Goal: Task Accomplishment & Management: Complete application form

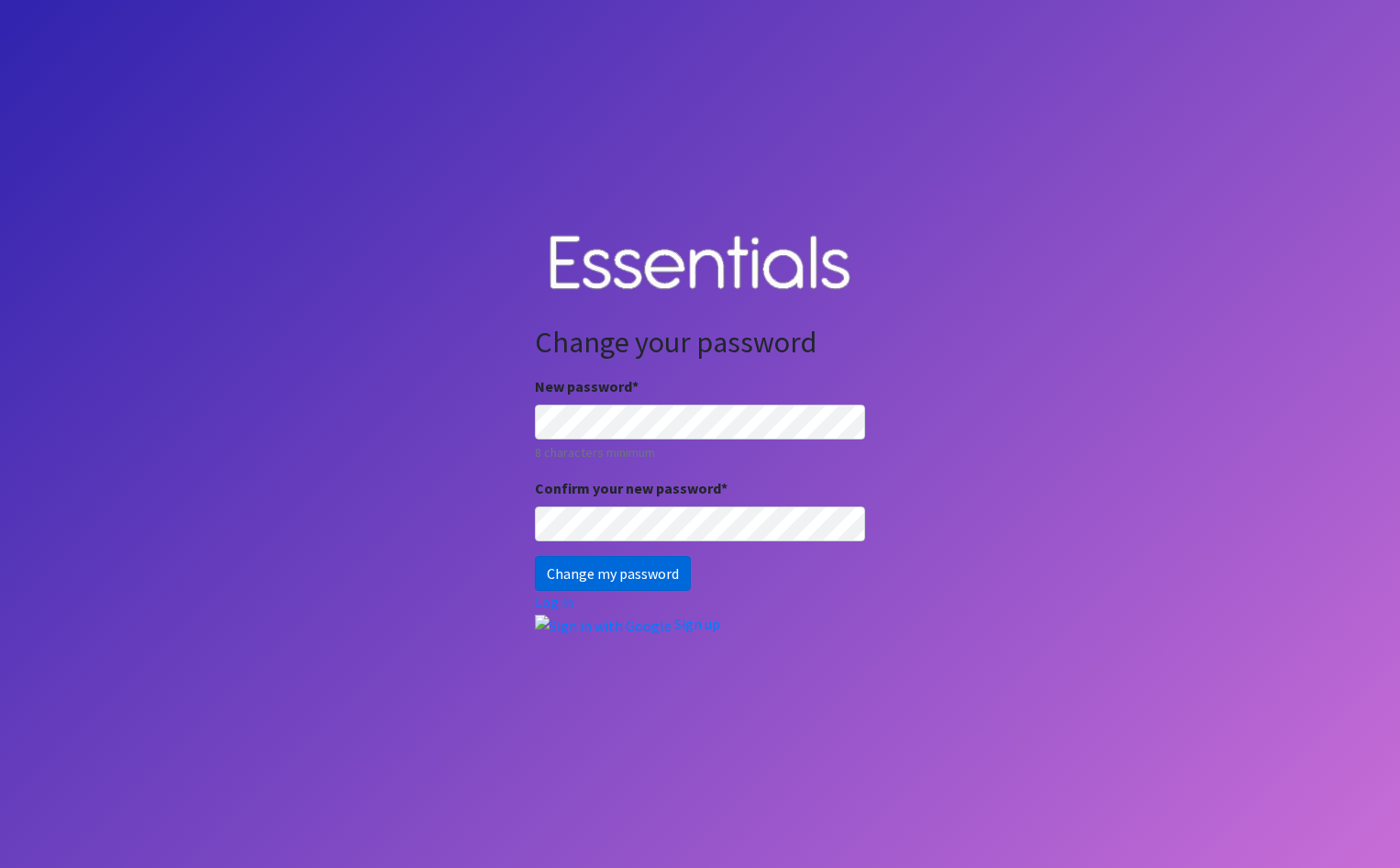
click at [671, 578] on input "Change my password" at bounding box center [612, 573] width 156 height 35
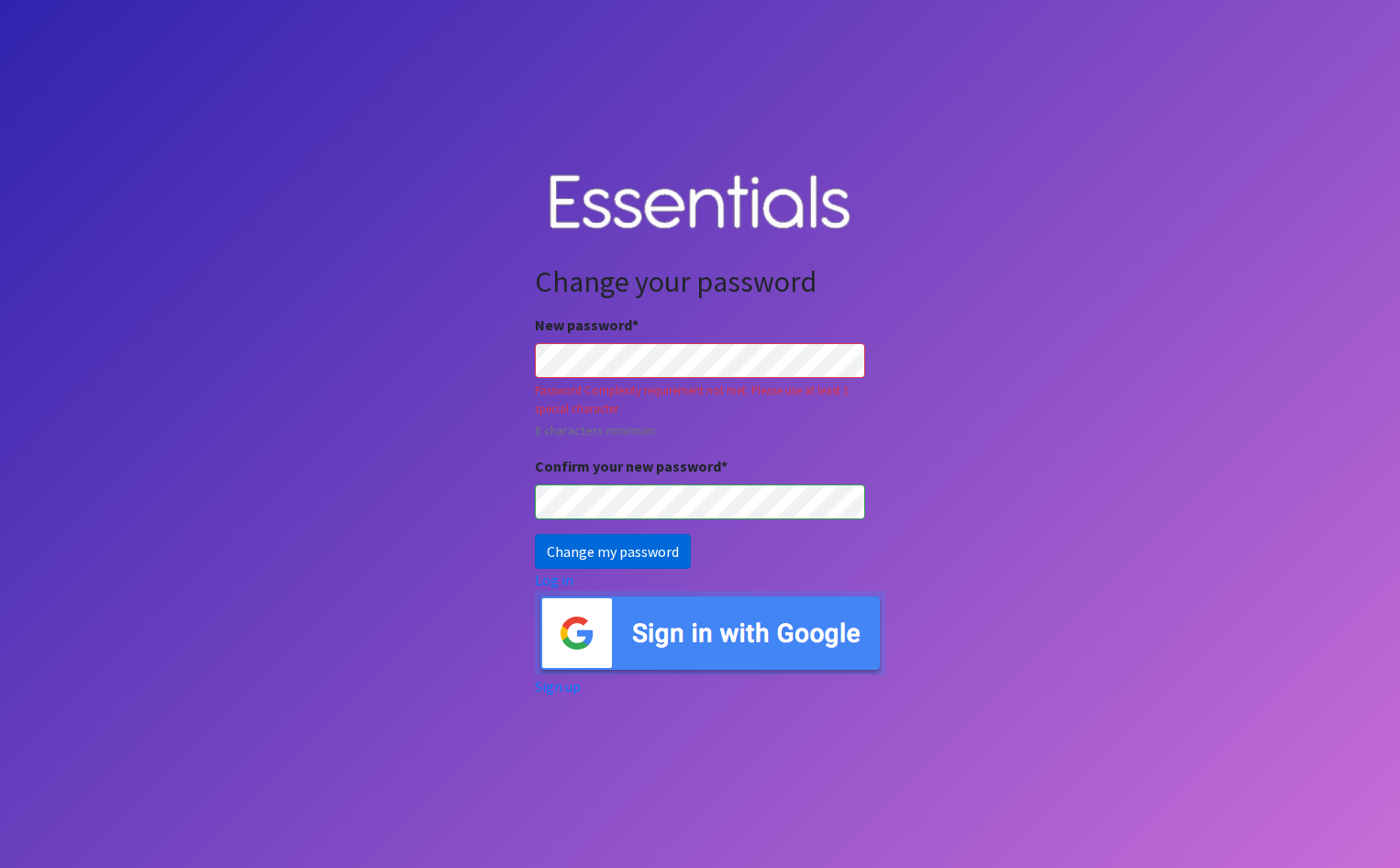
click at [658, 551] on input "Change my password" at bounding box center [612, 551] width 156 height 35
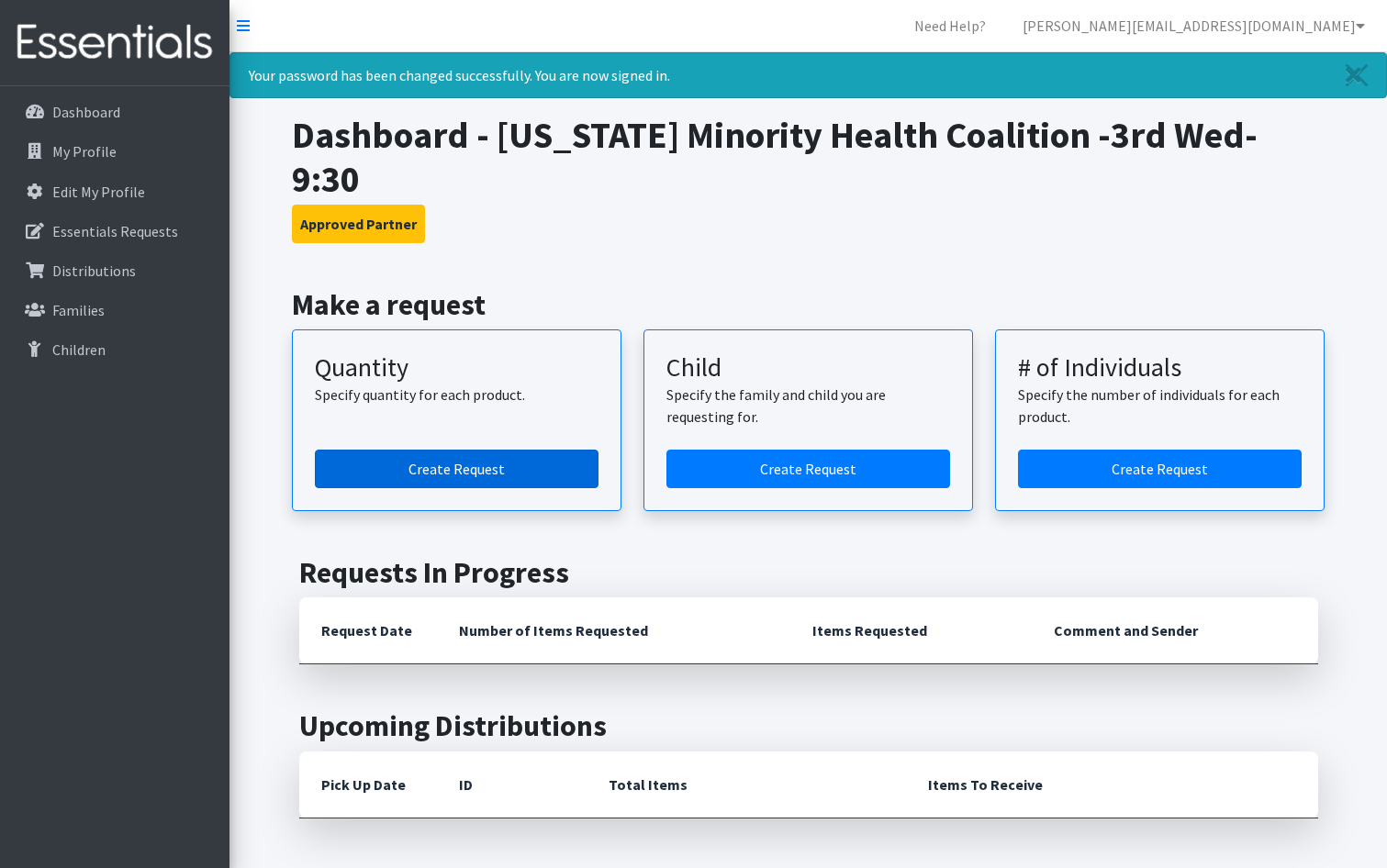
click at [410, 450] on link "Create Request" at bounding box center [456, 469] width 284 height 39
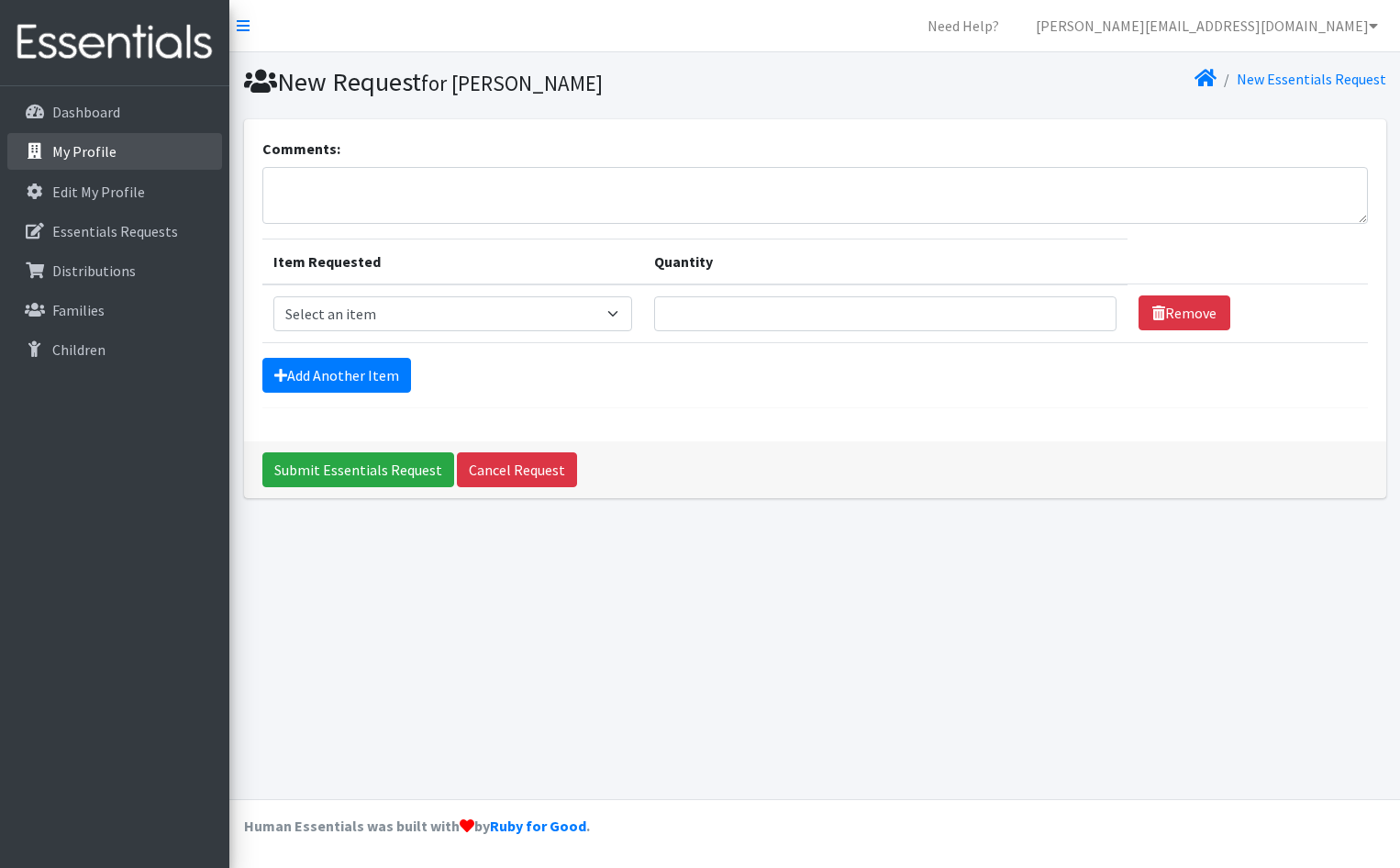
click at [82, 148] on p "My Profile" at bounding box center [85, 151] width 65 height 18
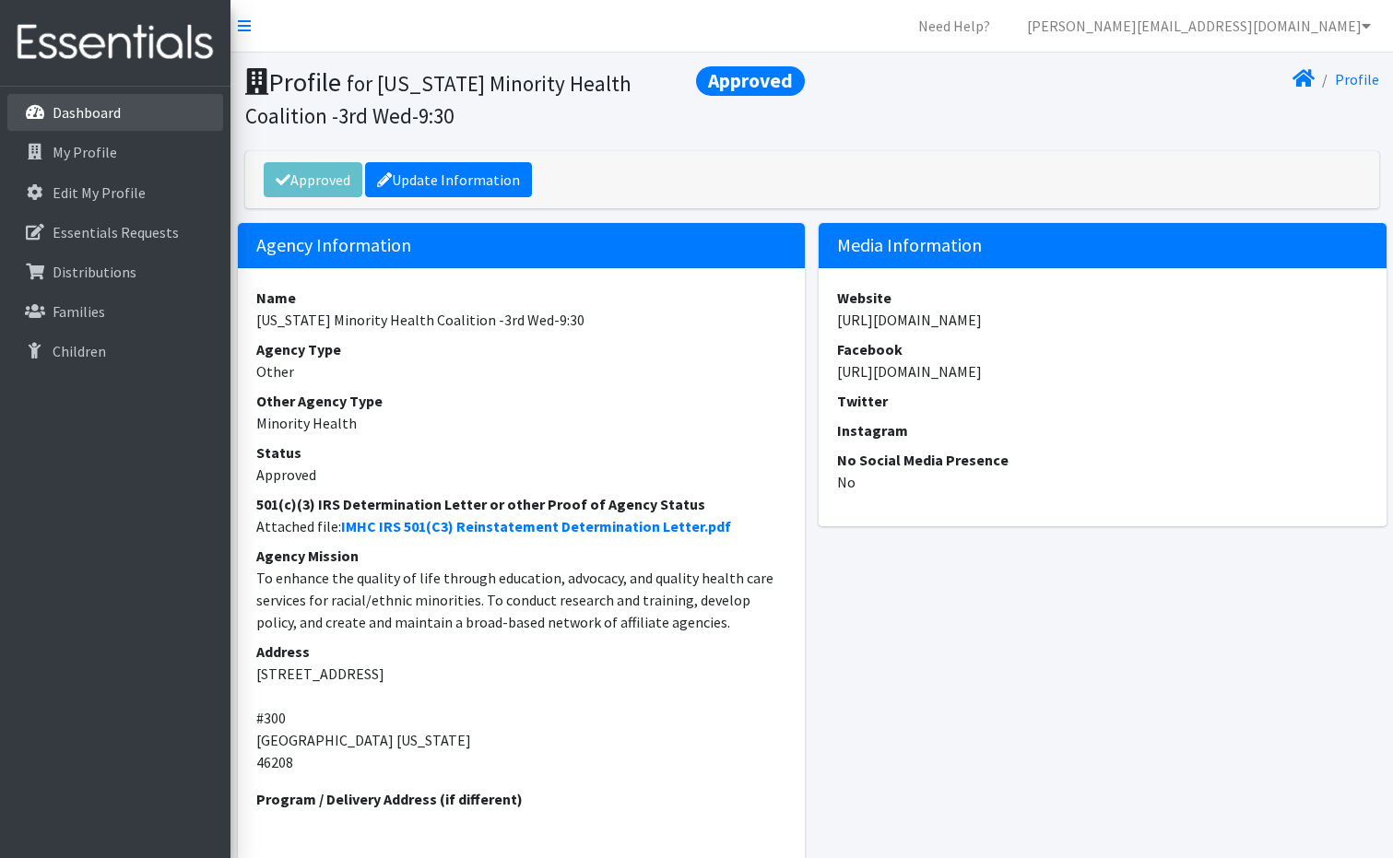
click at [150, 112] on link "Dashboard" at bounding box center [115, 112] width 216 height 37
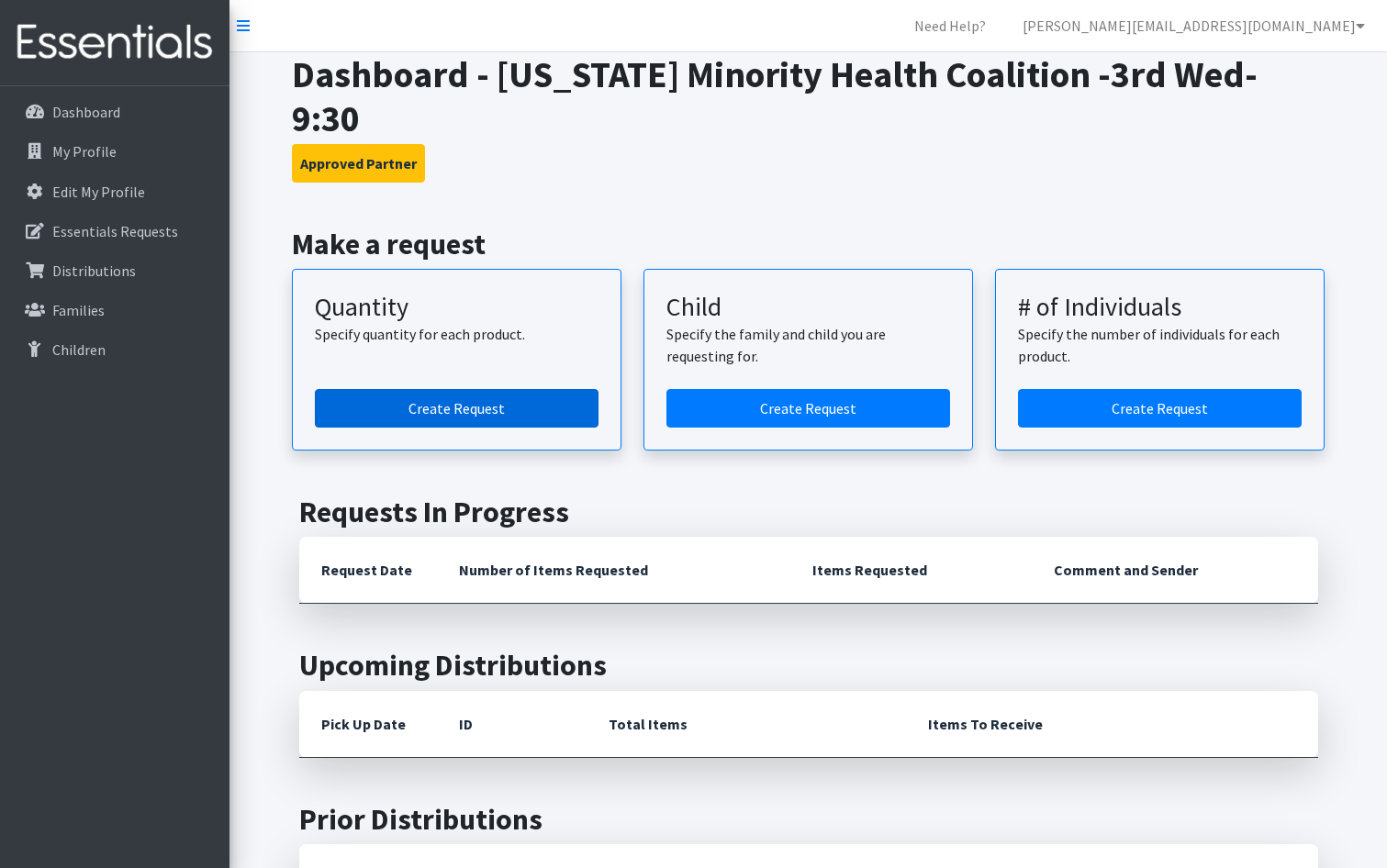
click at [504, 389] on link "Create Request" at bounding box center [456, 408] width 284 height 39
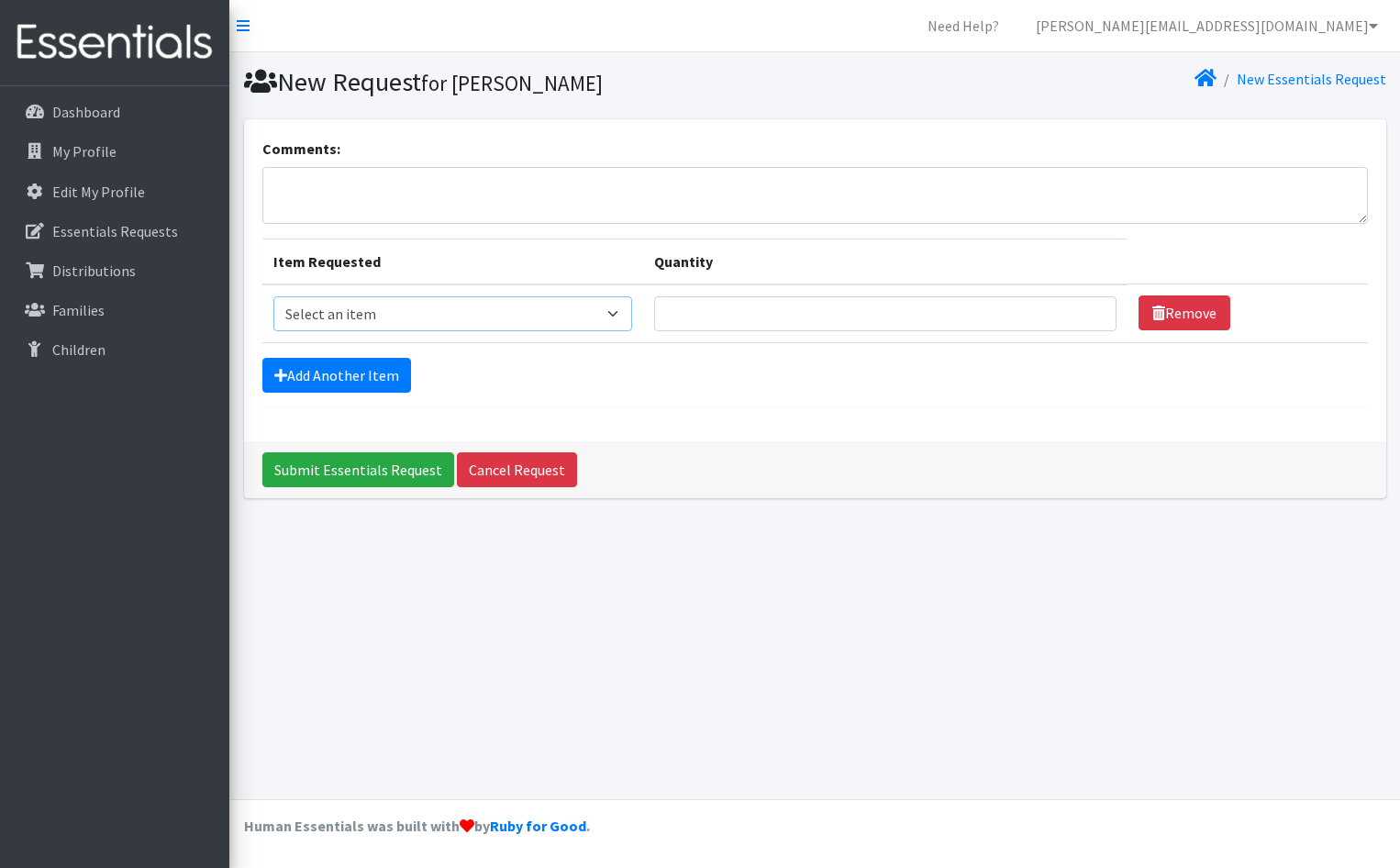
click at [480, 328] on select "Select an item Kids (Newborn) Kids (Size 1) Kids (Size 2) Kids (Size 3) Kids (S…" at bounding box center [453, 314] width 358 height 35
click at [707, 386] on div "Add Another Item" at bounding box center [815, 375] width 1105 height 35
click at [244, 29] on icon at bounding box center [243, 25] width 13 height 15
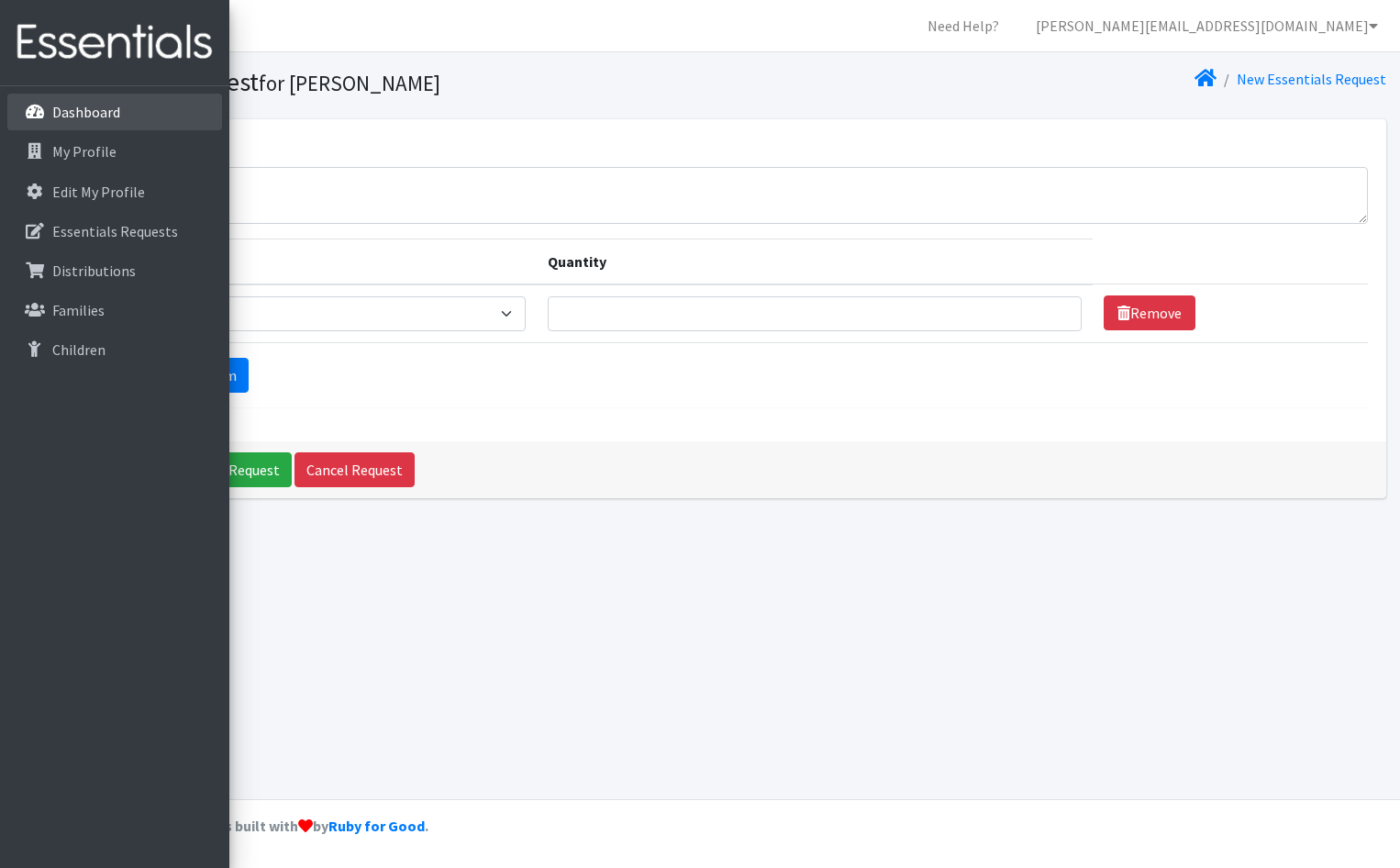
click at [51, 111] on link "Dashboard" at bounding box center [114, 111] width 215 height 37
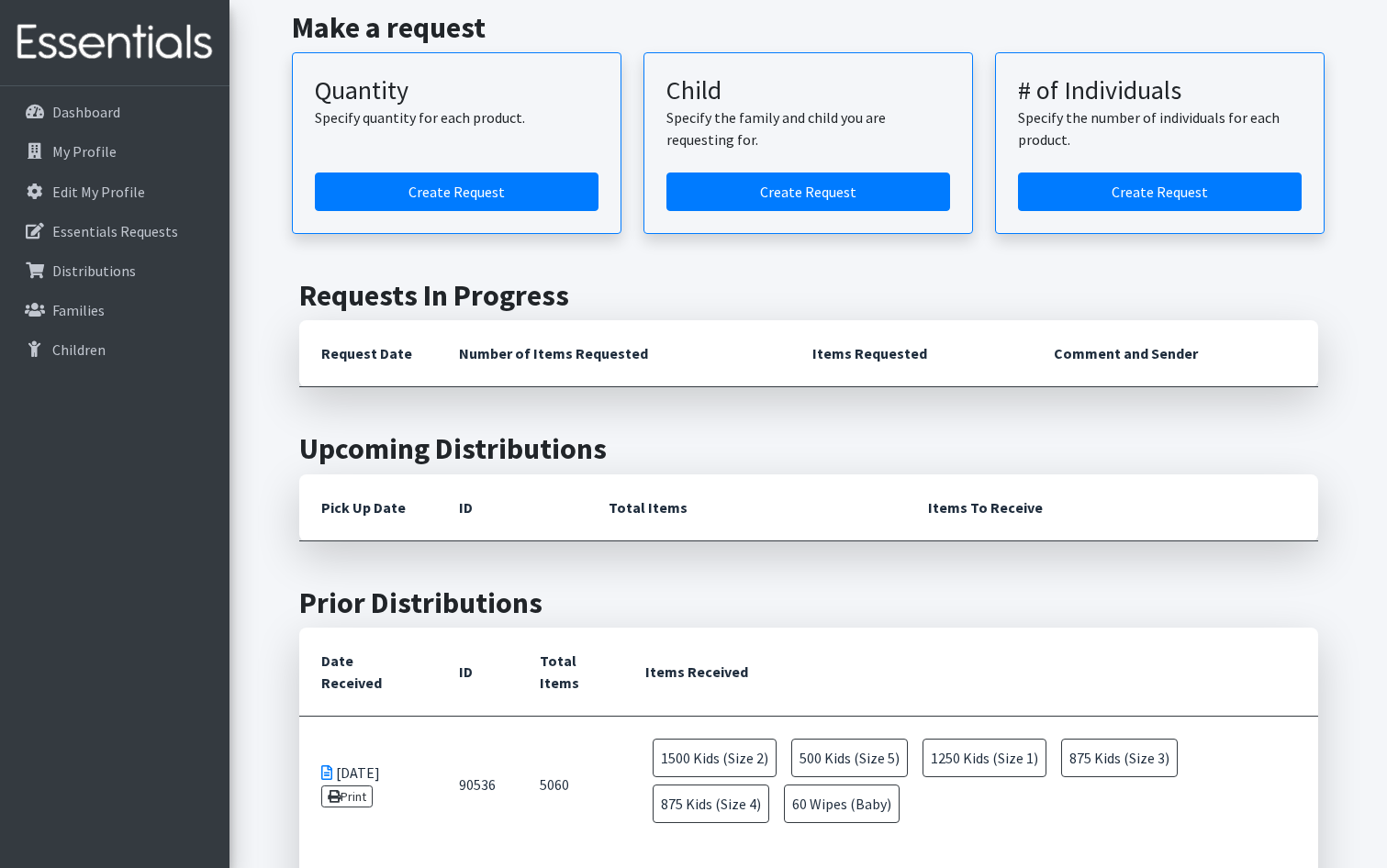
scroll to position [183, 0]
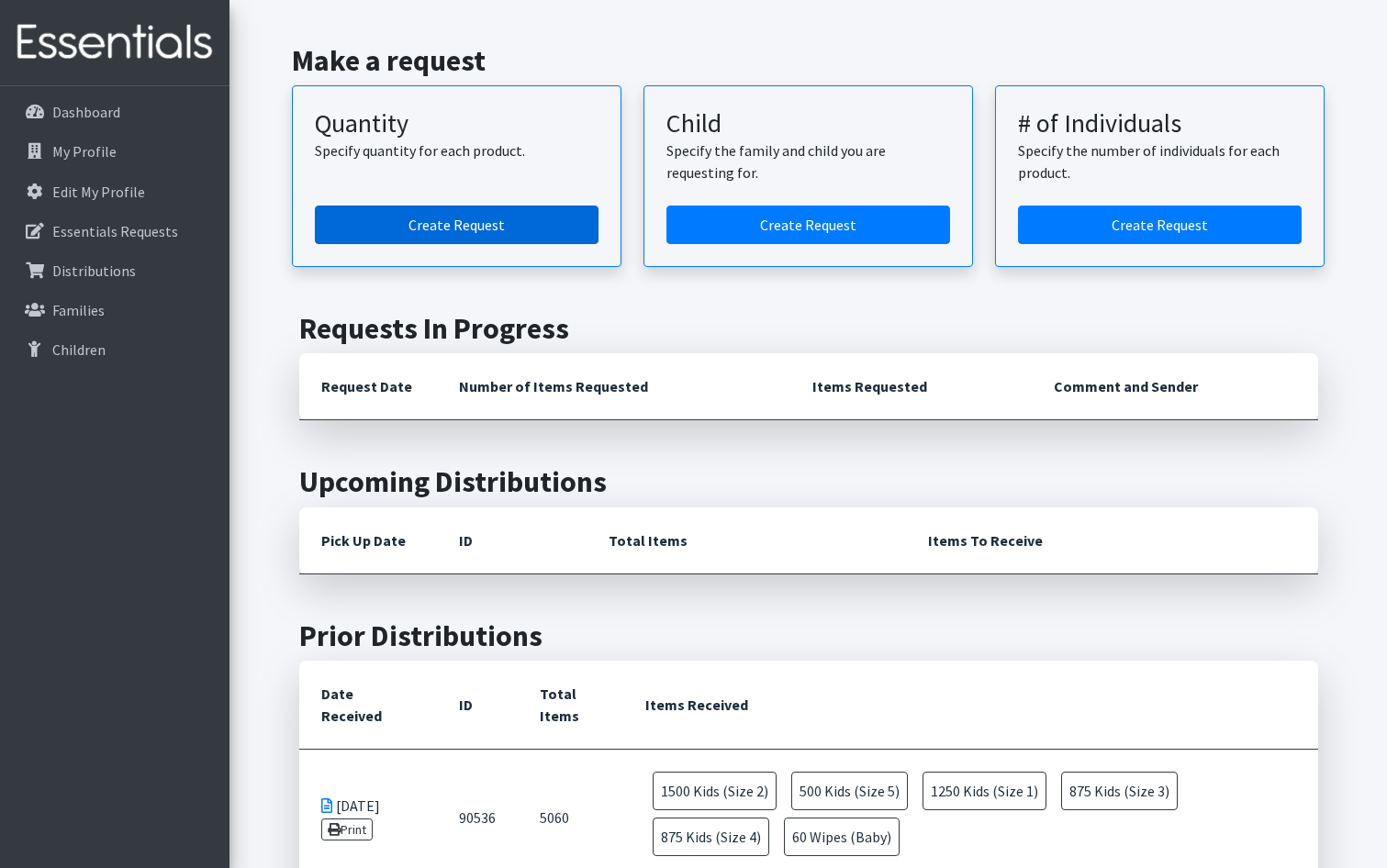
click at [518, 206] on link "Create Request" at bounding box center [456, 225] width 284 height 39
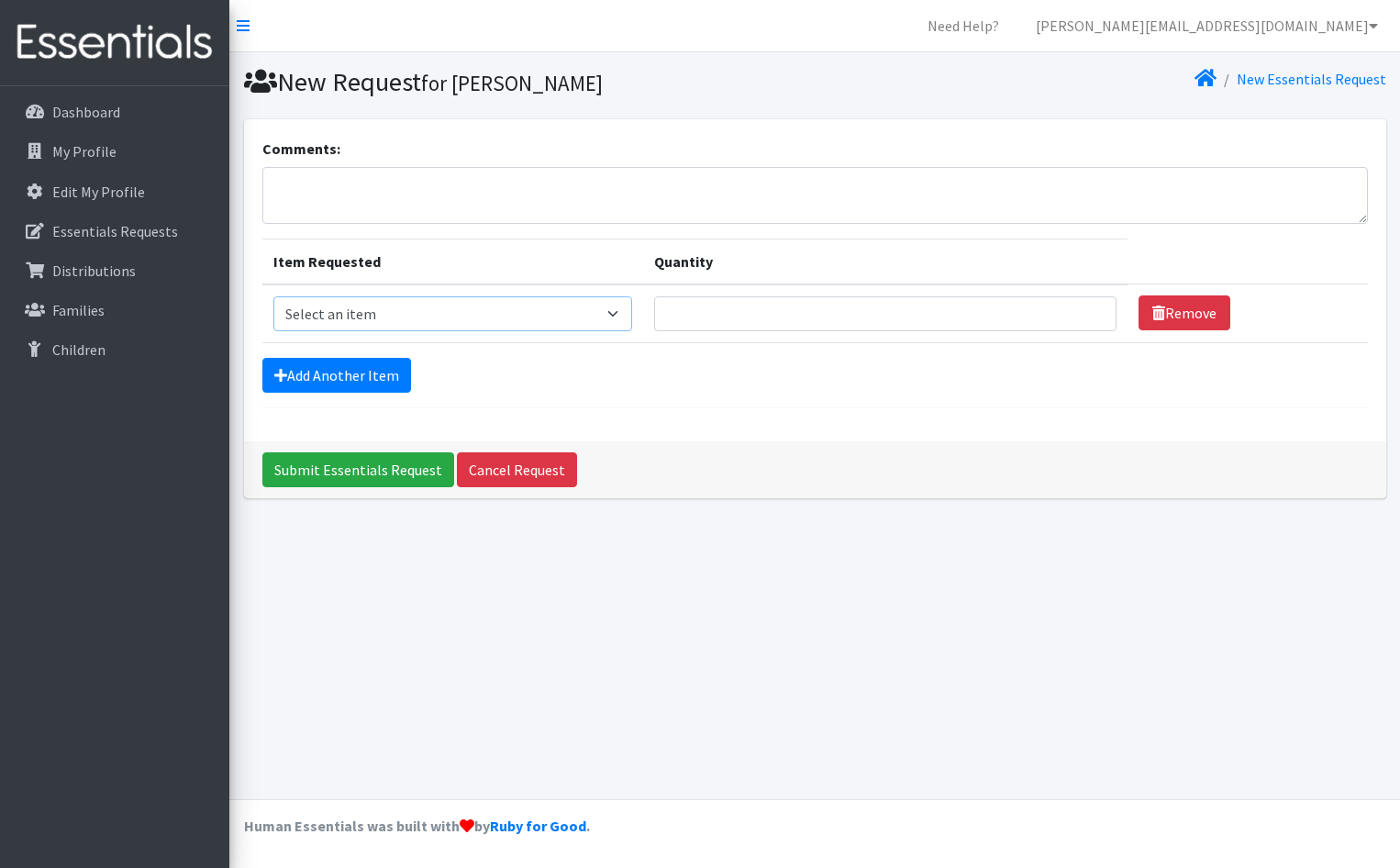
click at [616, 312] on select "Select an item Kids (Newborn) Kids (Size 1) Kids (Size 2) Kids (Size 3) Kids (S…" at bounding box center [453, 314] width 358 height 35
click at [623, 320] on select "Select an item Kids (Newborn) Kids (Size 1) Kids (Size 2) Kids (Size 3) Kids (S…" at bounding box center [453, 314] width 358 height 35
select select "3401"
click at [274, 297] on select "Select an item Kids (Newborn) Kids (Size 1) Kids (Size 2) Kids (Size 3) Kids (S…" at bounding box center [453, 314] width 358 height 35
click at [718, 292] on td "Quantity" at bounding box center [886, 314] width 486 height 59
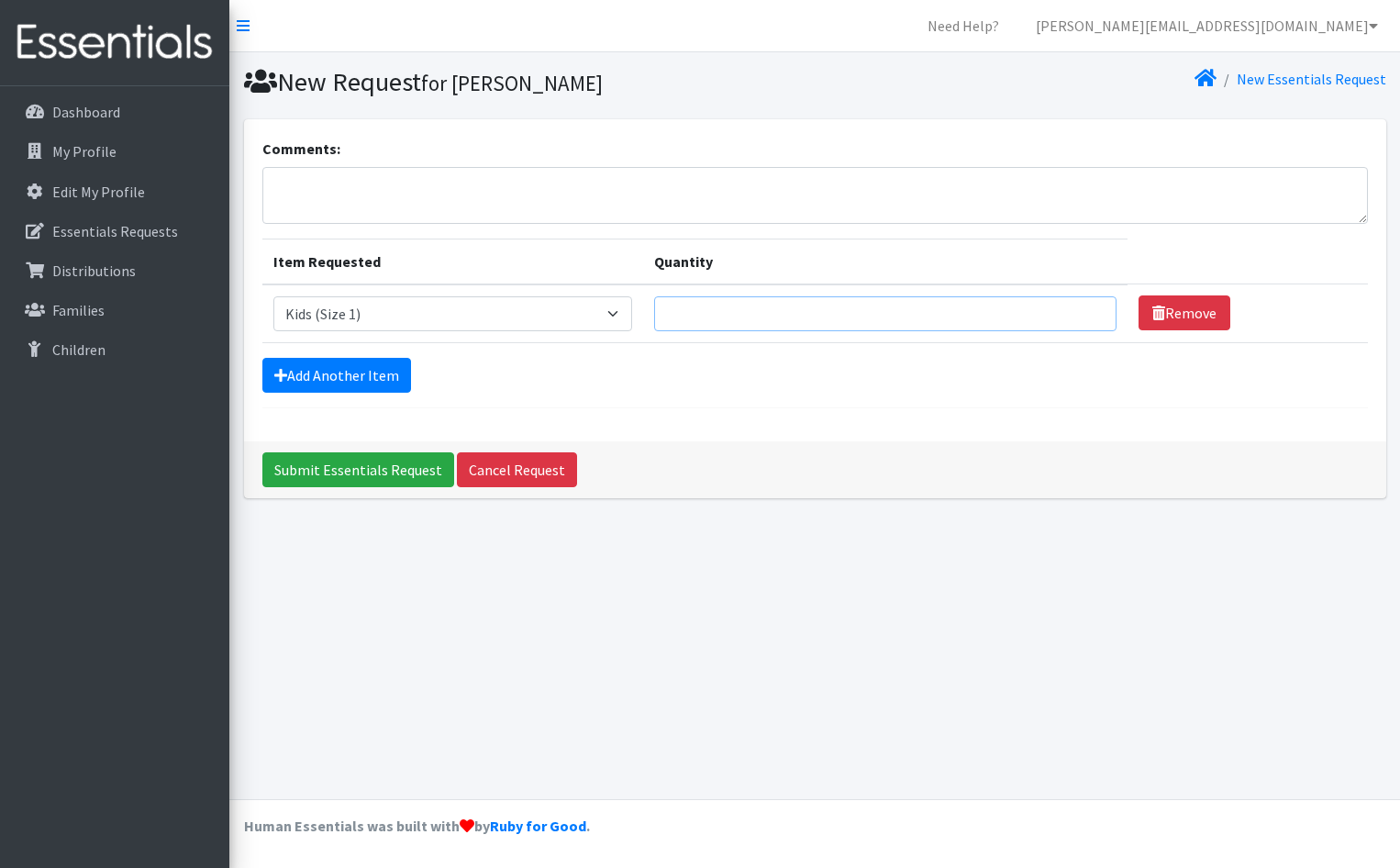
click at [726, 311] on input "Quantity" at bounding box center [886, 314] width 464 height 35
type input "20"
click at [346, 367] on link "Add Another Item" at bounding box center [336, 375] width 148 height 35
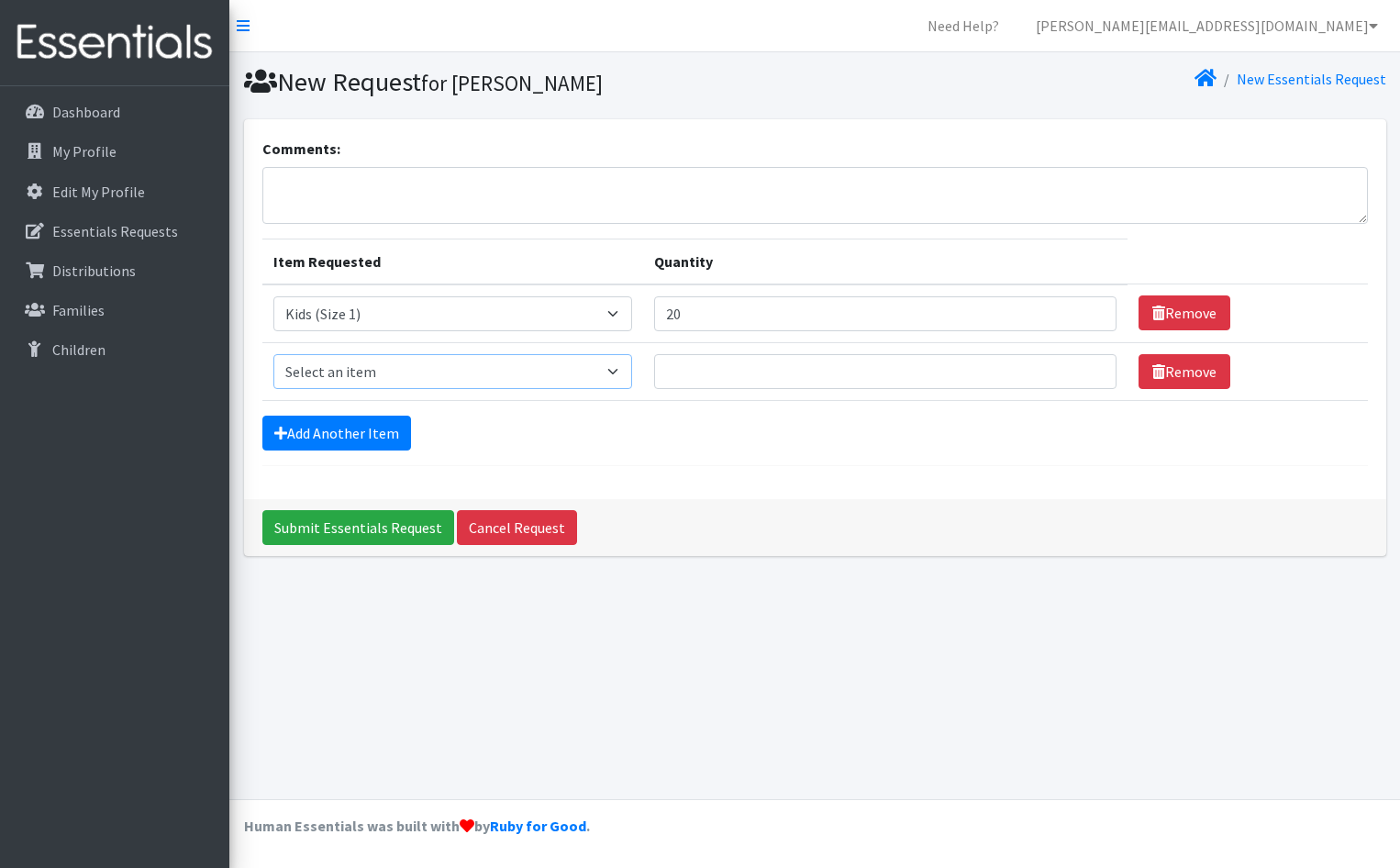
click at [458, 367] on select "Select an item Kids (Newborn) Kids (Size 1) Kids (Size 2) Kids (Size 3) Kids (S…" at bounding box center [453, 371] width 358 height 35
select select "3393"
click at [274, 354] on select "Select an item Kids (Newborn) Kids (Size 1) Kids (Size 2) Kids (Size 3) Kids (S…" at bounding box center [453, 371] width 358 height 35
click at [700, 362] on input "Quantity" at bounding box center [886, 371] width 464 height 35
type input "35"
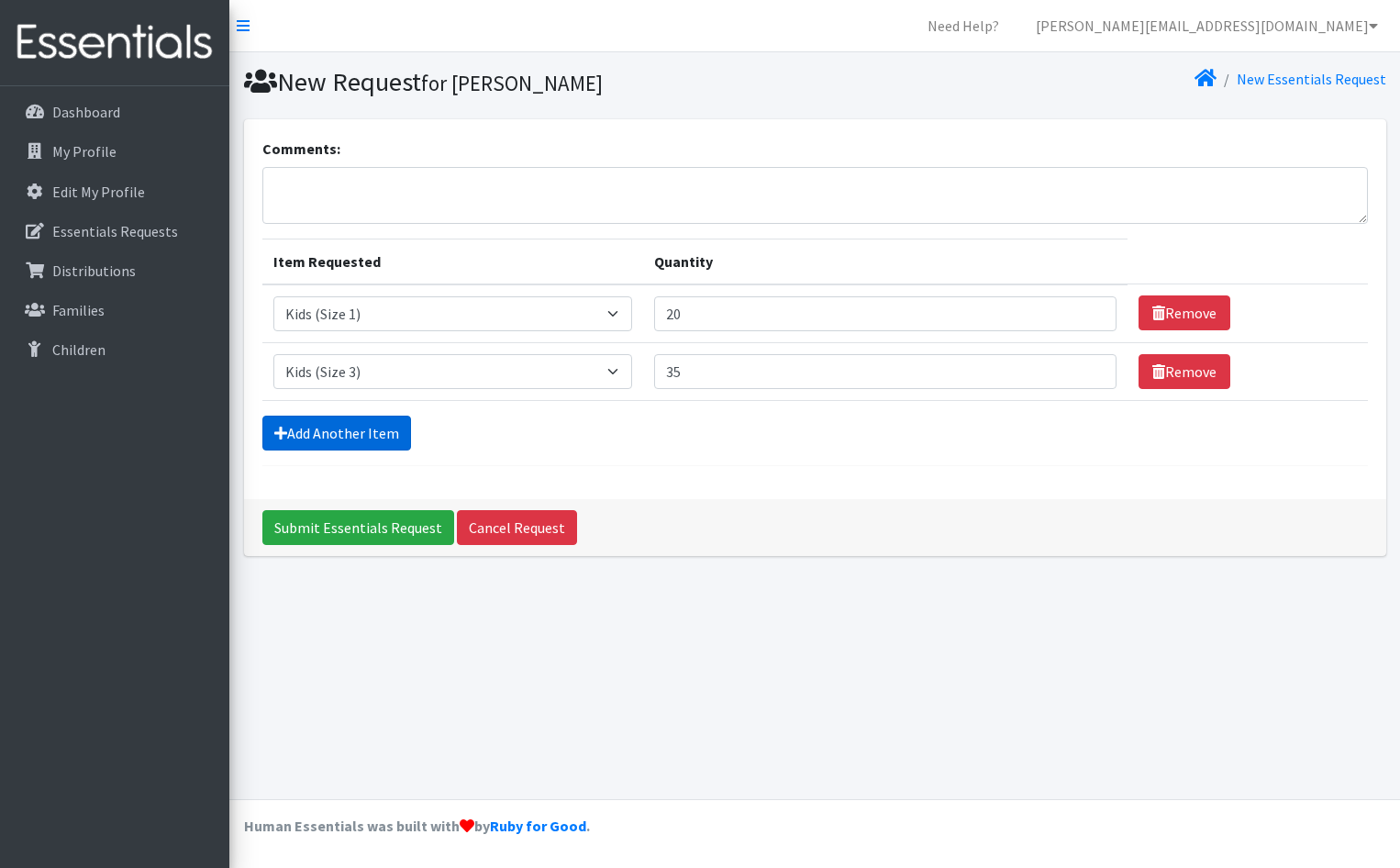
click at [377, 446] on link "Add Another Item" at bounding box center [336, 433] width 148 height 35
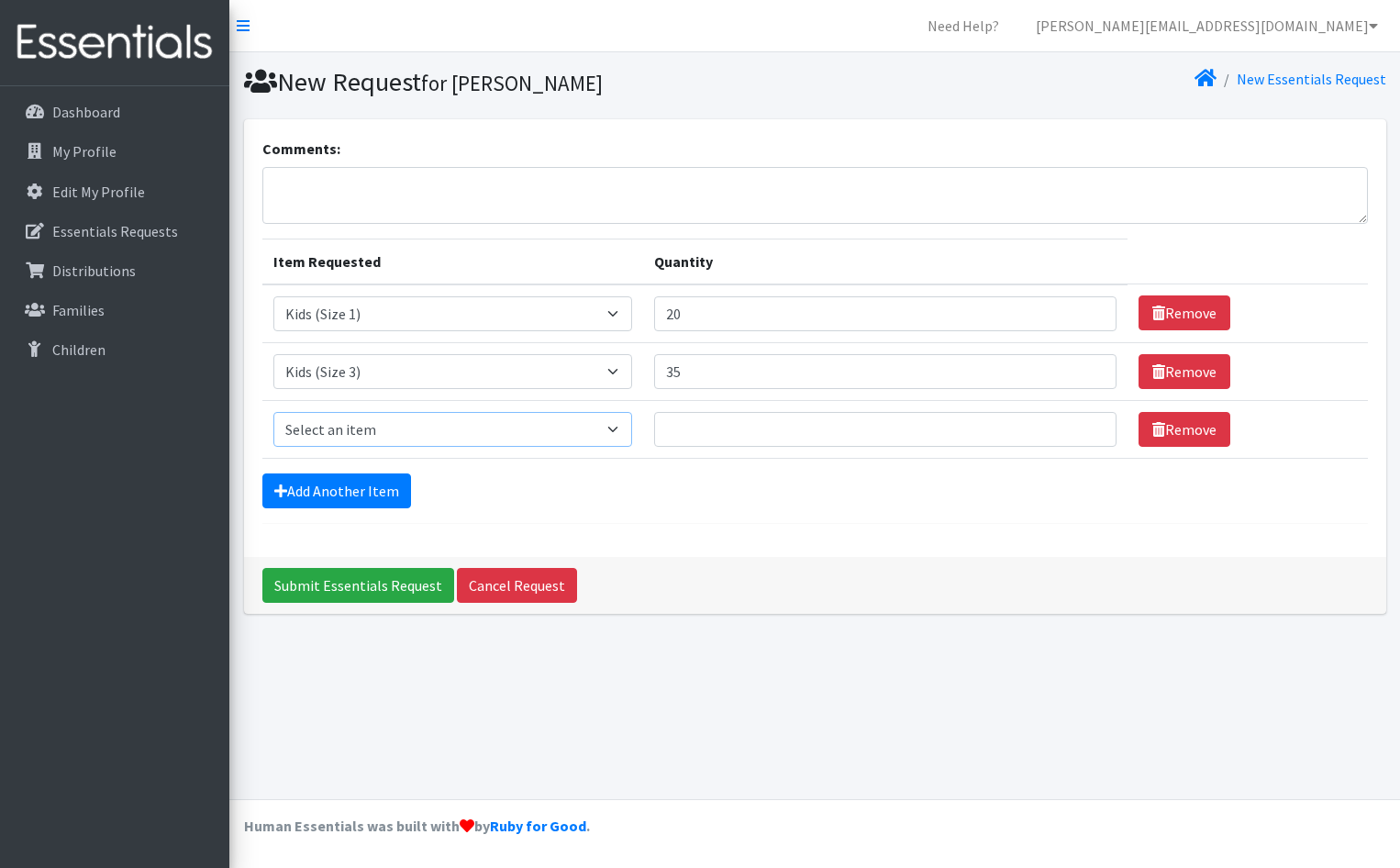
click at [599, 433] on select "Select an item Kids (Newborn) Kids (Size 1) Kids (Size 2) Kids (Size 3) Kids (S…" at bounding box center [453, 429] width 358 height 35
select select "3394"
click at [274, 412] on select "Select an item Kids (Newborn) Kids (Size 1) Kids (Size 2) Kids (Size 3) Kids (S…" at bounding box center [453, 429] width 358 height 35
click at [700, 421] on input "Quantity" at bounding box center [886, 429] width 464 height 35
type input "35"
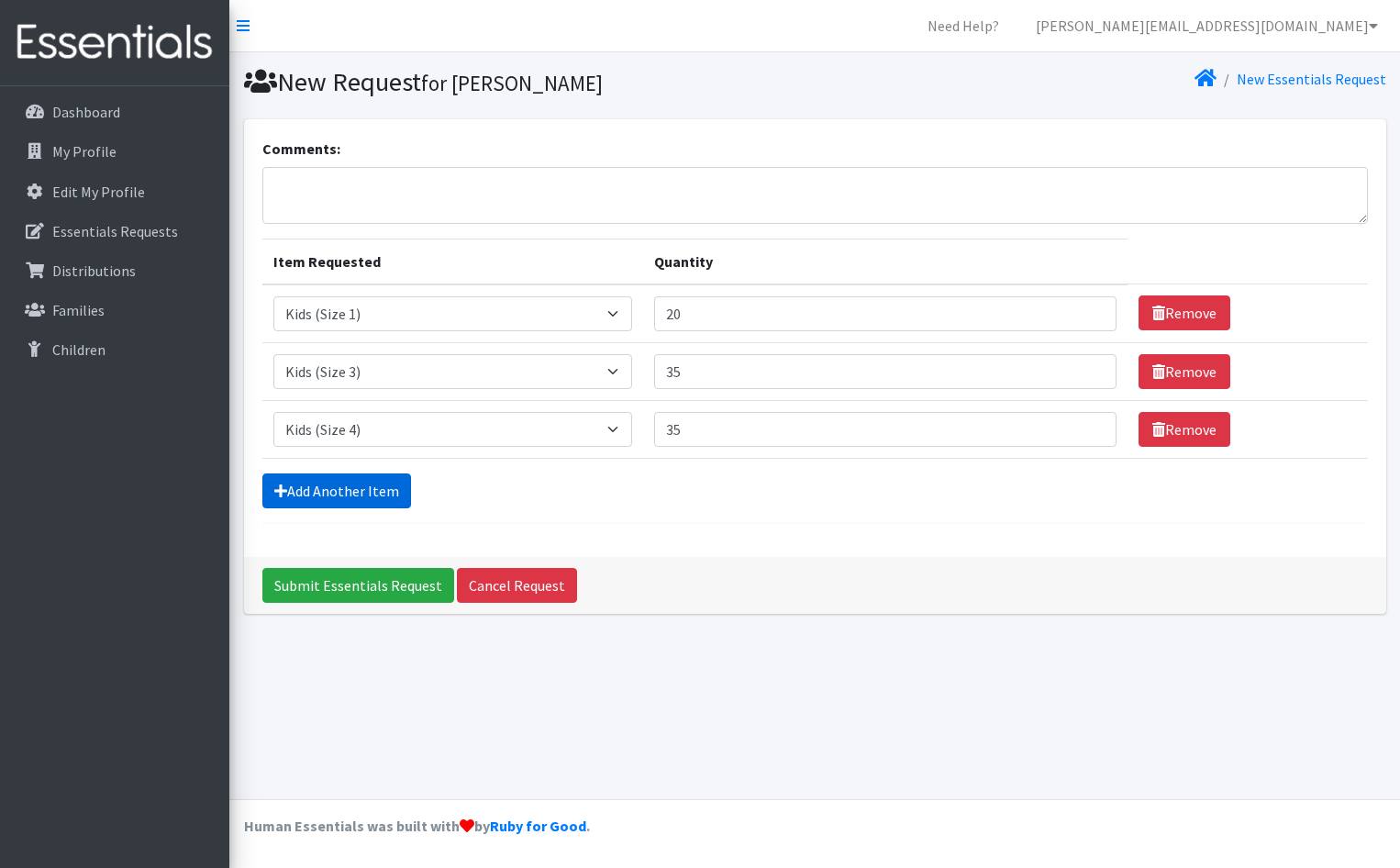
click at [395, 499] on link "Add Another Item" at bounding box center [336, 491] width 148 height 35
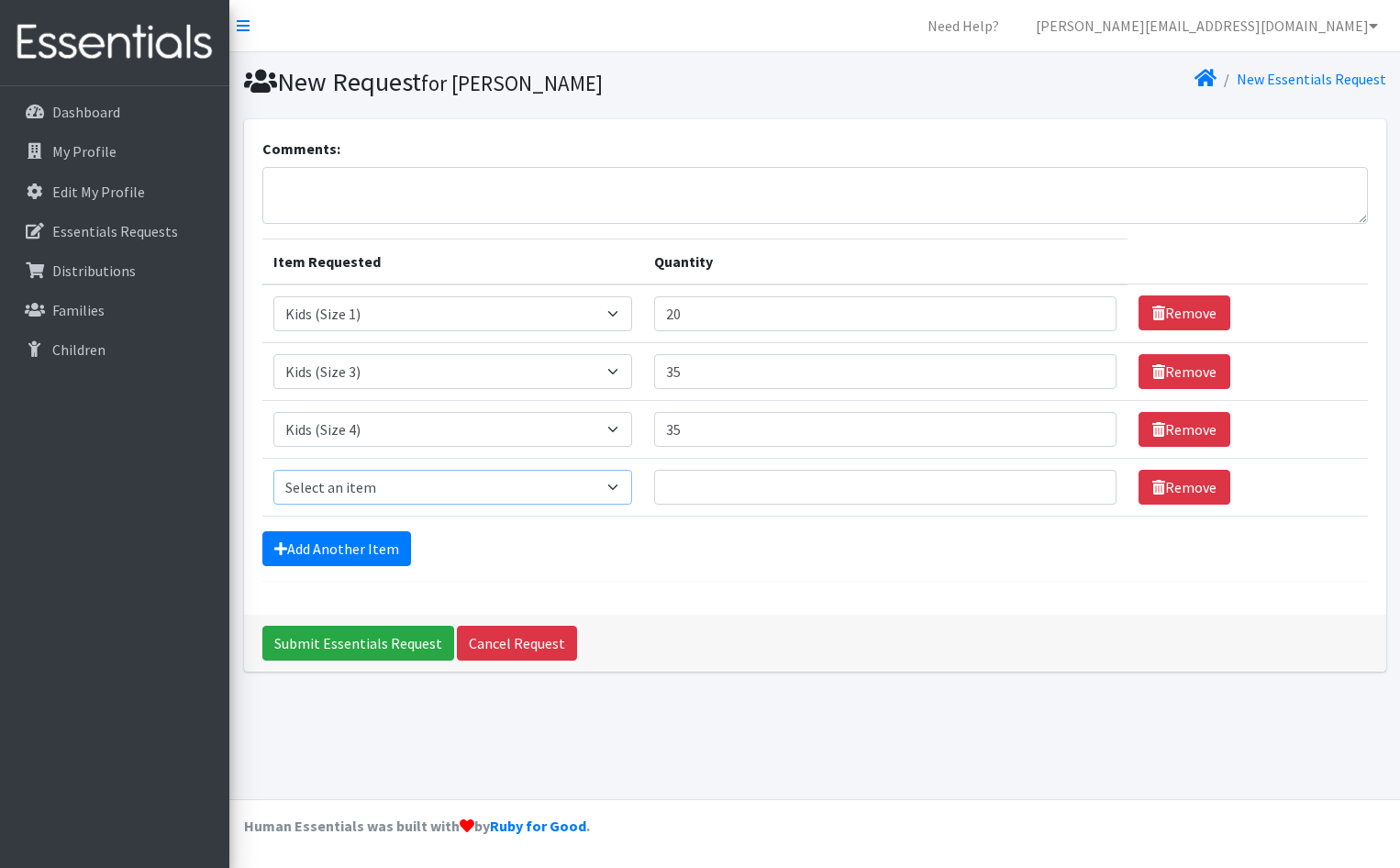
click at [469, 486] on select "Select an item Kids (Newborn) Kids (Size 1) Kids (Size 2) Kids (Size 3) Kids (S…" at bounding box center [453, 487] width 358 height 35
select select "3407"
click at [274, 470] on select "Select an item Kids (Newborn) Kids (Size 1) Kids (Size 2) Kids (Size 3) Kids (S…" at bounding box center [453, 487] width 358 height 35
click at [716, 485] on input "Quantity" at bounding box center [886, 487] width 464 height 35
type input "60"
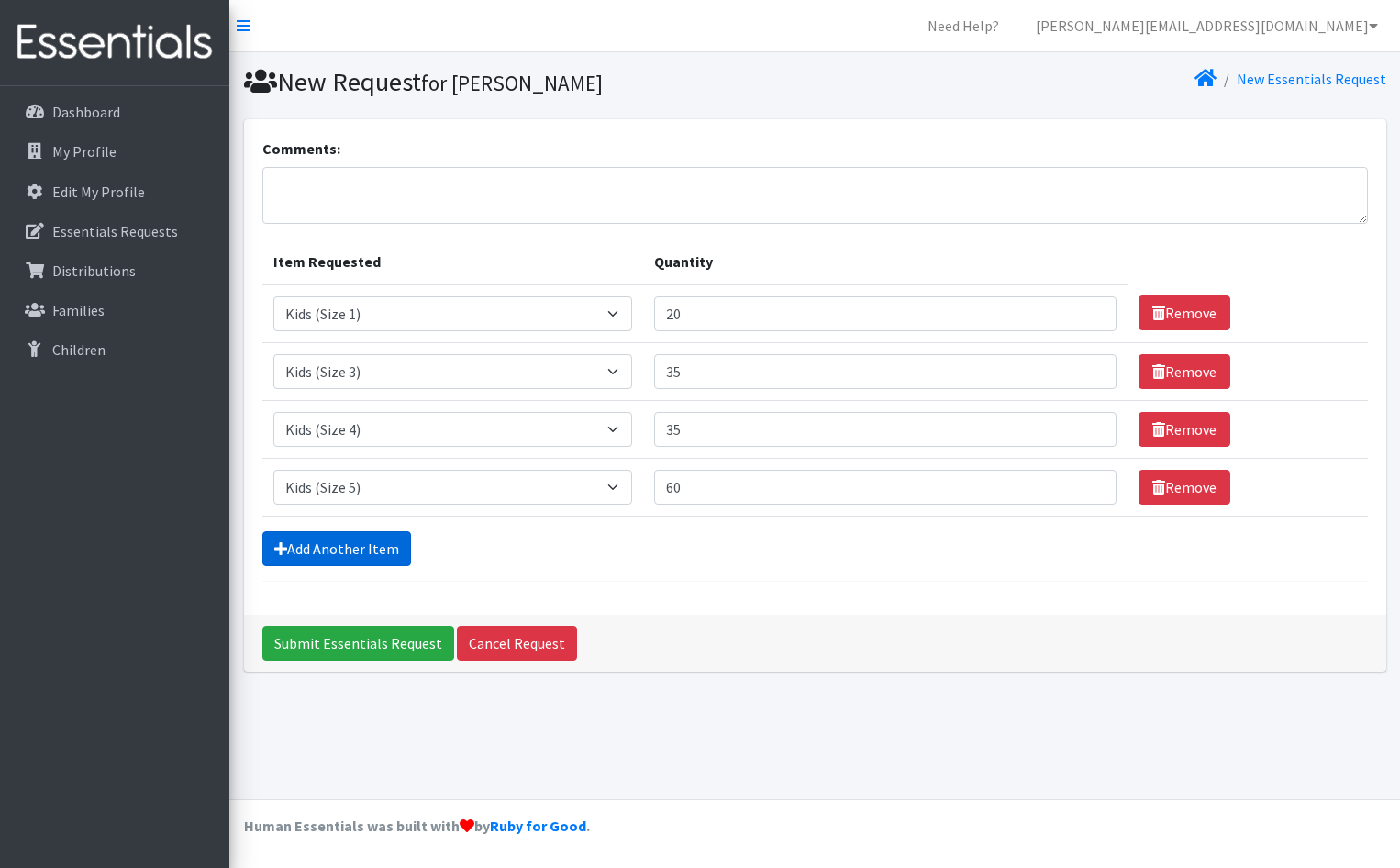
click at [343, 548] on link "Add Another Item" at bounding box center [336, 548] width 148 height 35
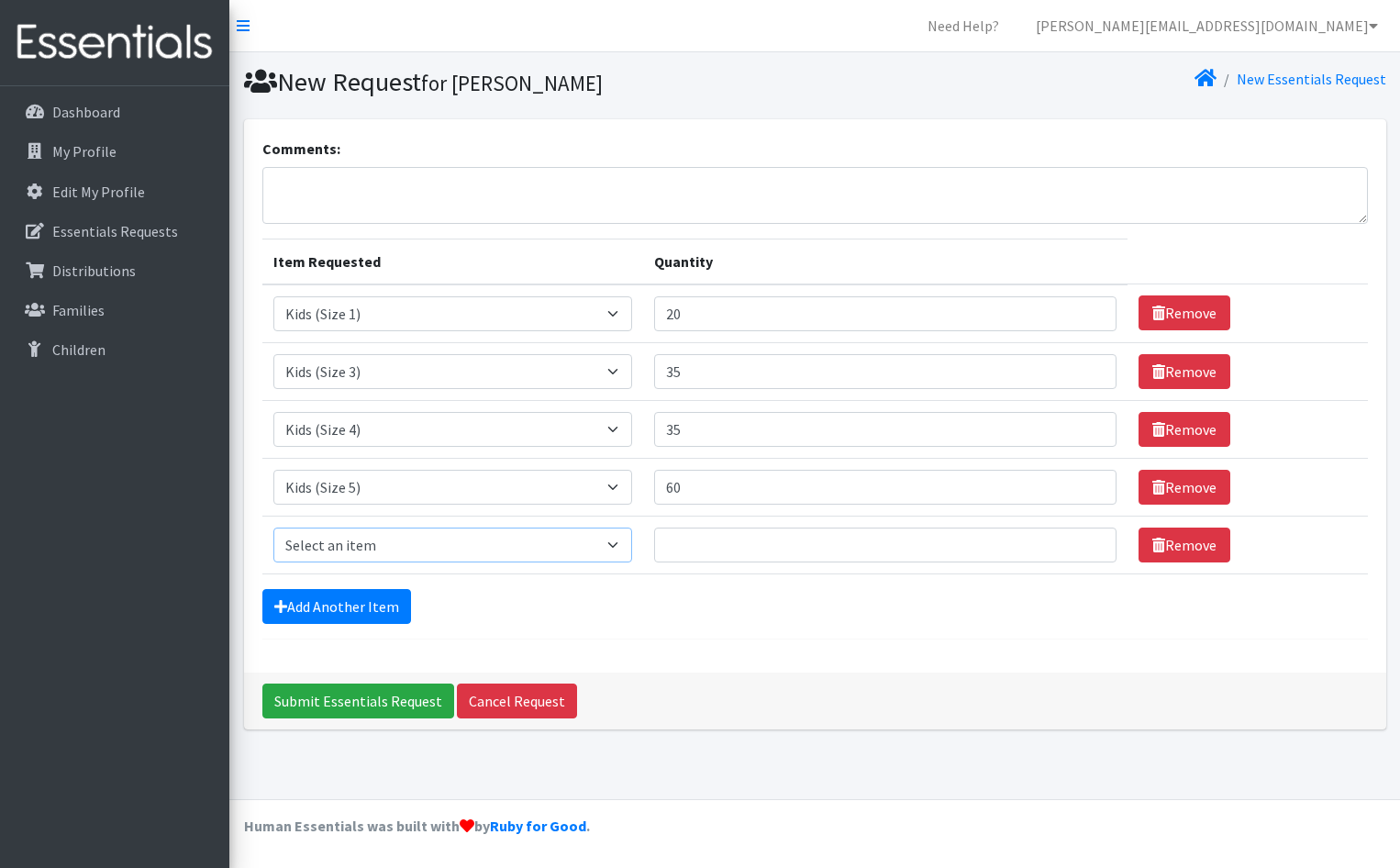
click at [381, 534] on select "Select an item Kids (Newborn) Kids (Size 1) Kids (Size 2) Kids (Size 3) Kids (S…" at bounding box center [453, 544] width 358 height 35
select select "3419"
click at [274, 528] on select "Select an item Kids (Newborn) Kids (Size 1) Kids (Size 2) Kids (Size 3) Kids (S…" at bounding box center [453, 544] width 358 height 35
click at [686, 540] on input "Quantity" at bounding box center [886, 544] width 464 height 35
type input "50"
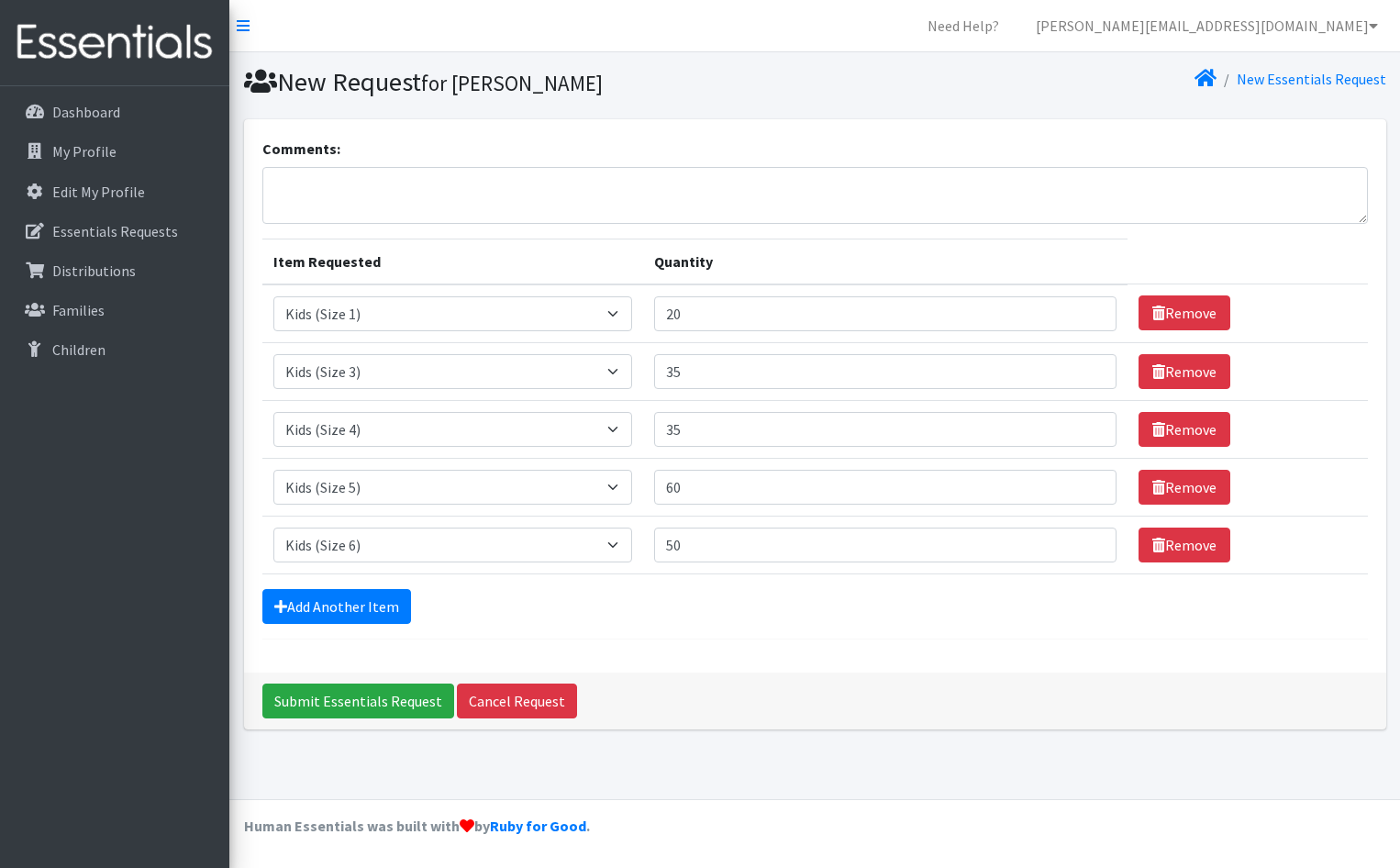
click at [687, 593] on div "Add Another Item" at bounding box center [815, 606] width 1105 height 35
click at [375, 608] on link "Add Another Item" at bounding box center [336, 606] width 148 height 35
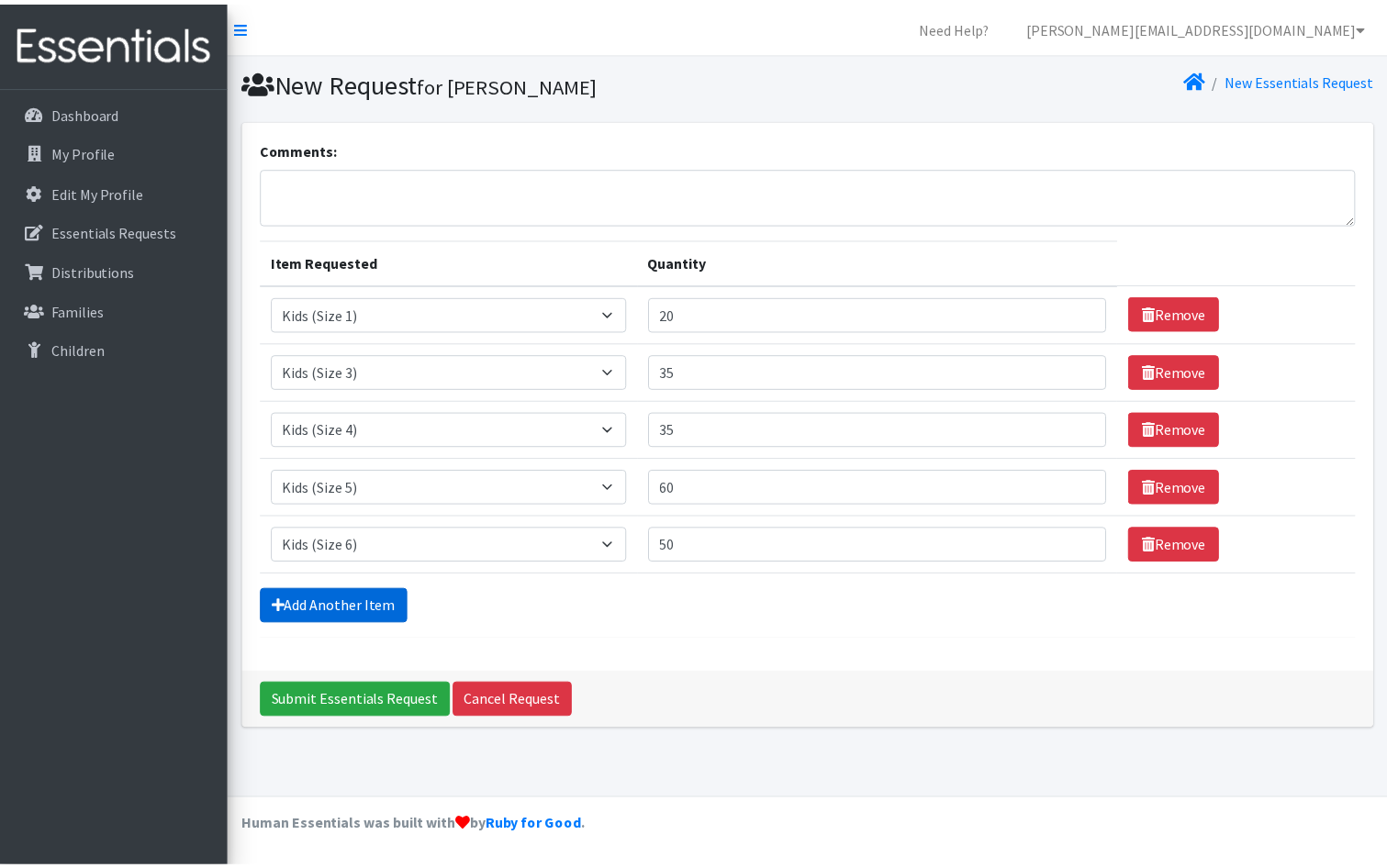
scroll to position [3, 0]
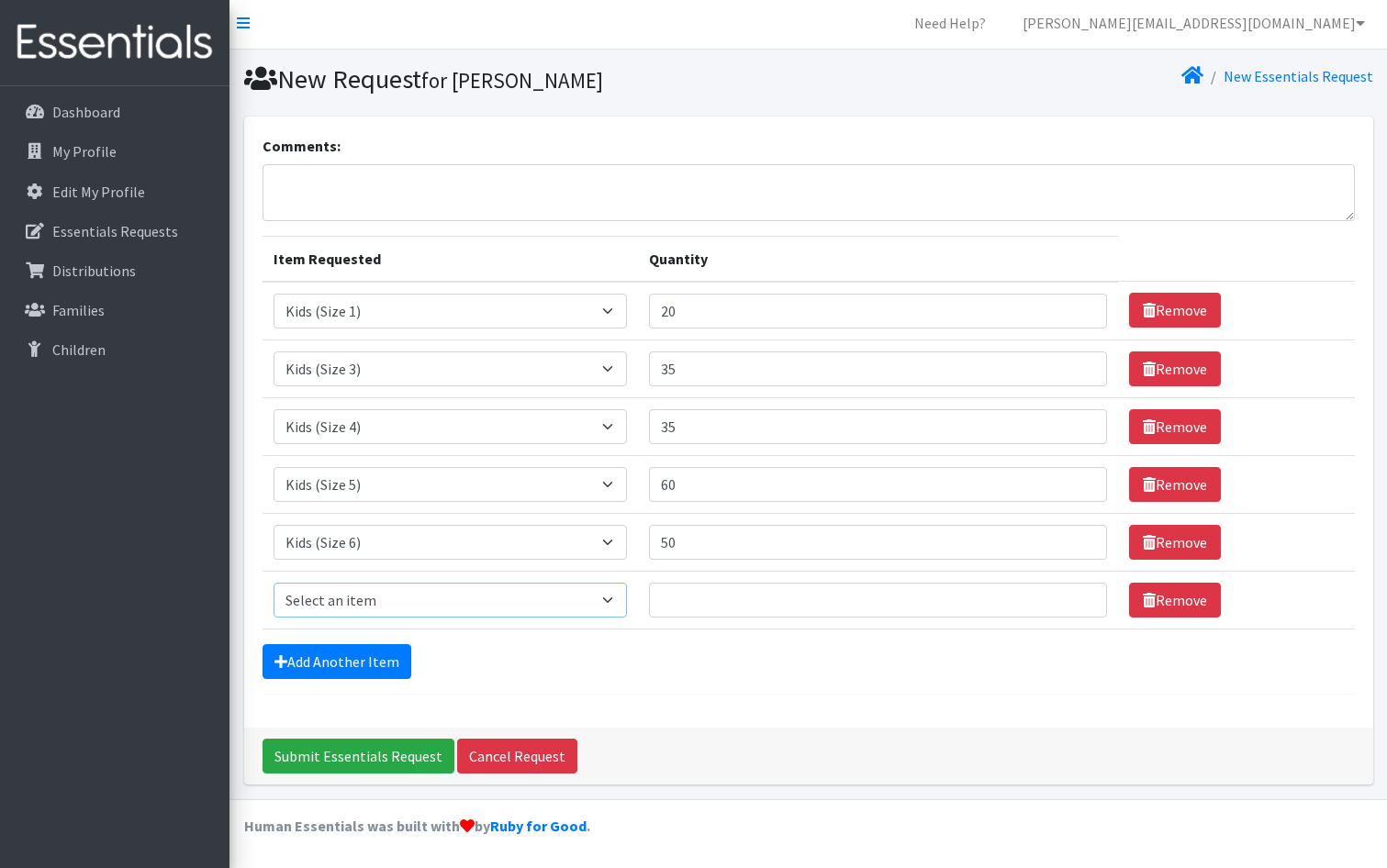
click at [512, 592] on select "Select an item Kids (Newborn) Kids (Size 1) Kids (Size 2) Kids (Size 3) Kids (S…" at bounding box center [451, 599] width 354 height 35
select select "3418"
click at [274, 582] on select "Select an item Kids (Newborn) Kids (Size 1) Kids (Size 2) Kids (Size 3) Kids (S…" at bounding box center [451, 599] width 354 height 35
click at [732, 604] on input "Quantity" at bounding box center [877, 599] width 457 height 35
type input "60"
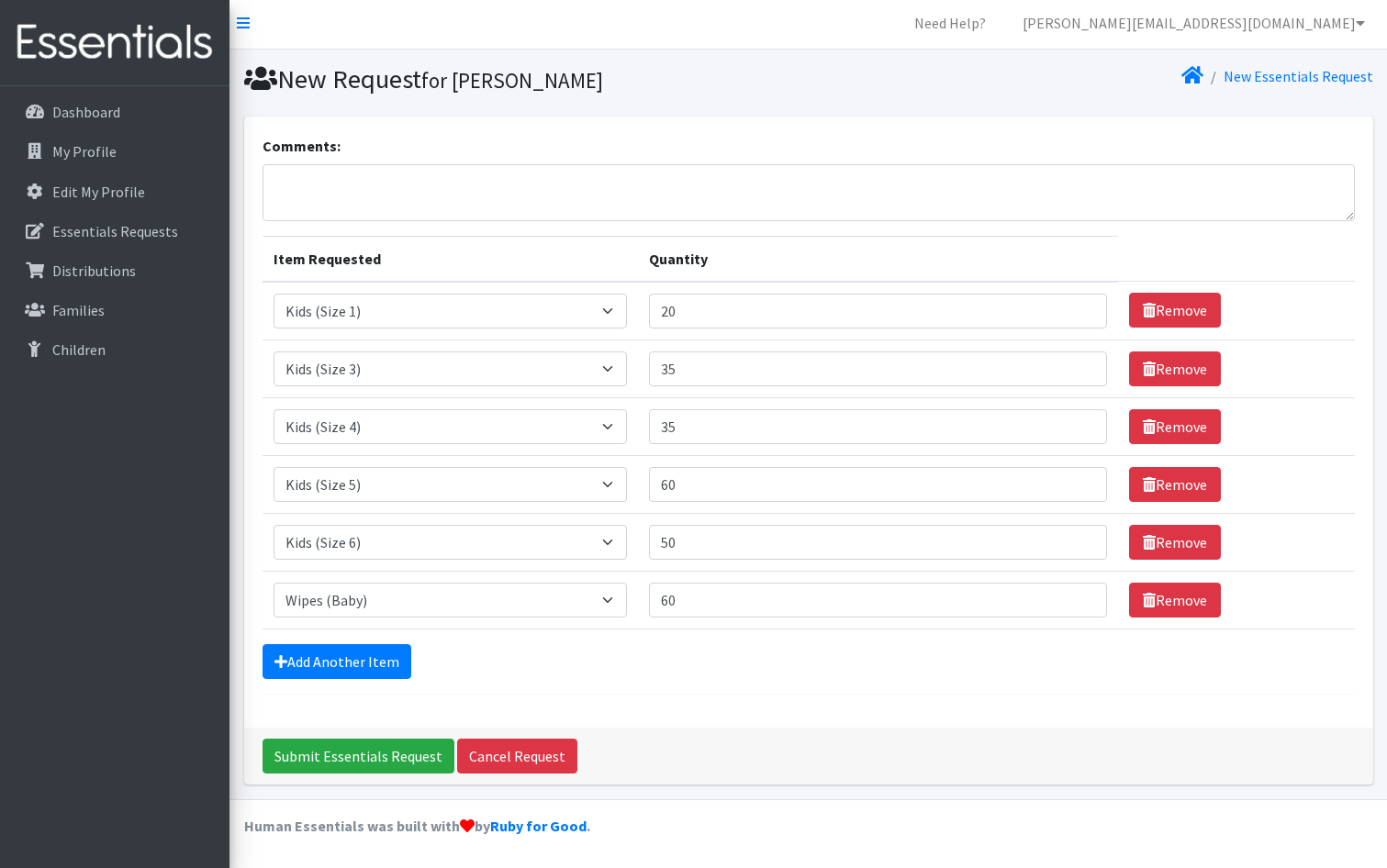
click at [559, 662] on div "Add Another Item" at bounding box center [809, 661] width 1092 height 35
click at [422, 747] on input "Submit Essentials Request" at bounding box center [358, 756] width 192 height 35
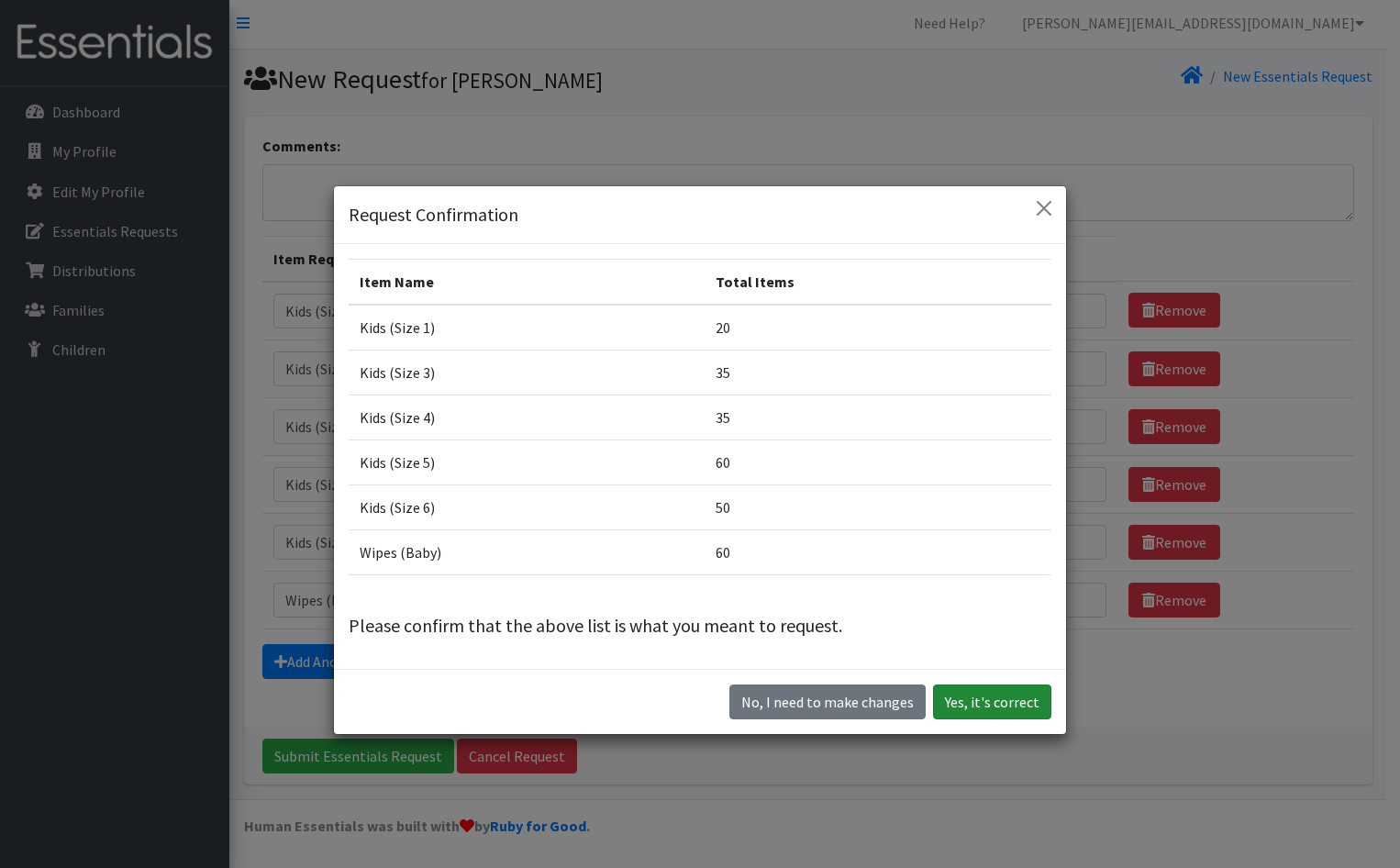
click at [1000, 702] on button "Yes, it's correct" at bounding box center [992, 702] width 118 height 35
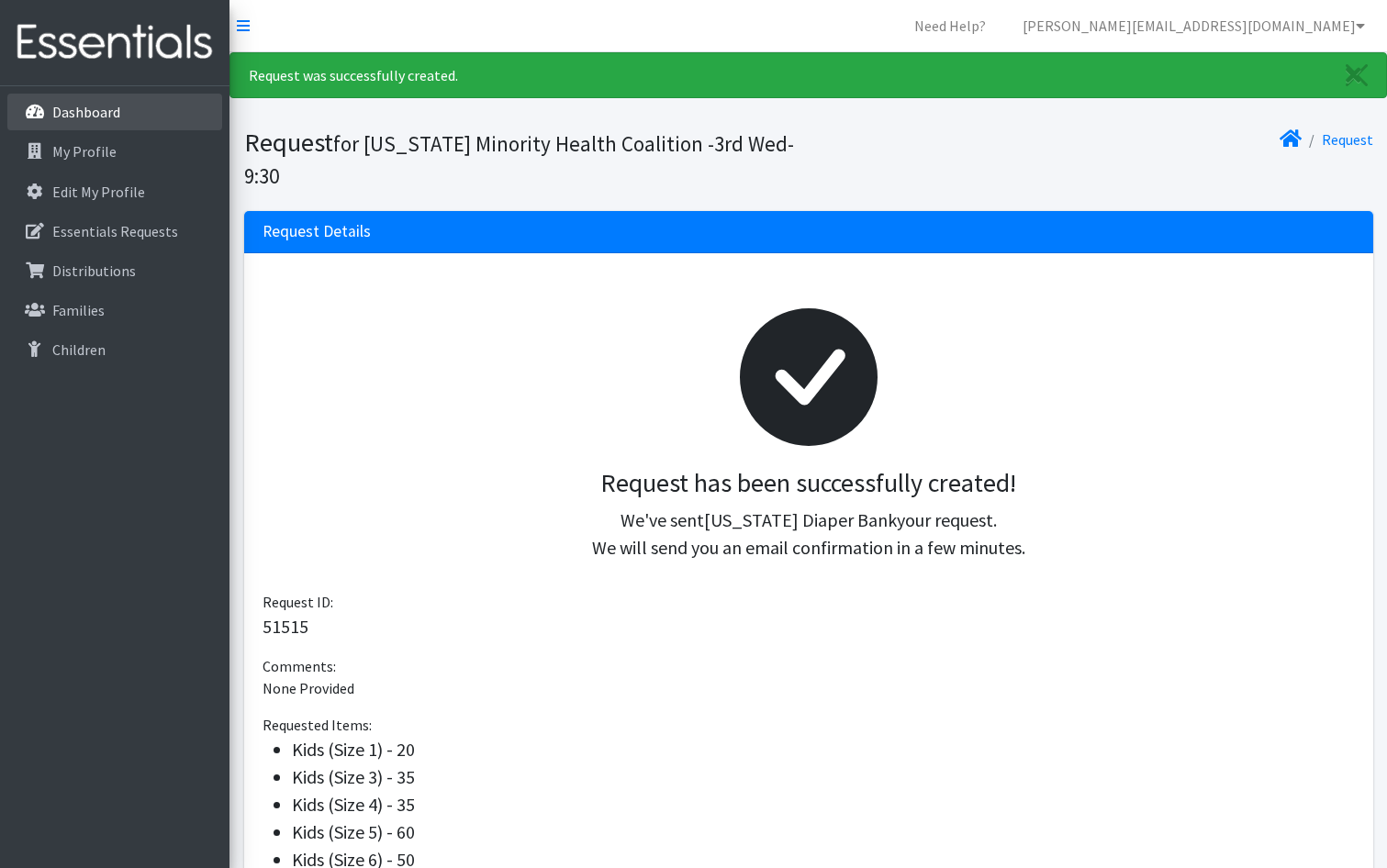
click at [179, 104] on link "Dashboard" at bounding box center [115, 111] width 215 height 37
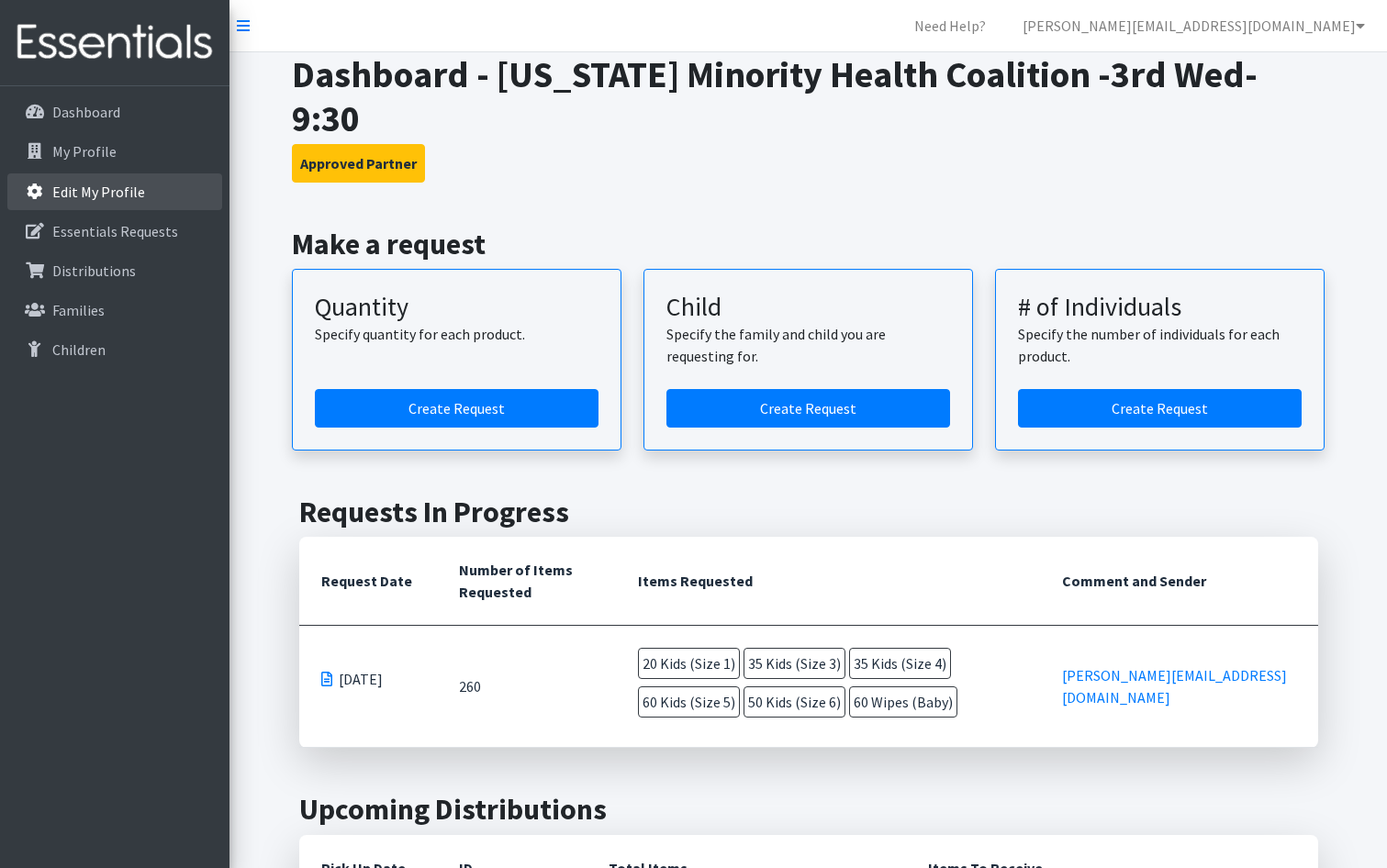
click at [172, 181] on link "Edit My Profile" at bounding box center [115, 191] width 215 height 37
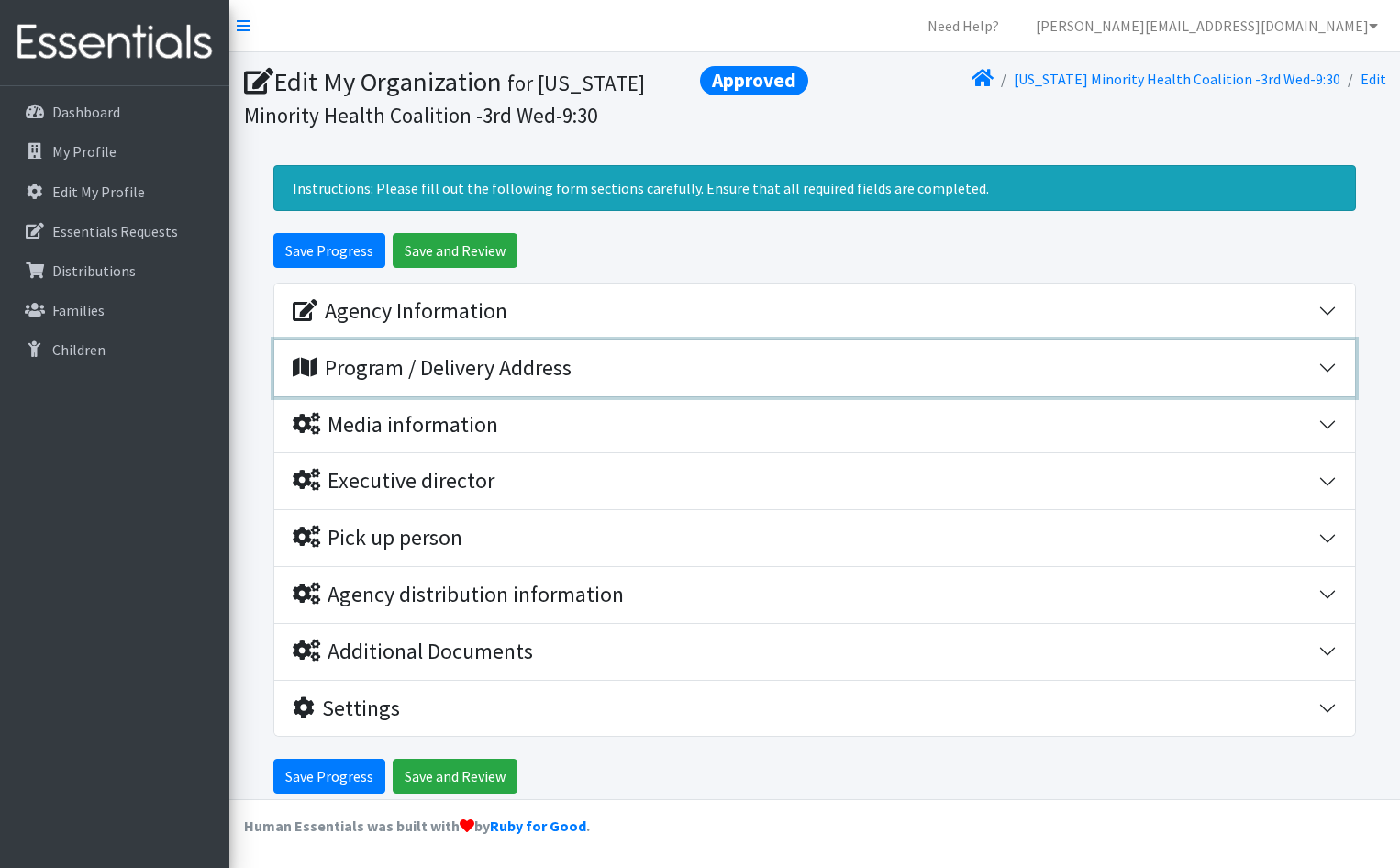
click at [564, 389] on button "Program / Delivery Address" at bounding box center [815, 368] width 1081 height 56
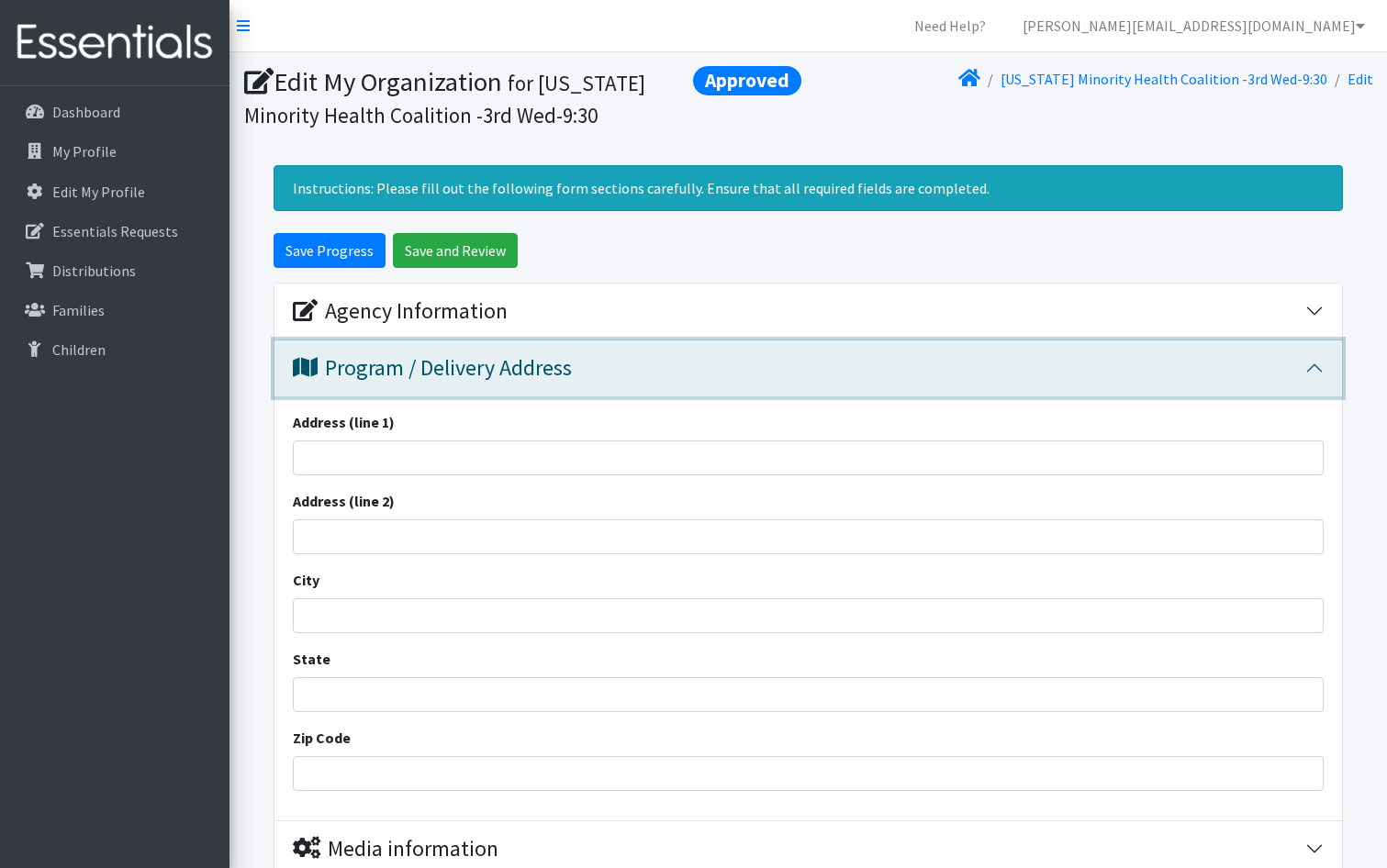
click at [571, 383] on button "Program / Delivery Address" at bounding box center [809, 368] width 1067 height 56
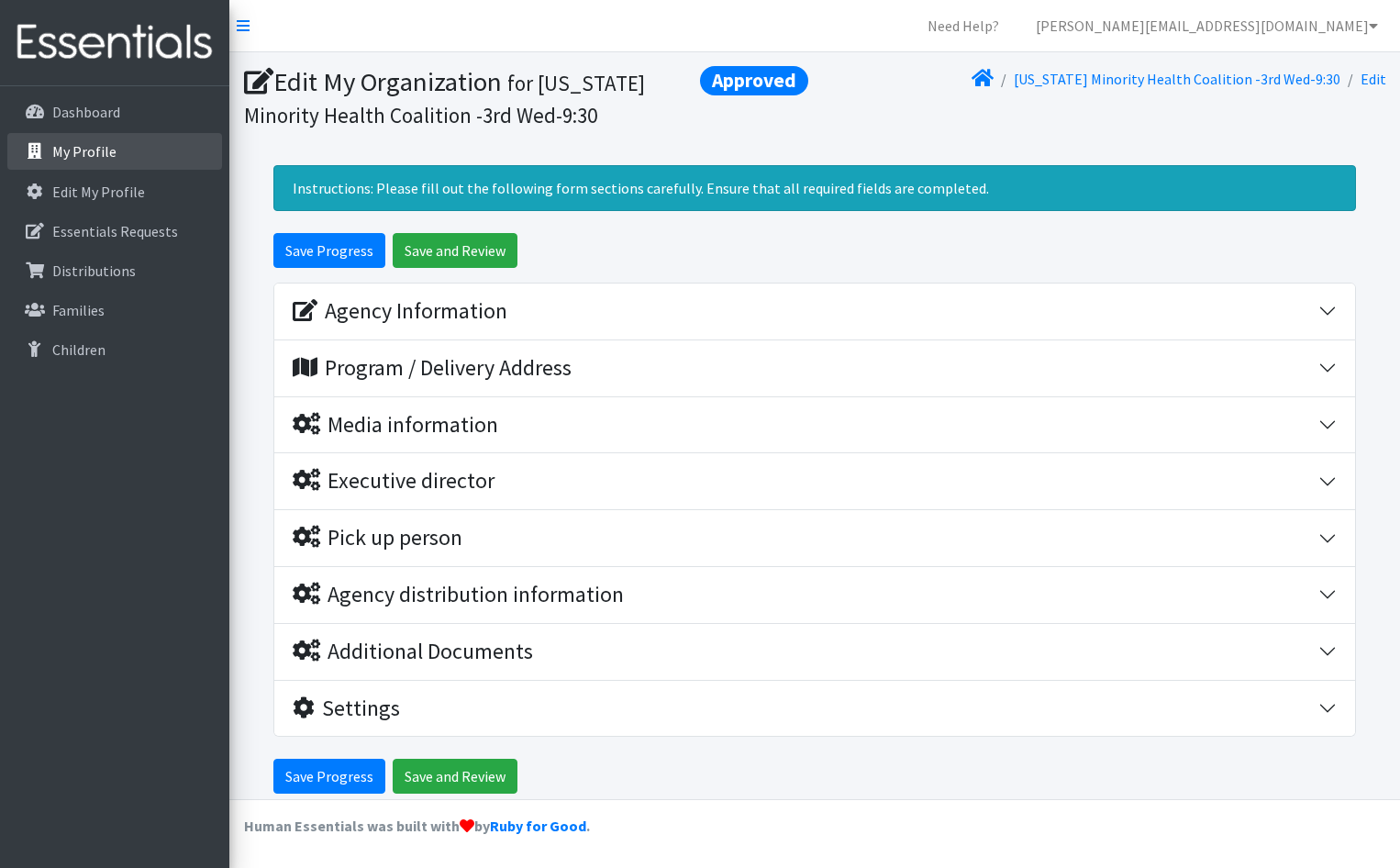
click at [155, 137] on link "My Profile" at bounding box center [114, 151] width 215 height 37
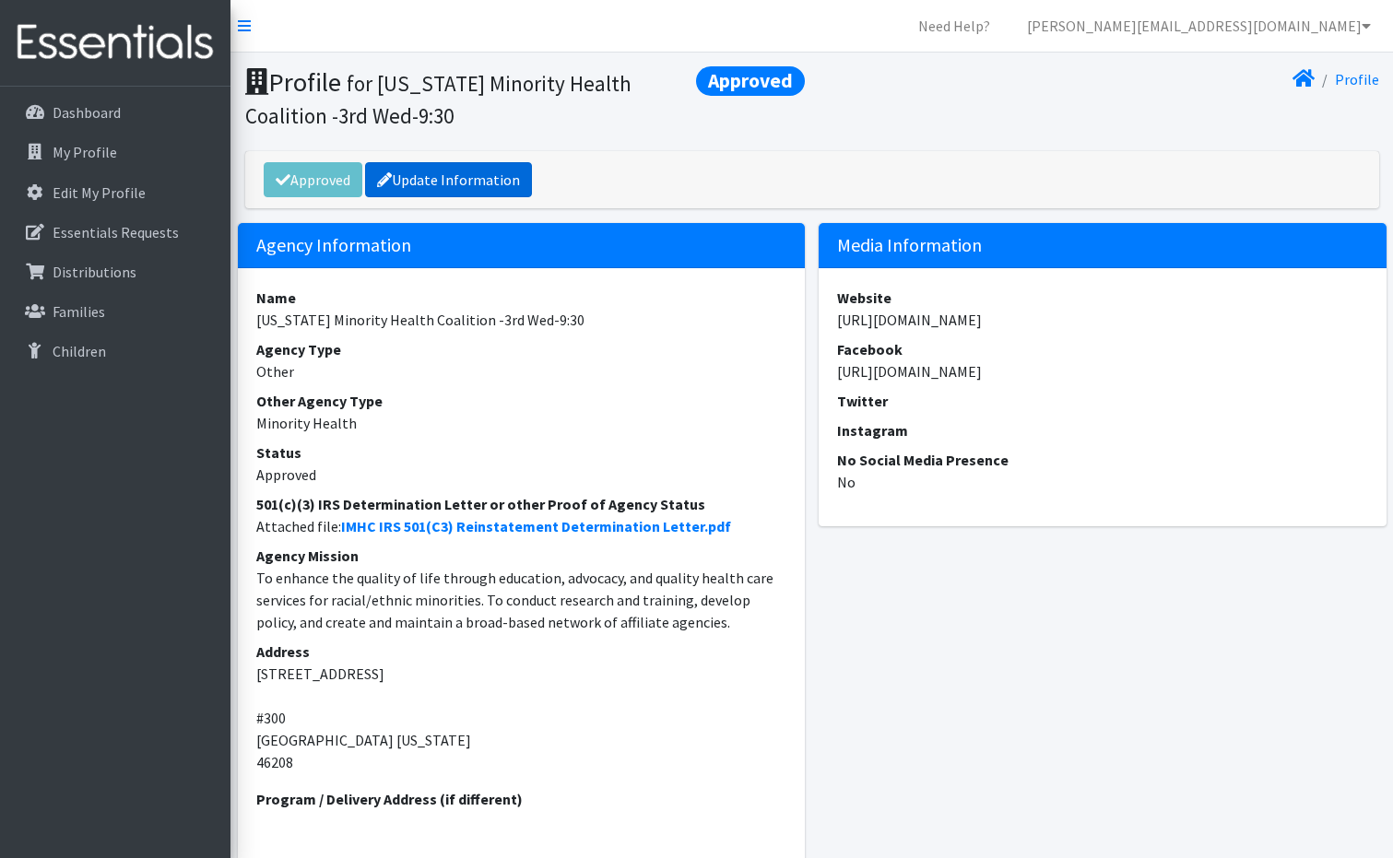
click at [417, 187] on link "Update Information" at bounding box center [448, 179] width 167 height 35
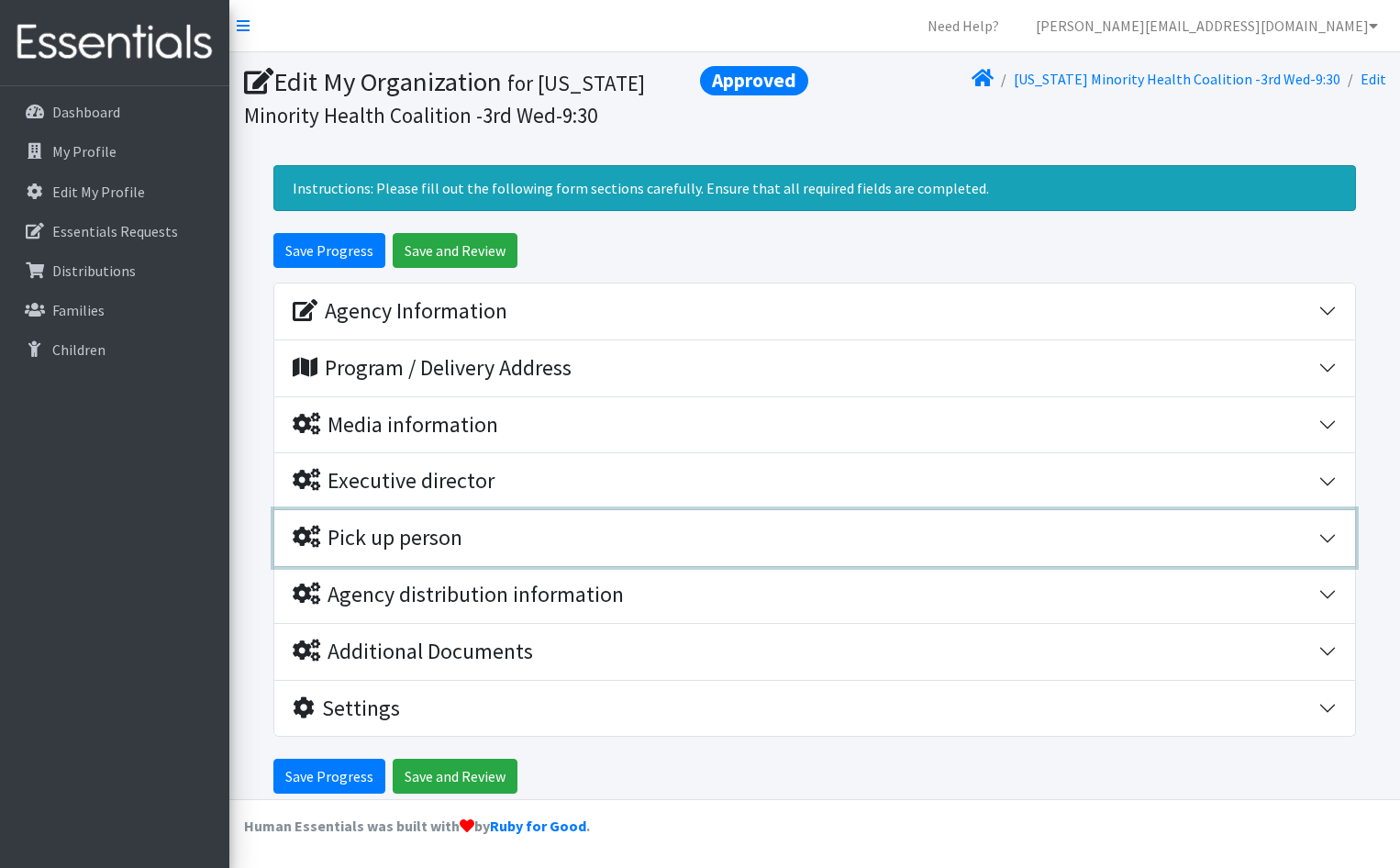
click at [593, 547] on div "Pick up person" at bounding box center [805, 538] width 1026 height 27
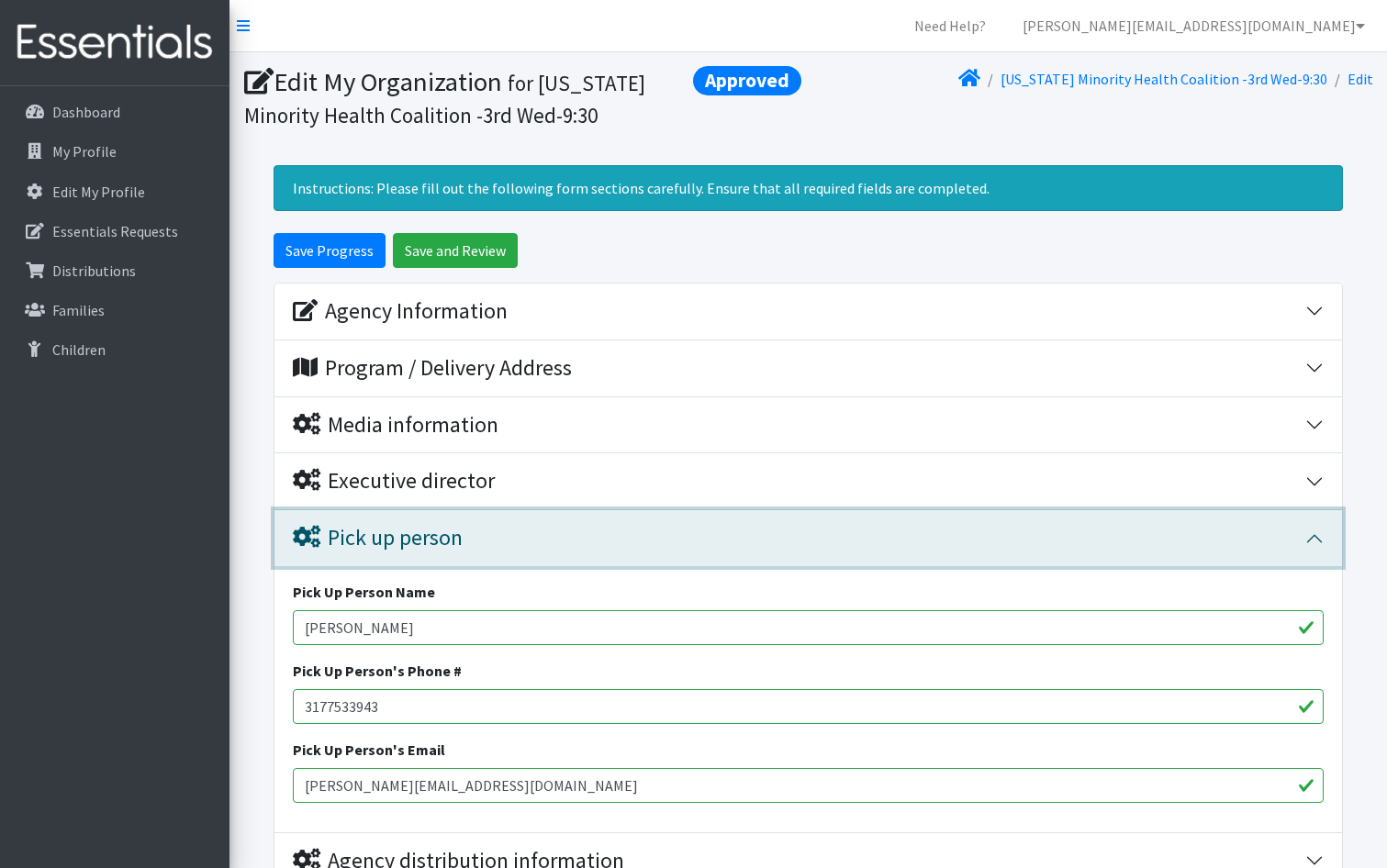
scroll to position [276, 0]
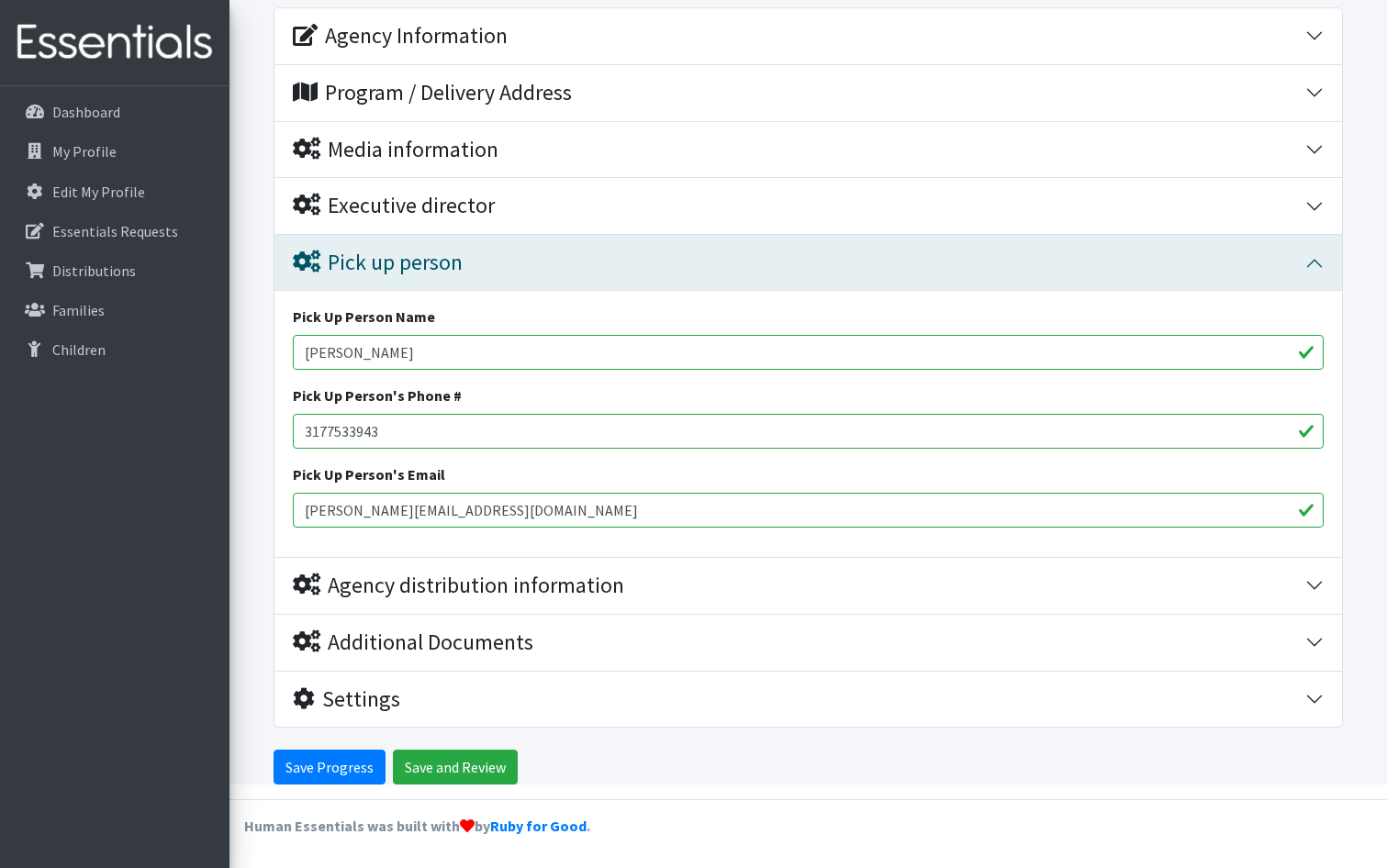
drag, startPoint x: 511, startPoint y: 359, endPoint x: 239, endPoint y: 393, distance: 274.1
click at [239, 393] on form "Save Progress Save and Review Agency Information Agency Name * Indiana Minority…" at bounding box center [808, 371] width 1158 height 827
type input "Lexi Moore"
click at [365, 433] on input "3177533943" at bounding box center [808, 431] width 1031 height 35
click at [367, 435] on input "3177533943" at bounding box center [808, 431] width 1031 height 35
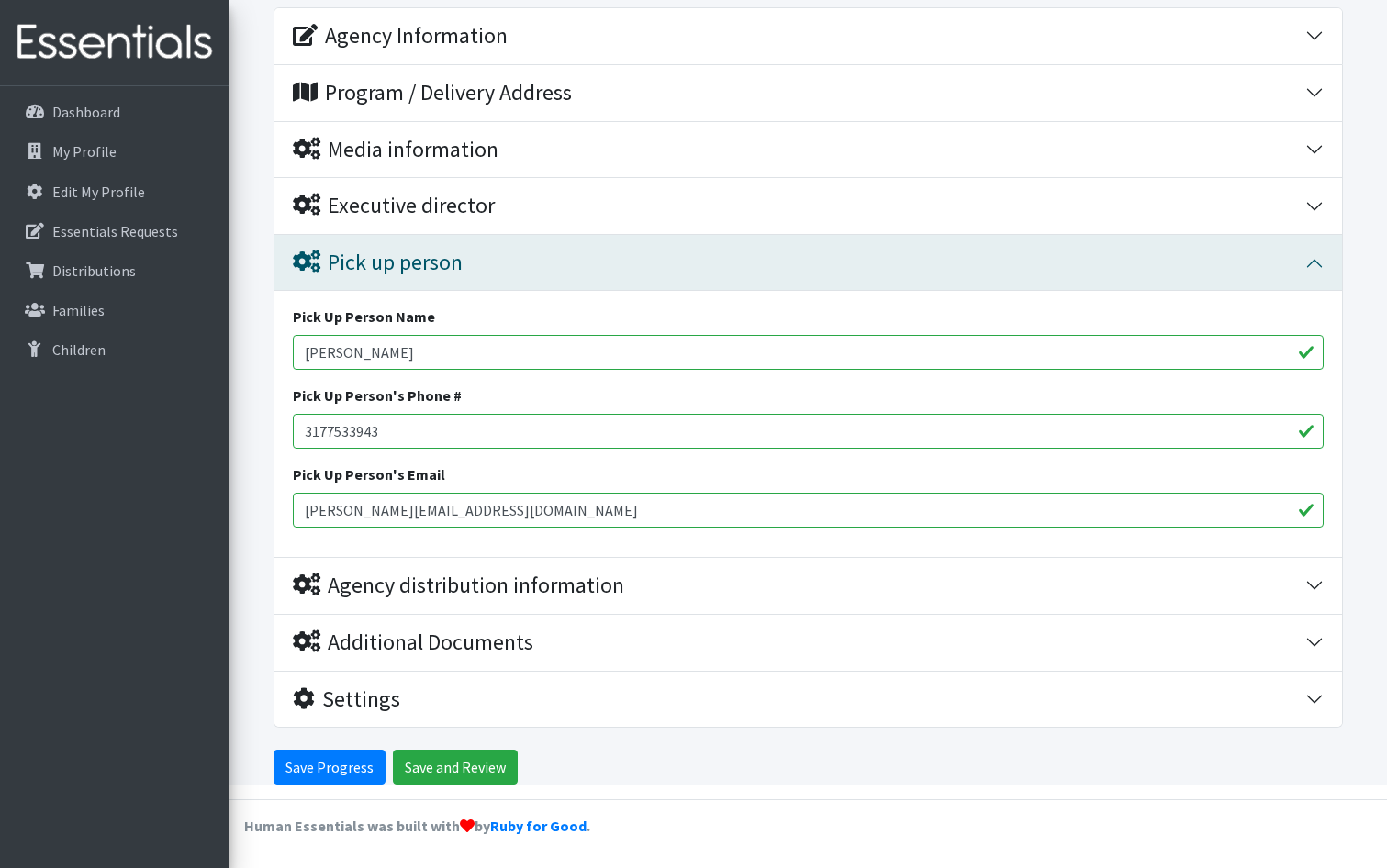
click at [367, 435] on input "3177533943" at bounding box center [808, 431] width 1031 height 35
type input "[PHONE_NUMBER]"
click at [432, 512] on input "[PERSON_NAME][EMAIL_ADDRESS][DOMAIN_NAME]" at bounding box center [808, 510] width 1031 height 35
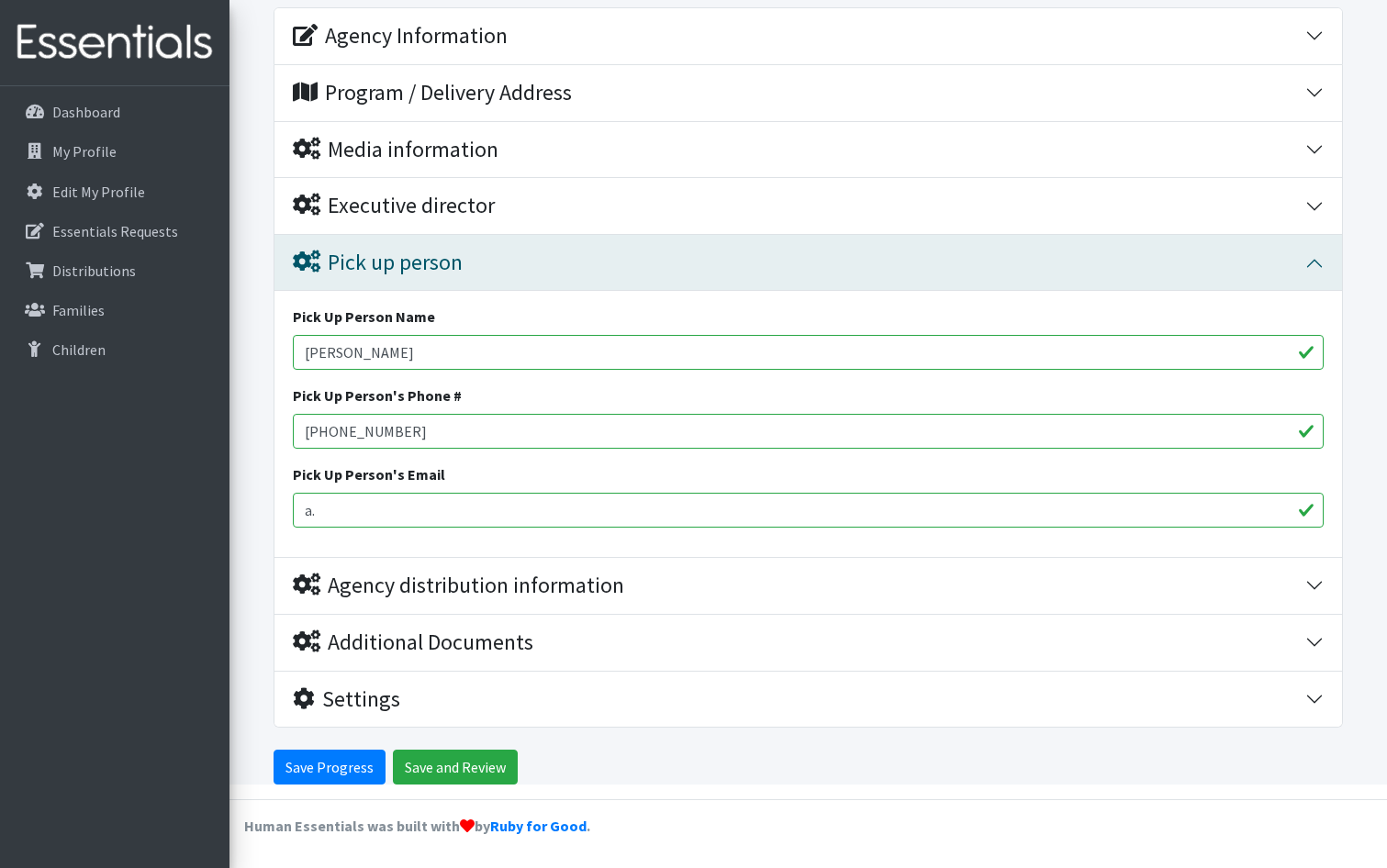
click at [432, 512] on input "a." at bounding box center [808, 510] width 1031 height 35
click at [412, 510] on input "a." at bounding box center [808, 510] width 1031 height 35
click at [401, 514] on input "a." at bounding box center [808, 510] width 1031 height 35
click at [717, 772] on div "Save Progress Save and Review" at bounding box center [809, 766] width 1069 height 35
click at [374, 507] on input "a." at bounding box center [808, 510] width 1031 height 35
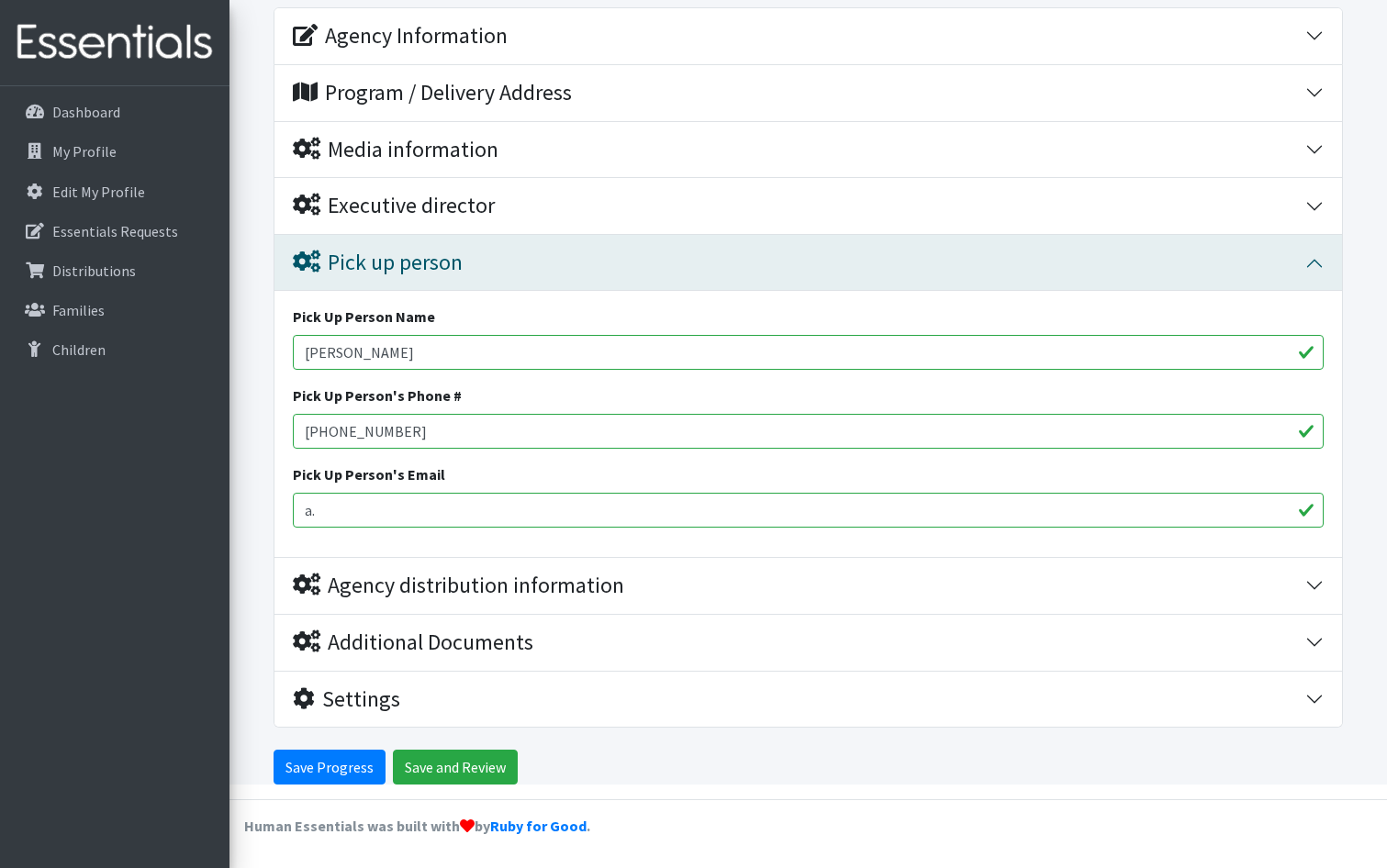
type input "[PERSON_NAME][EMAIL_ADDRESS][DOMAIN_NAME]"
click at [249, 505] on form "Save Progress Save and Review Agency Information Agency Name * Indiana Minority…" at bounding box center [808, 371] width 1158 height 827
click at [559, 514] on input "[PERSON_NAME][EMAIL_ADDRESS][DOMAIN_NAME]" at bounding box center [808, 510] width 1031 height 35
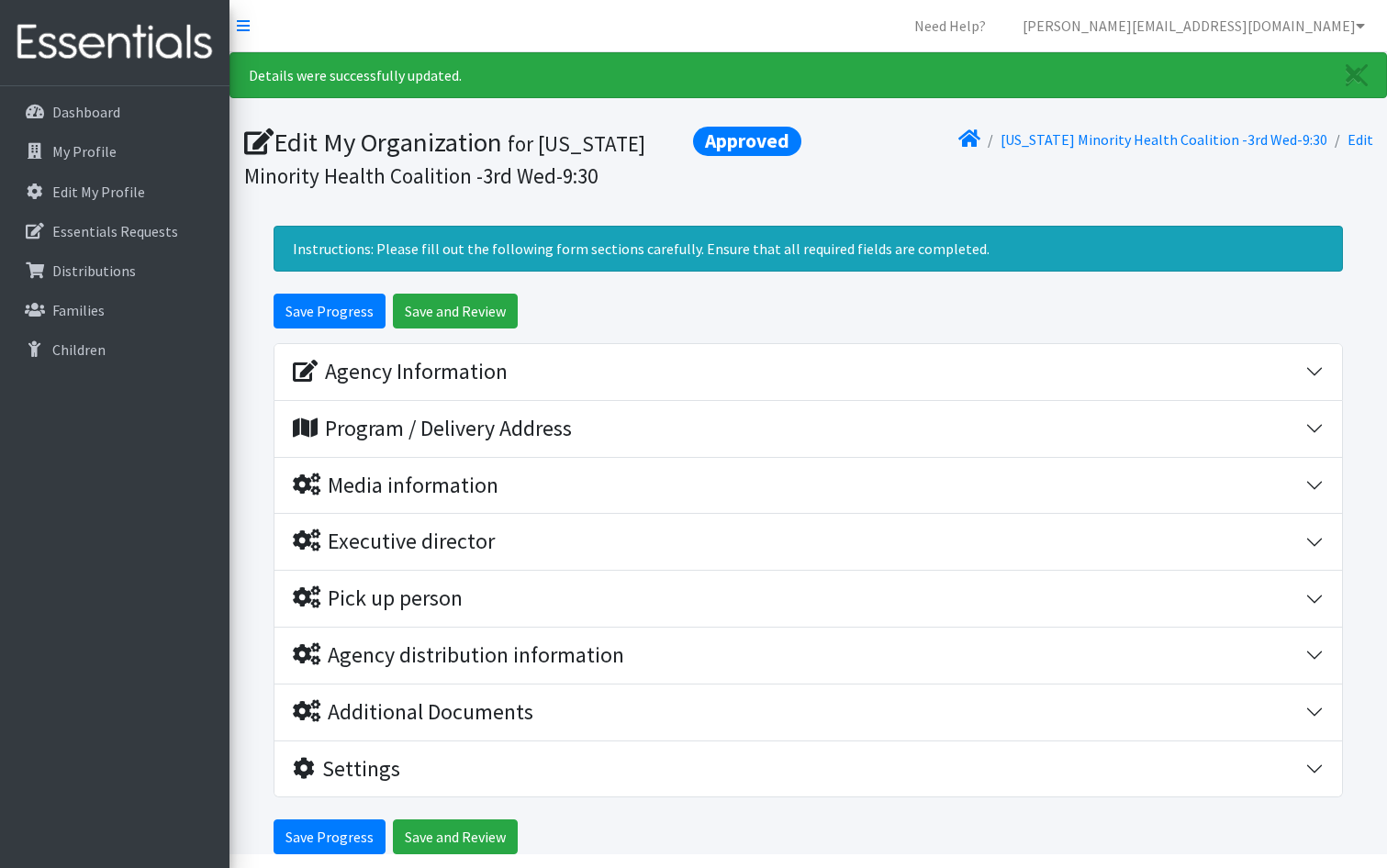
scroll to position [70, 0]
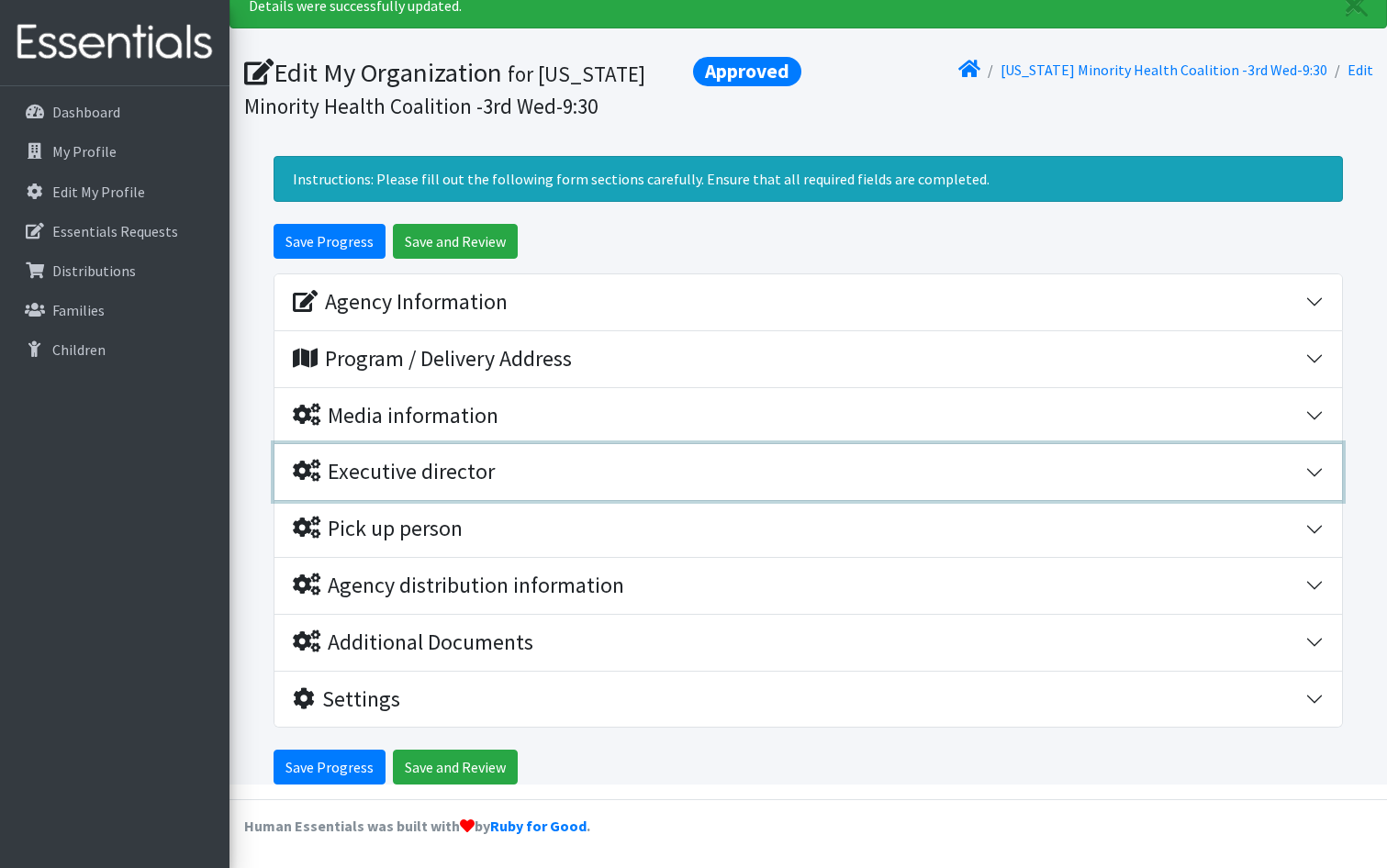
click at [536, 472] on div "Executive director" at bounding box center [799, 472] width 1013 height 27
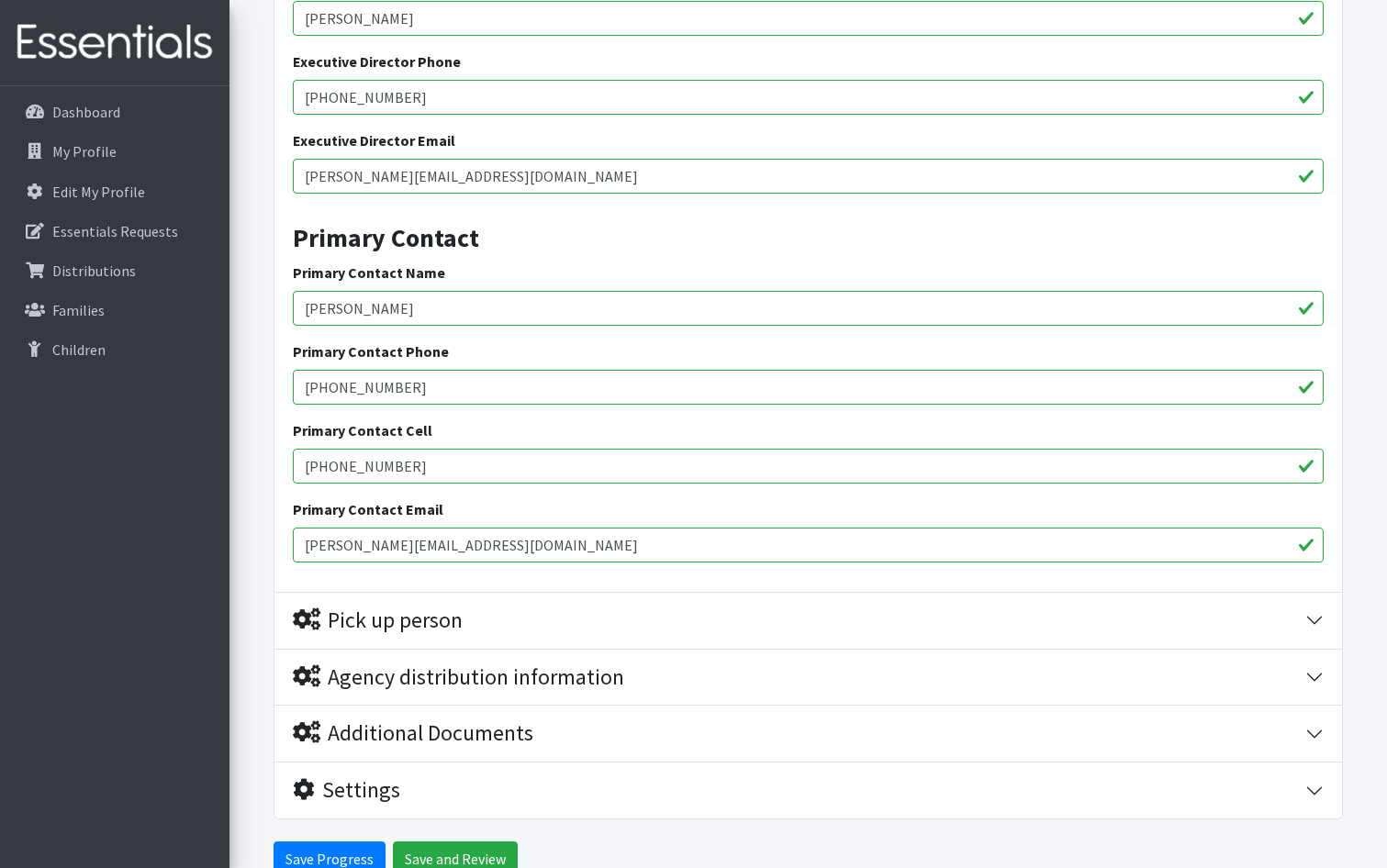
scroll to position [620, 0]
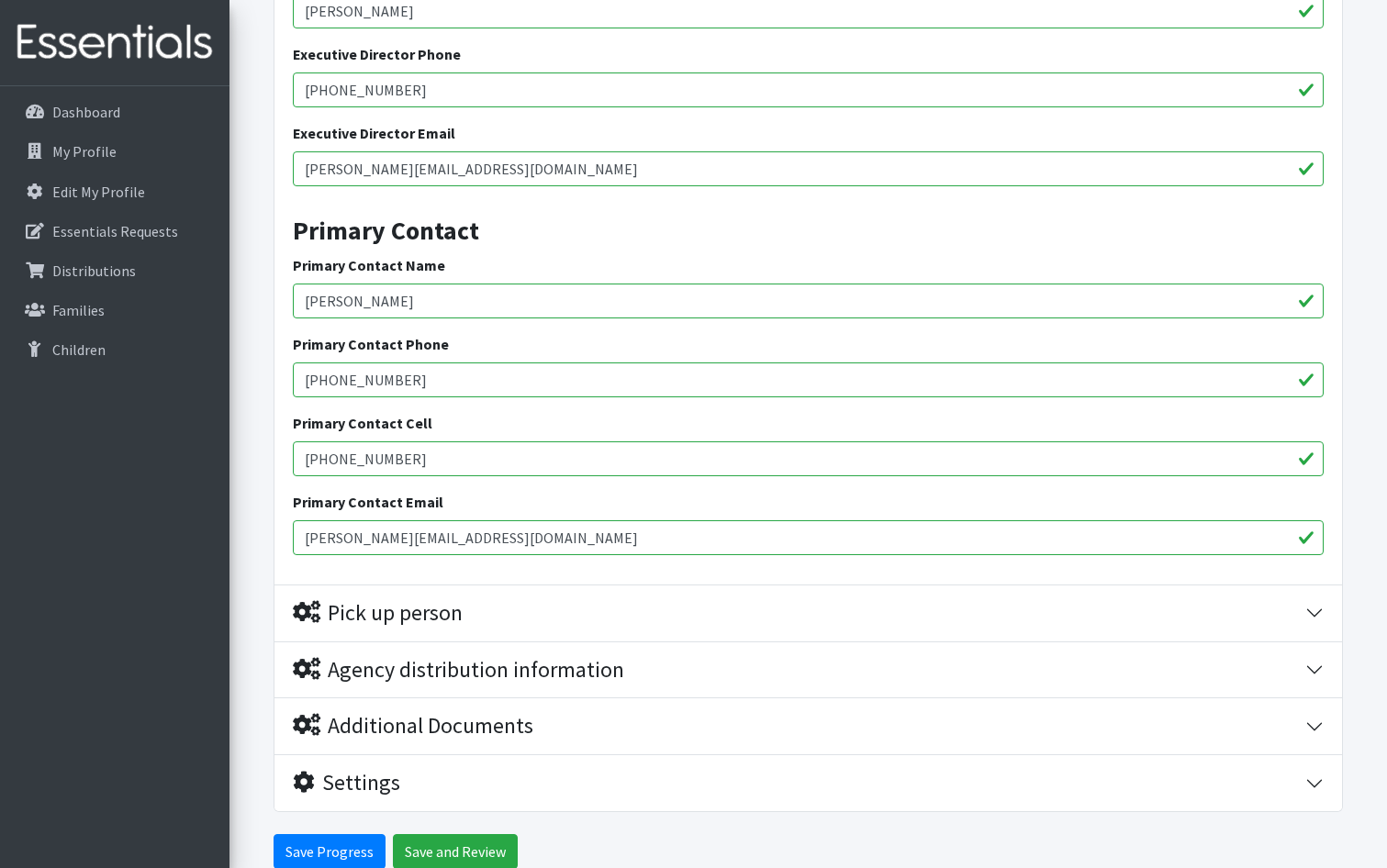
click at [490, 310] on input "[PERSON_NAME]" at bounding box center [808, 301] width 1031 height 35
click at [490, 310] on input "Lauren Lancaster" at bounding box center [808, 301] width 1031 height 35
click at [489, 313] on input "Lauren Lancaster" at bounding box center [808, 301] width 1031 height 35
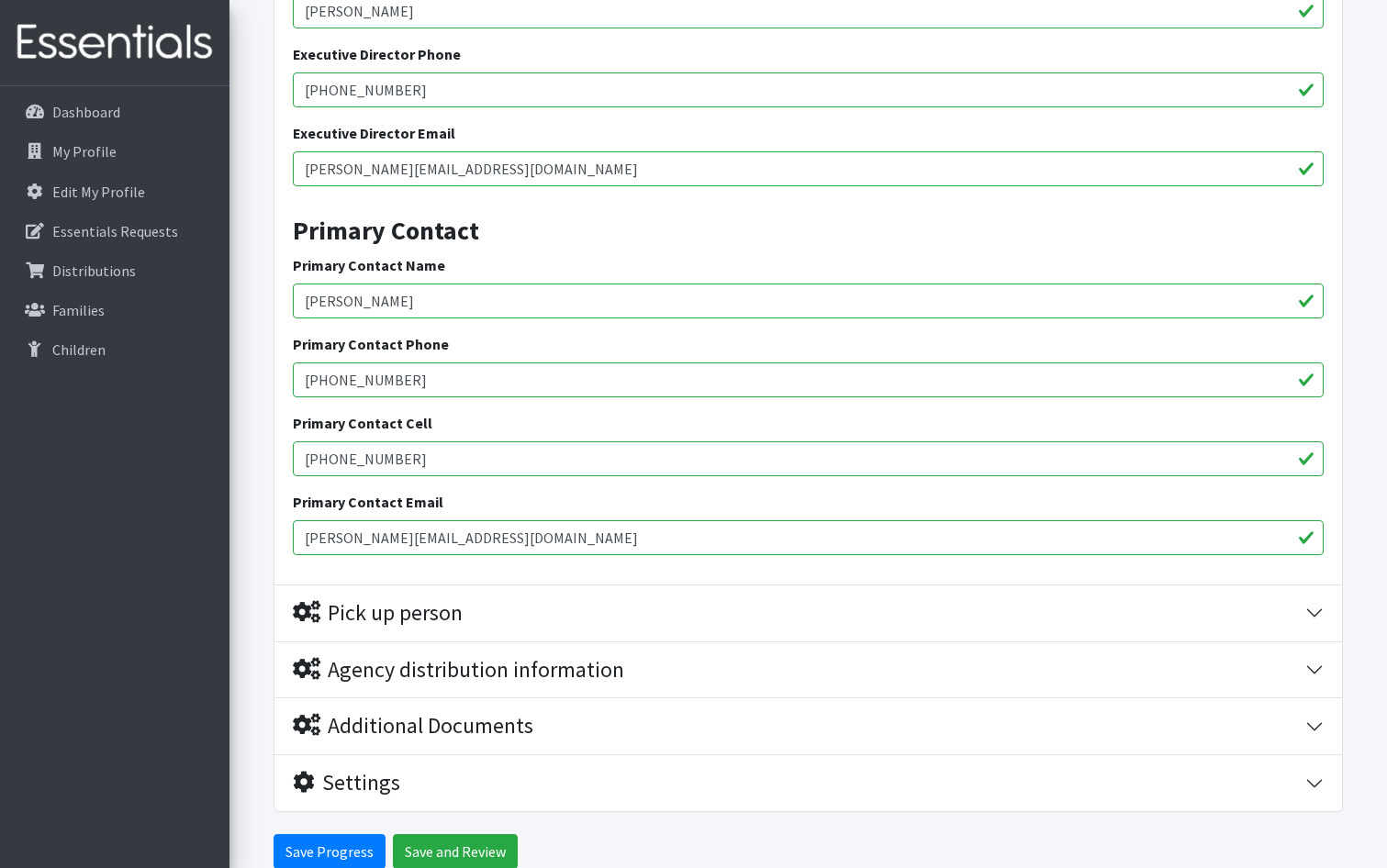
type input "Lexi Moore"
click at [306, 379] on input "317-753-3943" at bounding box center [808, 379] width 1031 height 35
drag, startPoint x: 425, startPoint y: 376, endPoint x: 334, endPoint y: 375, distance: 91.0
click at [334, 375] on input "317-753-3943" at bounding box center [808, 379] width 1031 height 35
drag, startPoint x: 338, startPoint y: 382, endPoint x: 283, endPoint y: 375, distance: 55.4
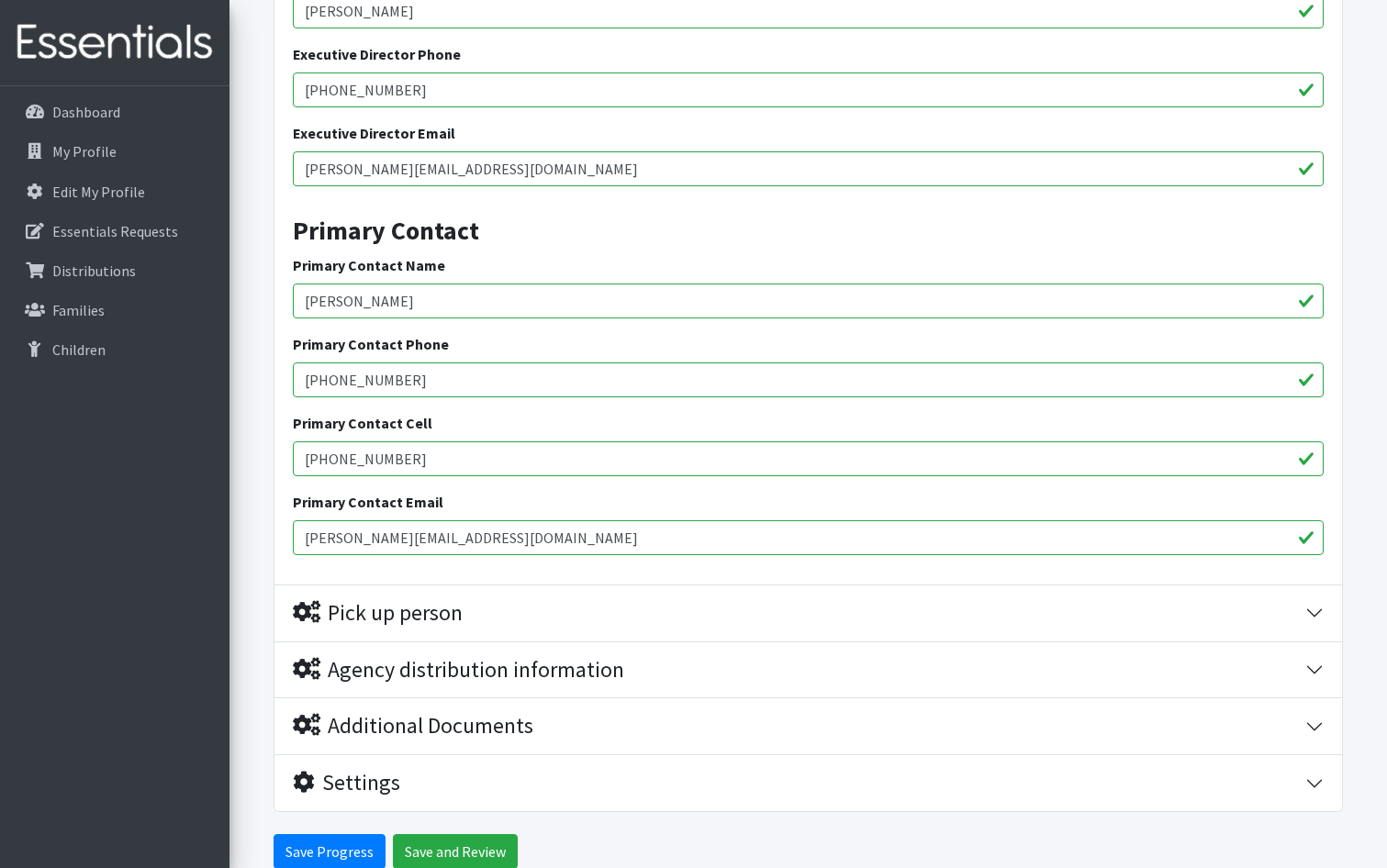
click at [283, 375] on div "Executive Director Name Carl Ellison Executive Director Phone 317-920-4900 Exec…" at bounding box center [809, 267] width 1067 height 635
type input "317-610-8142"
click at [429, 453] on input "317-753-3943" at bounding box center [808, 458] width 1031 height 35
type input "3"
paste input "317-610-8142"
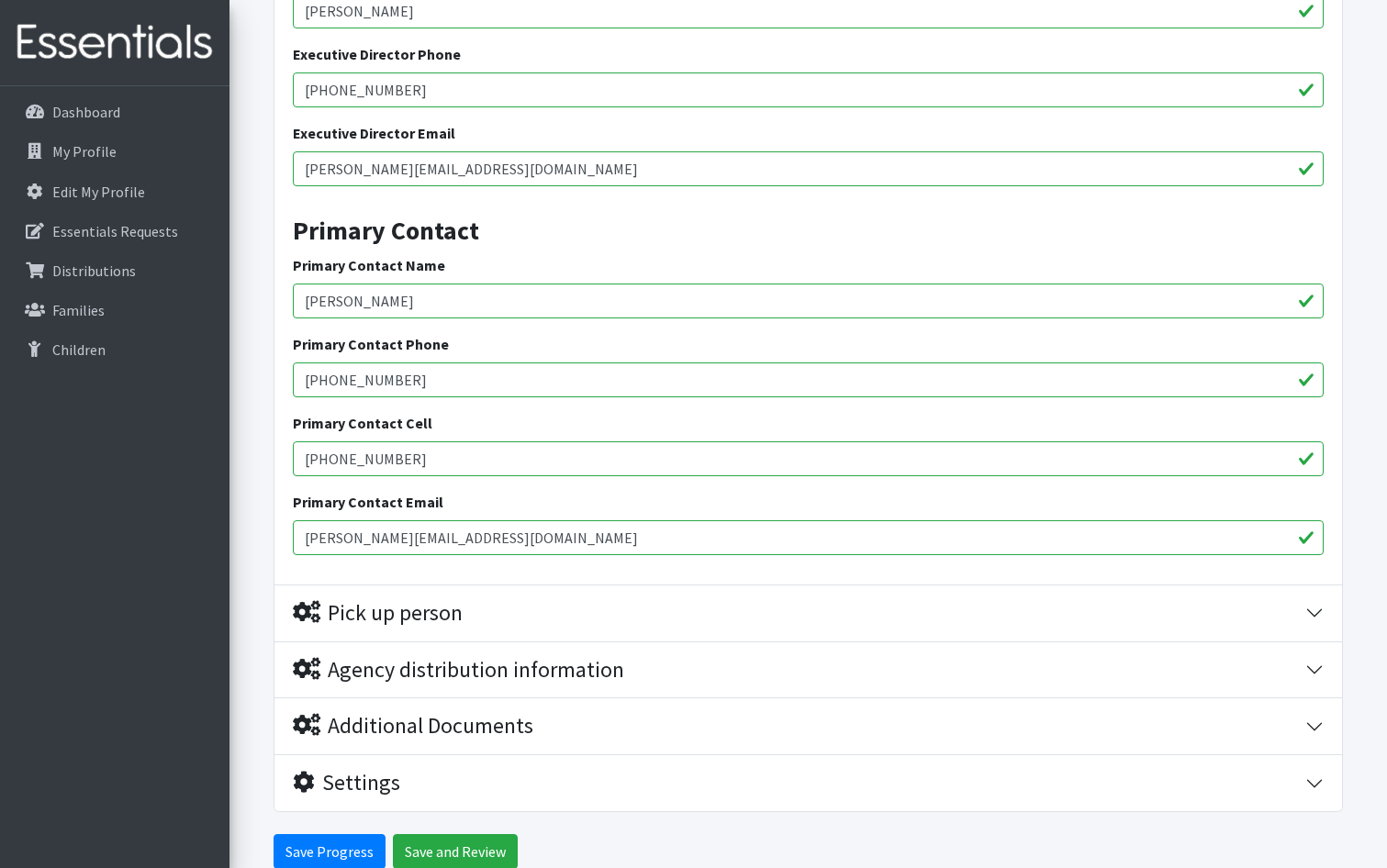
type input "317-610-8142"
click at [500, 540] on input "l.lancaster@imhc.org" at bounding box center [808, 538] width 1031 height 35
type input "[PERSON_NAME][EMAIL_ADDRESS][DOMAIN_NAME]"
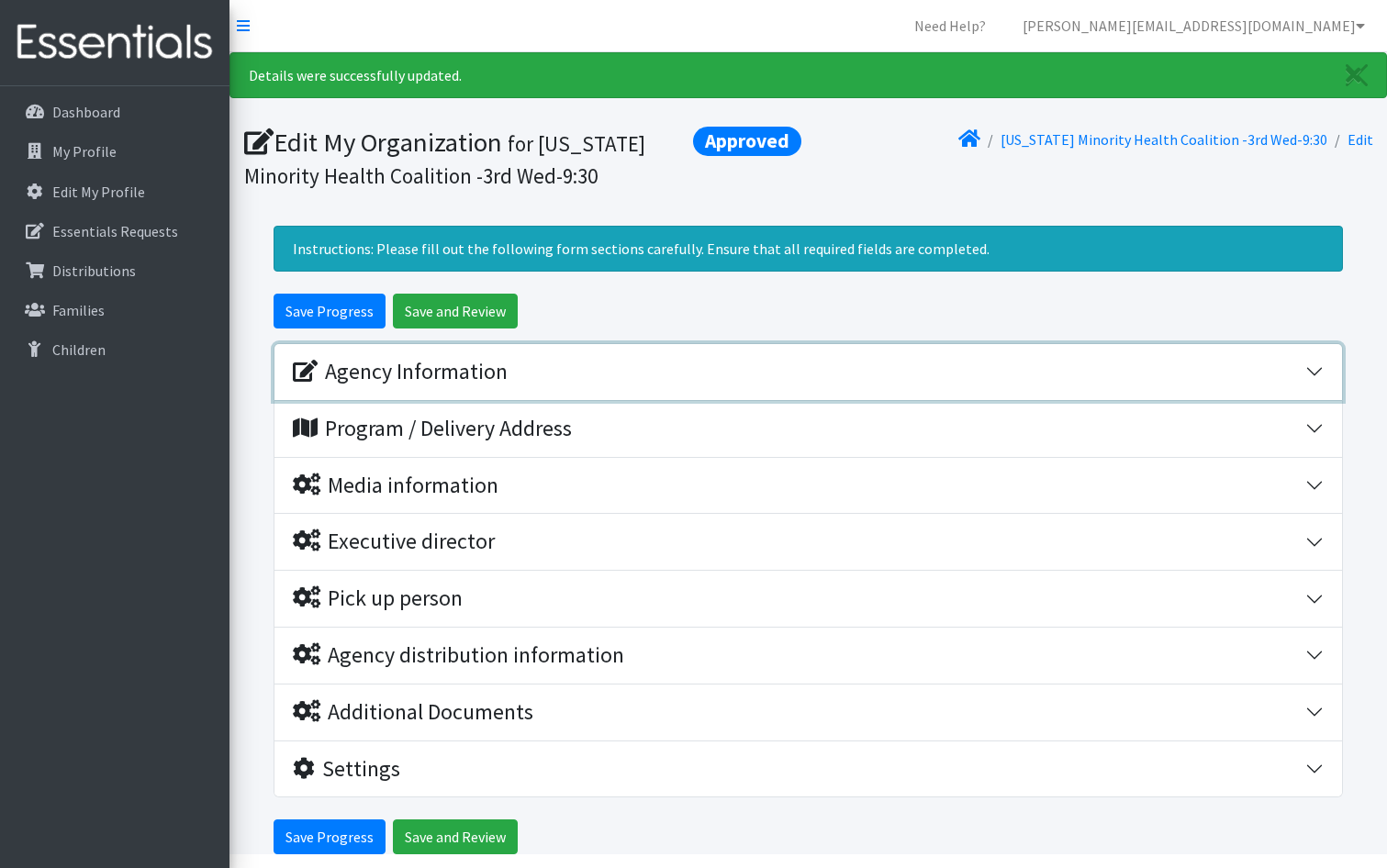
click at [557, 370] on div "Agency Information" at bounding box center [799, 371] width 1013 height 27
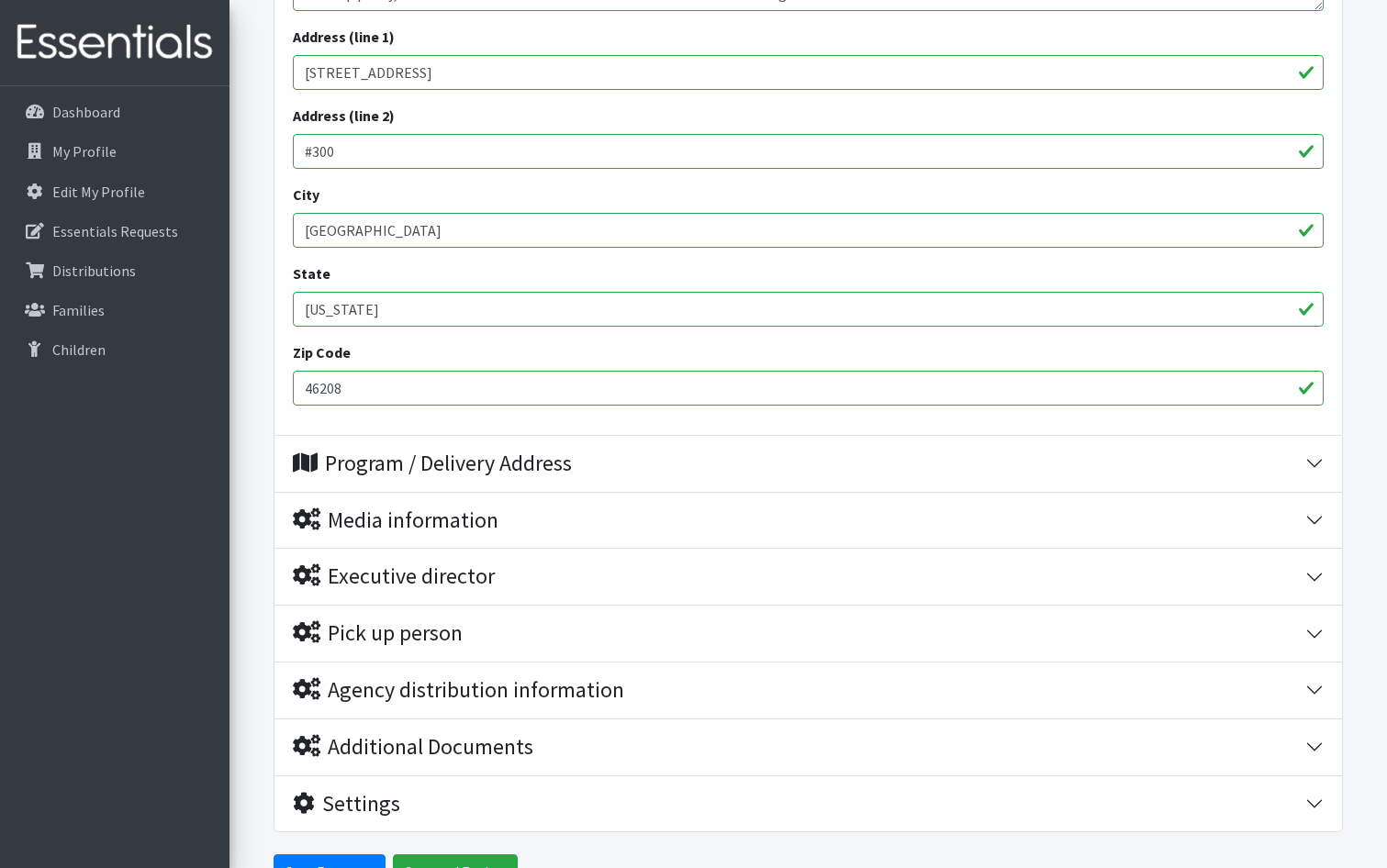
scroll to position [826, 0]
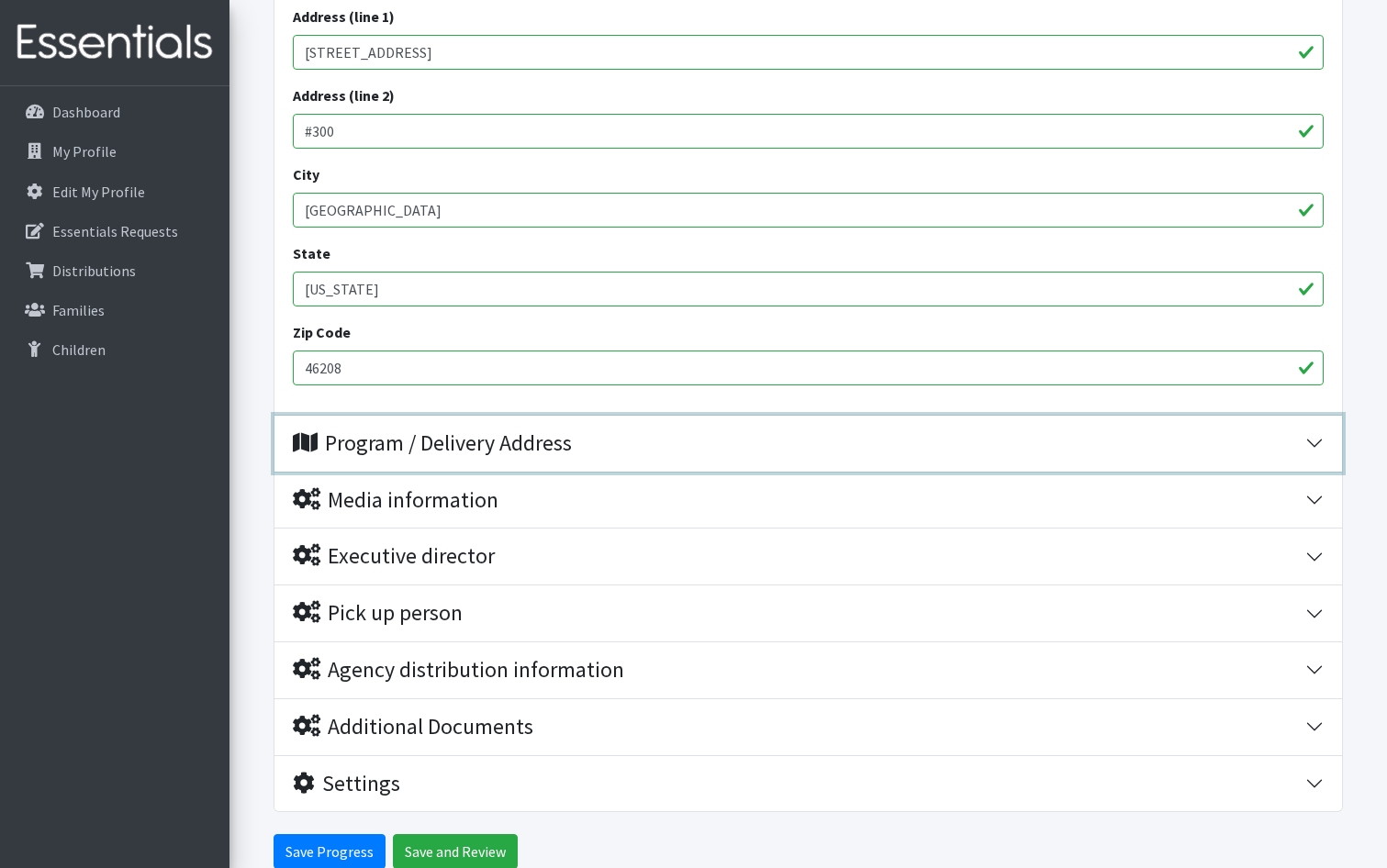
click at [572, 434] on div "Program / Delivery Address" at bounding box center [432, 443] width 279 height 27
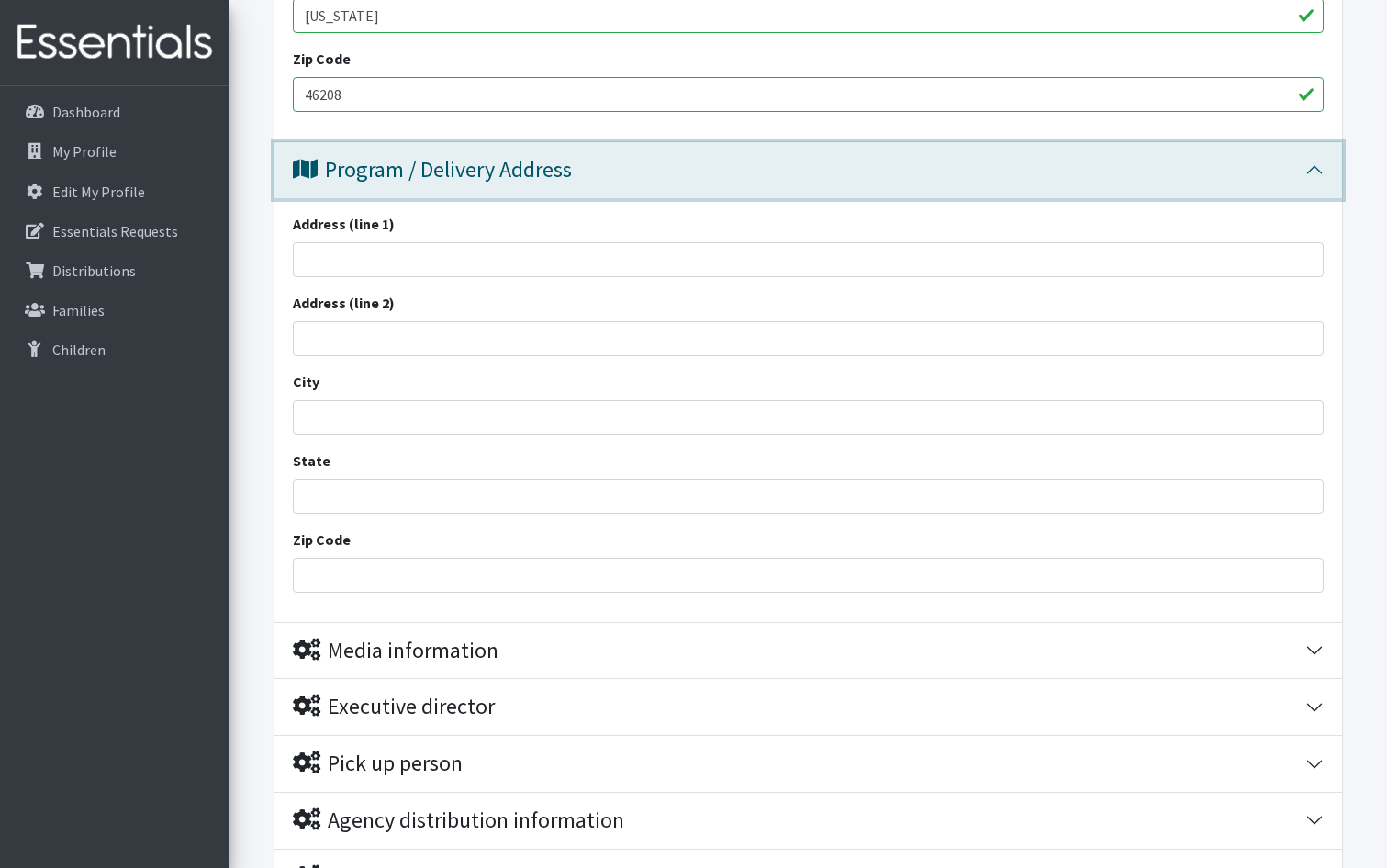
scroll to position [1066, 0]
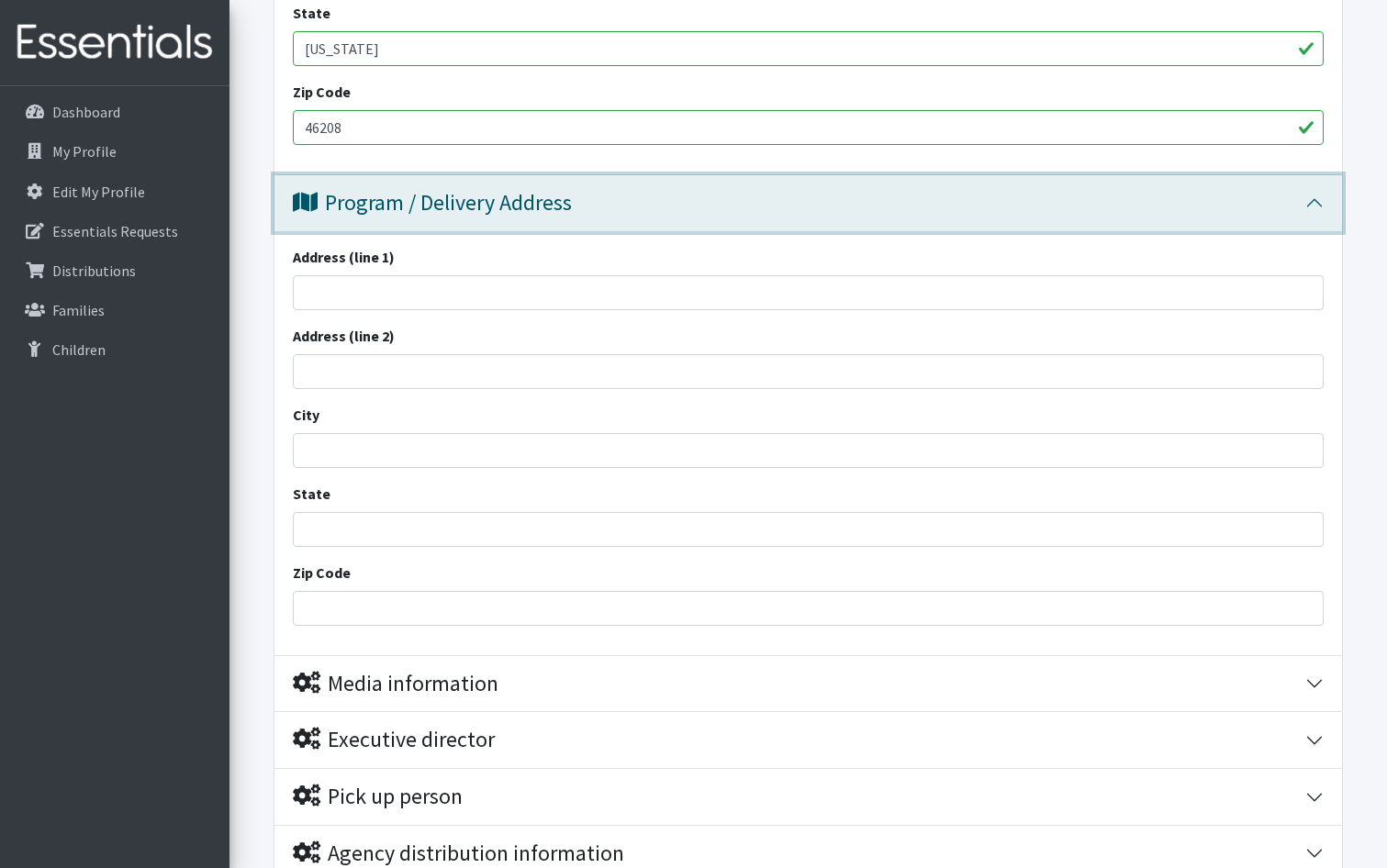
click at [549, 218] on button "Program / Delivery Address" at bounding box center [809, 203] width 1067 height 56
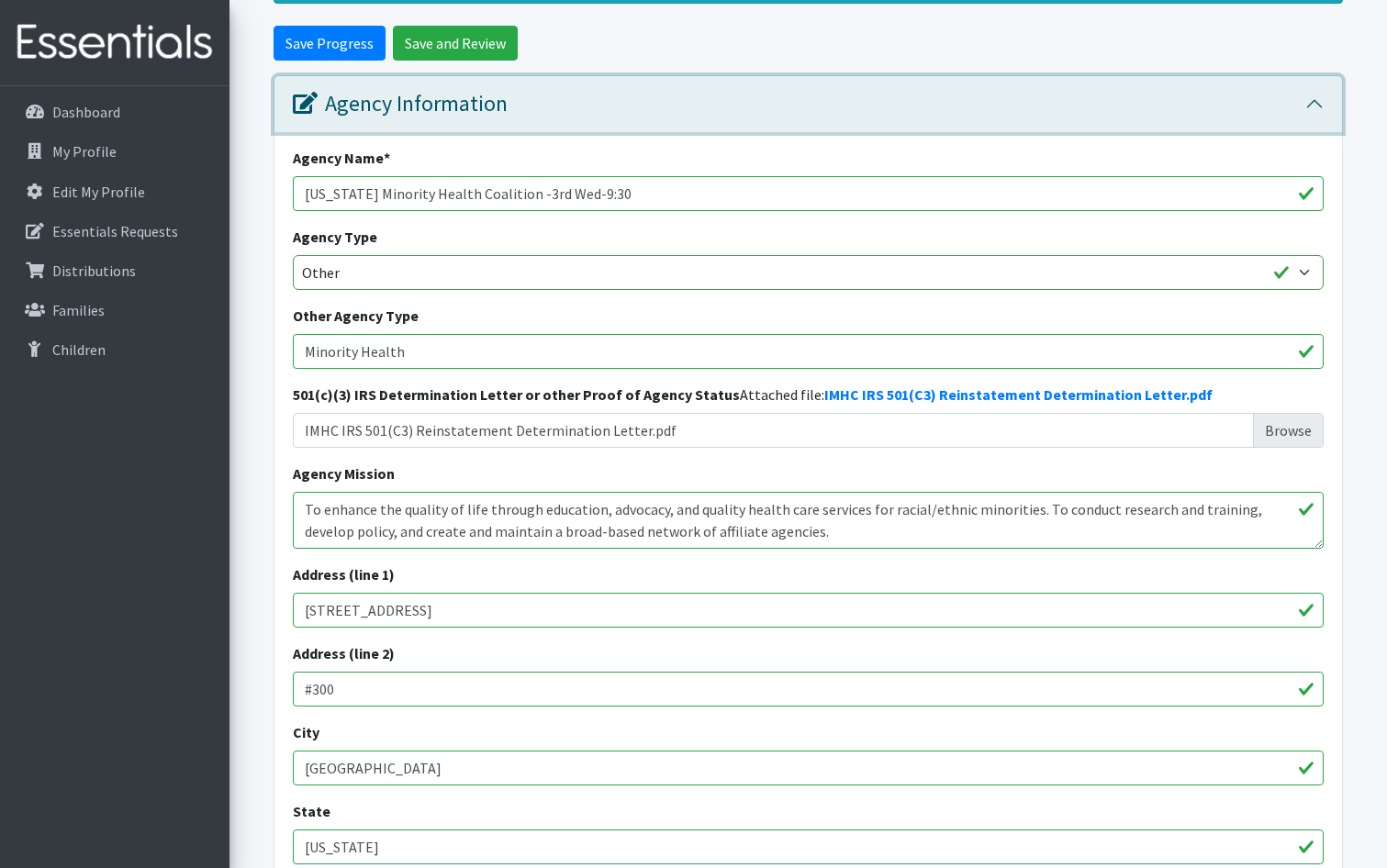
click at [552, 103] on div "Agency Information" at bounding box center [799, 104] width 1013 height 27
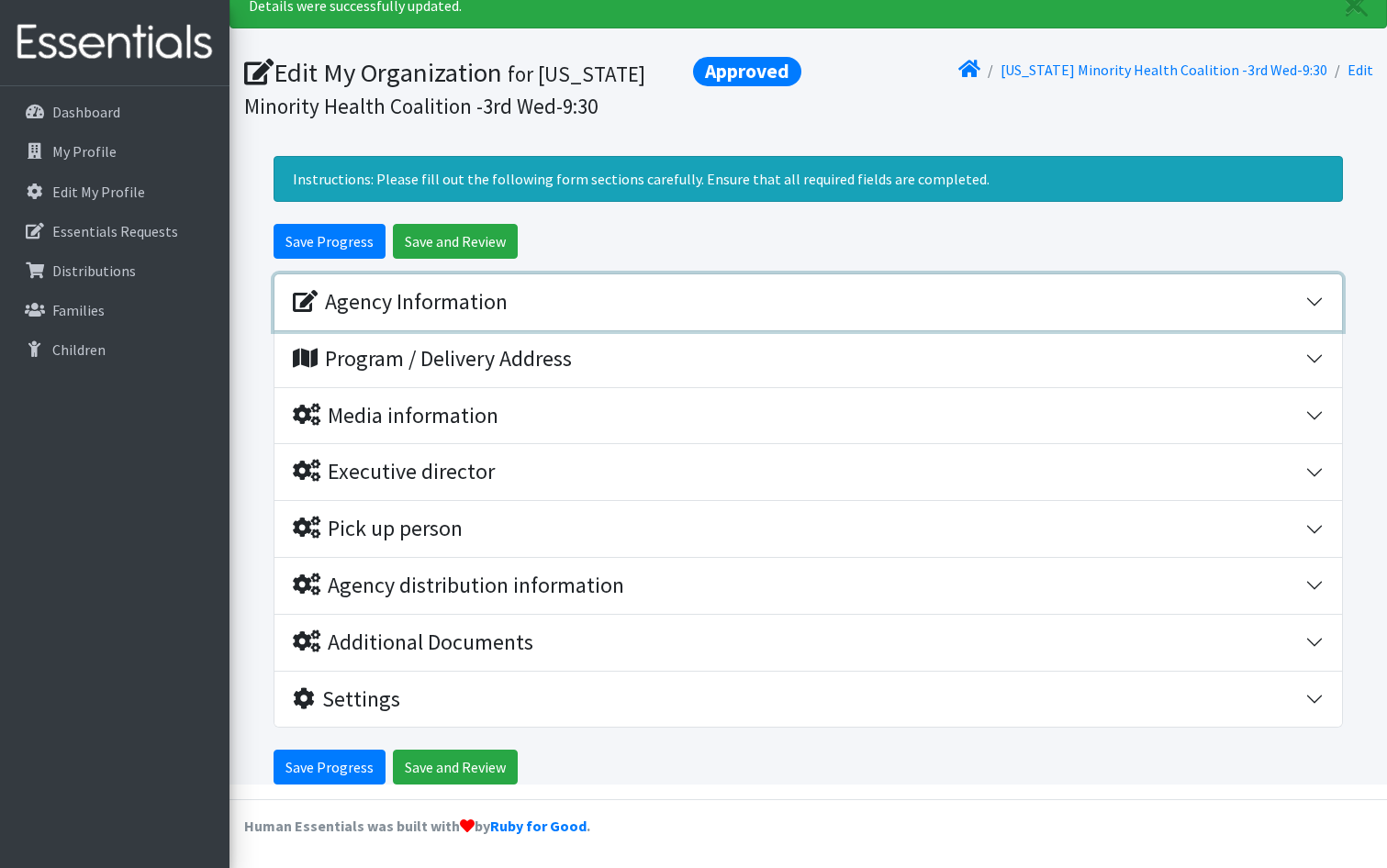
scroll to position [70, 0]
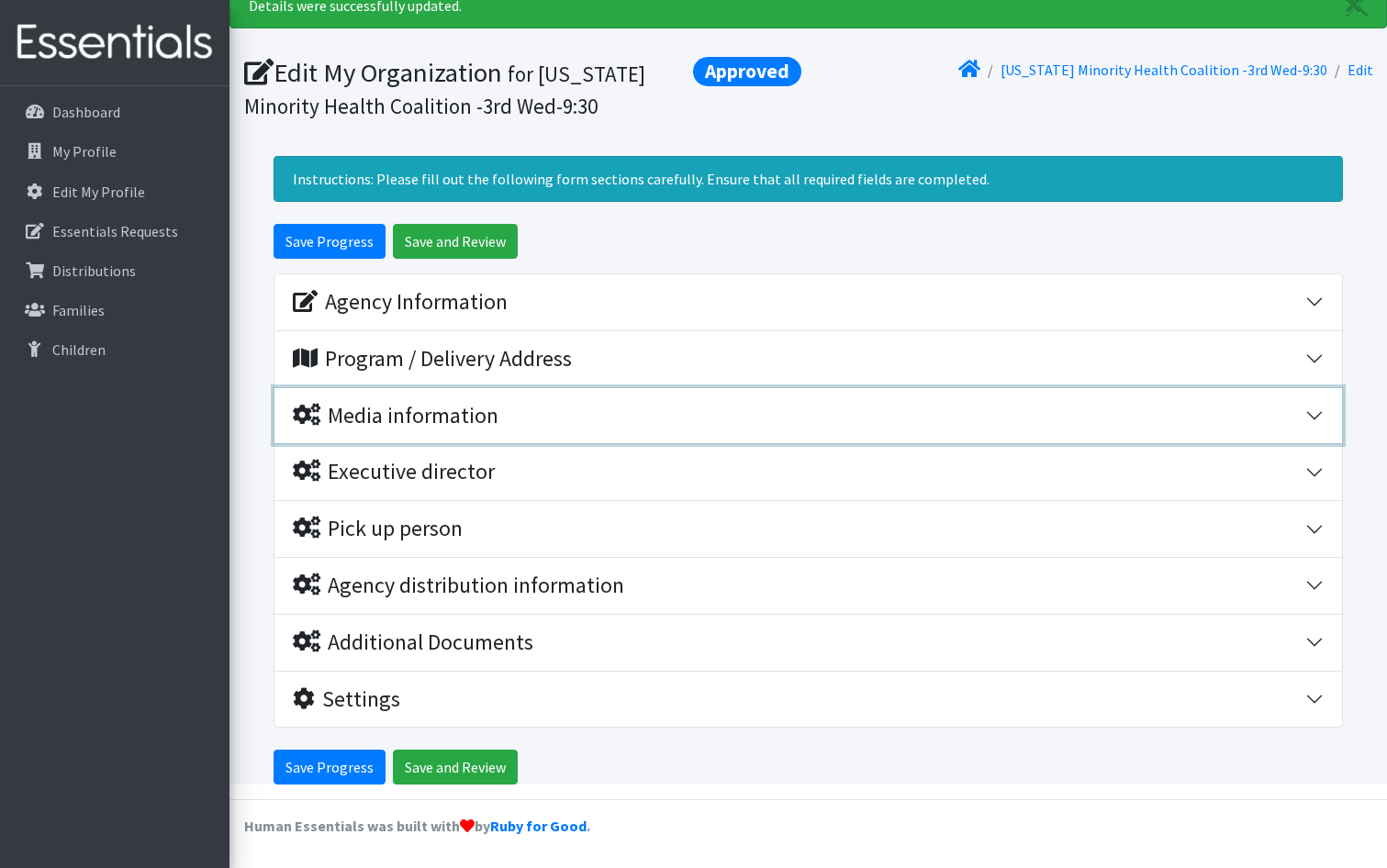
click at [545, 425] on div "Media information" at bounding box center [799, 416] width 1013 height 27
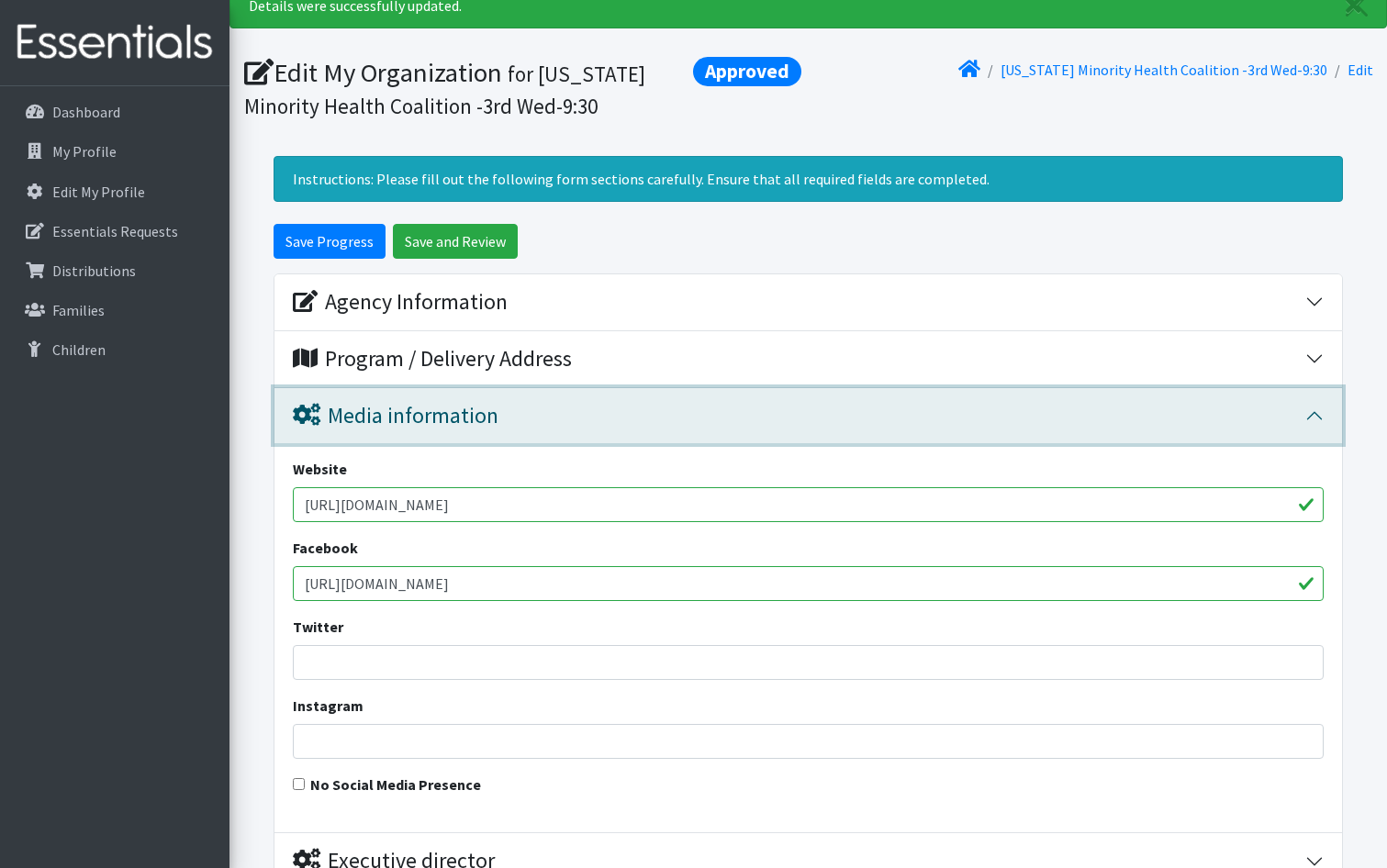
scroll to position [161, 0]
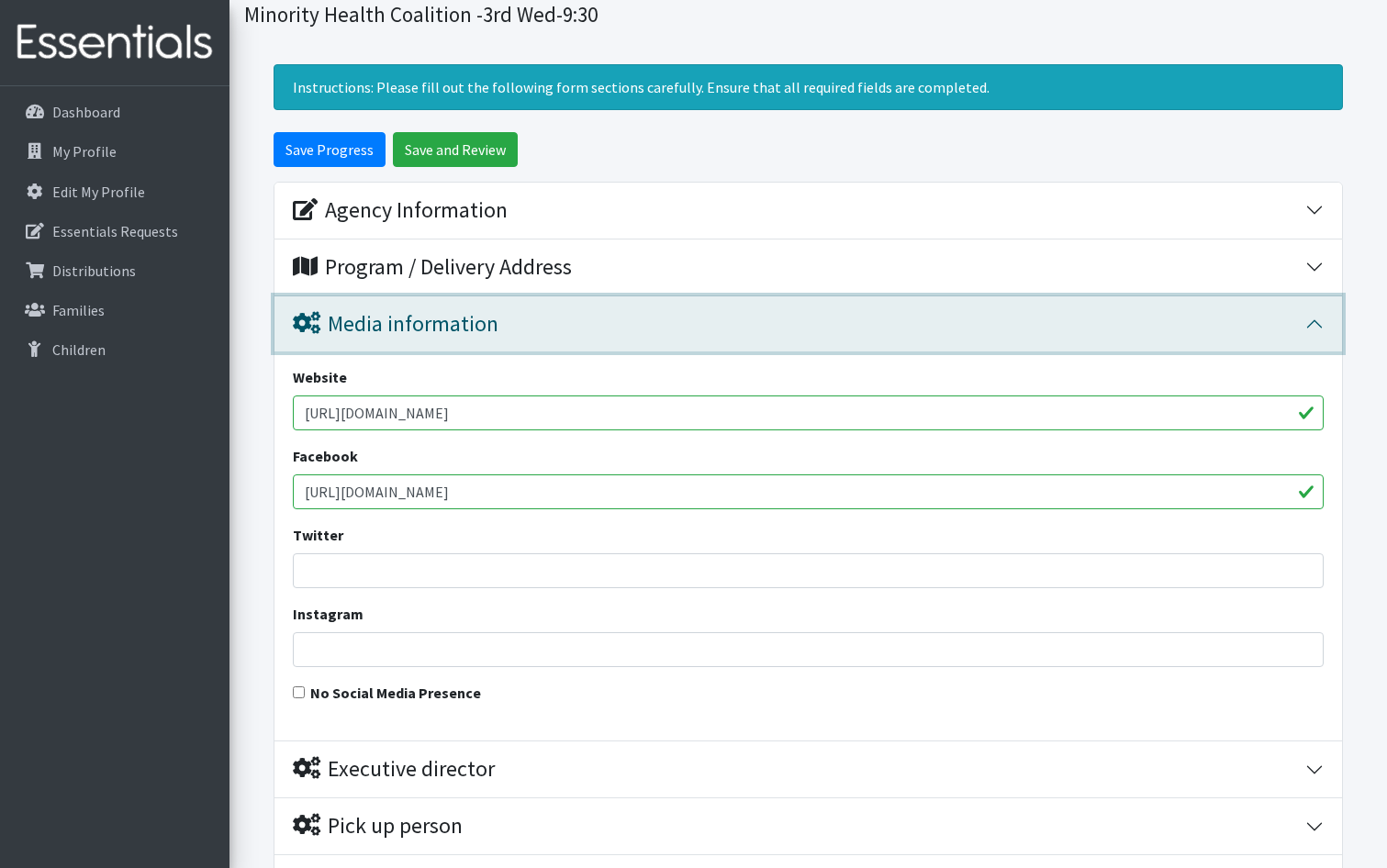
click at [577, 345] on button "Media information" at bounding box center [809, 325] width 1067 height 56
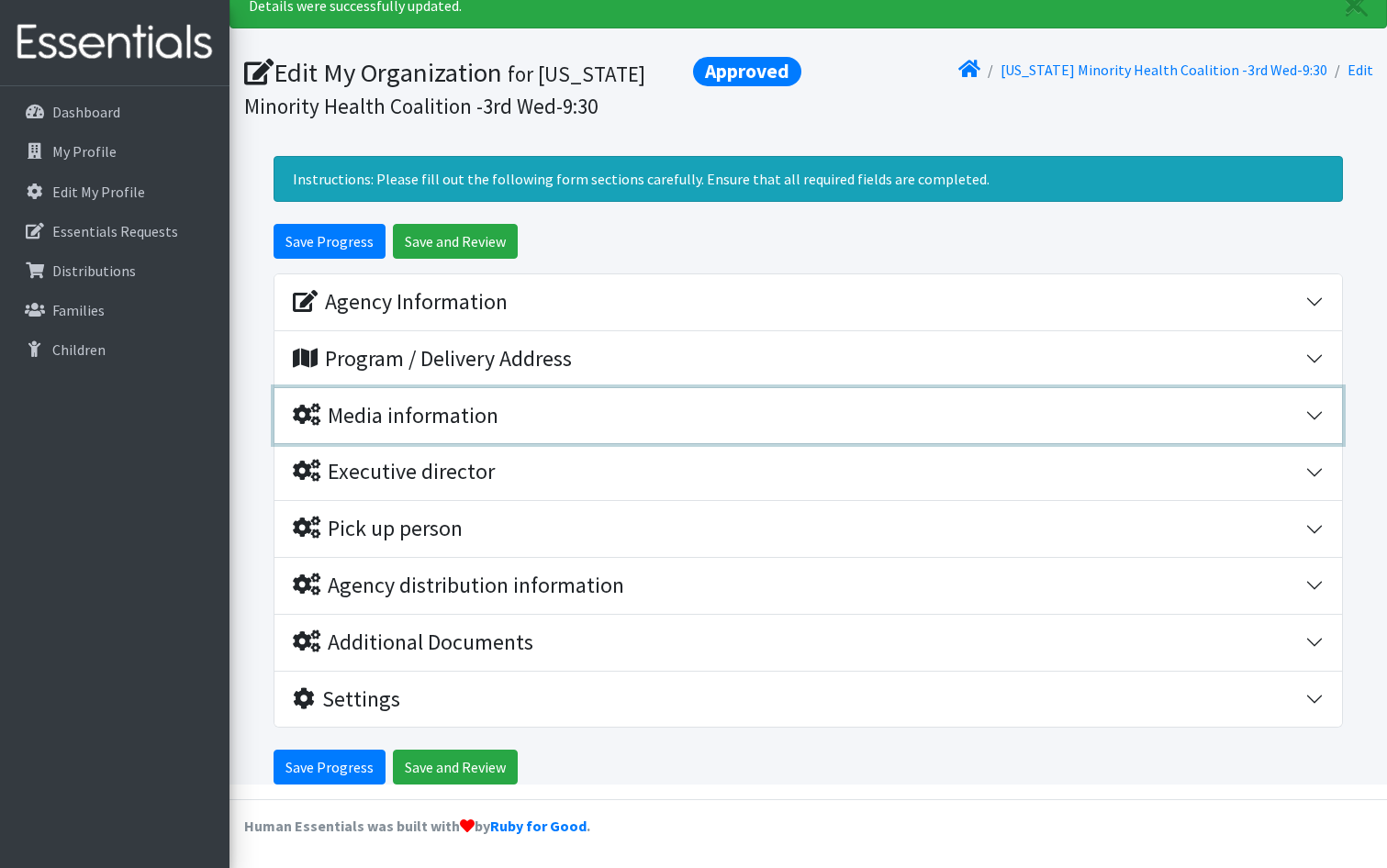
scroll to position [70, 0]
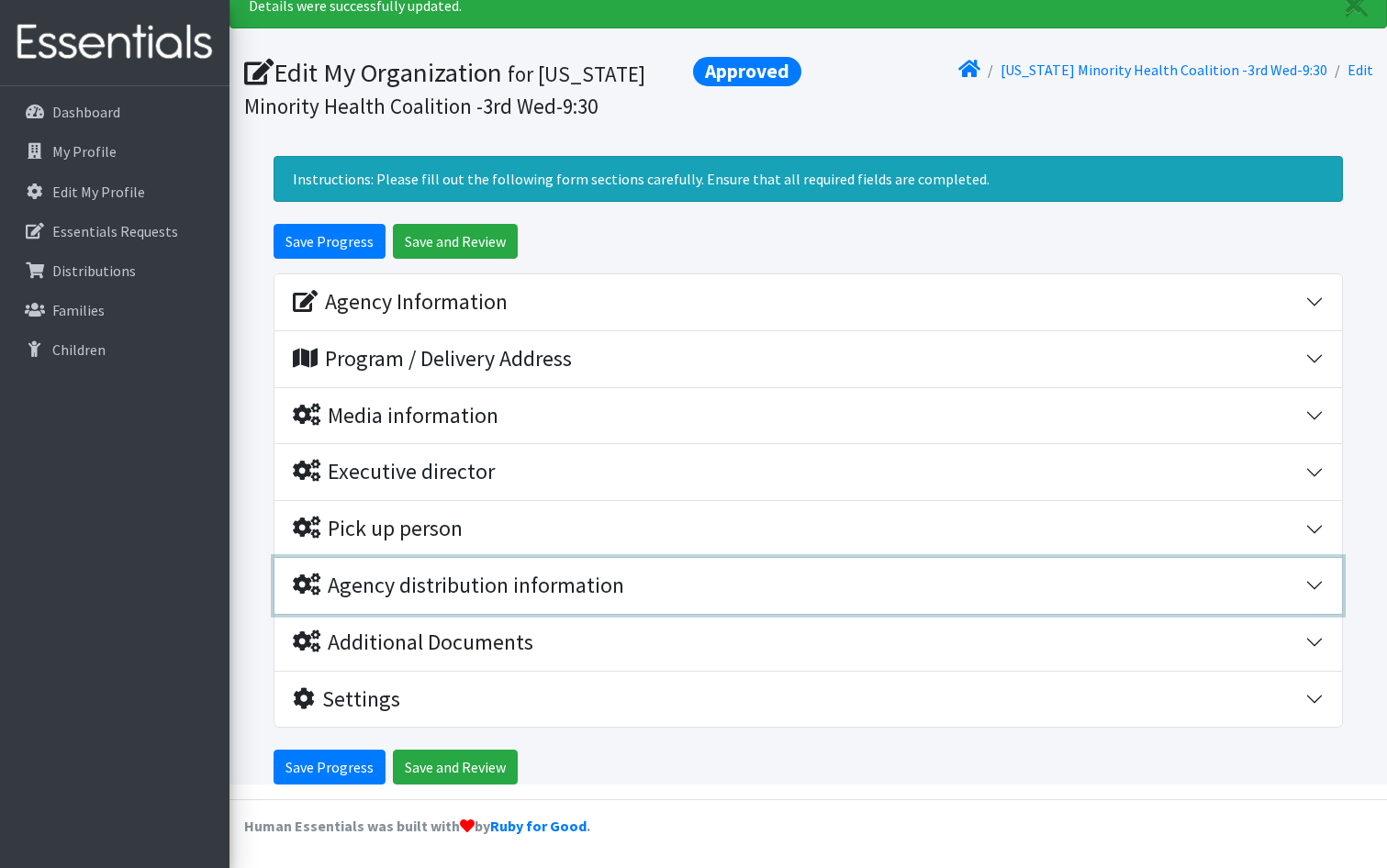
click at [552, 581] on div "Agency distribution information" at bounding box center [458, 585] width 332 height 27
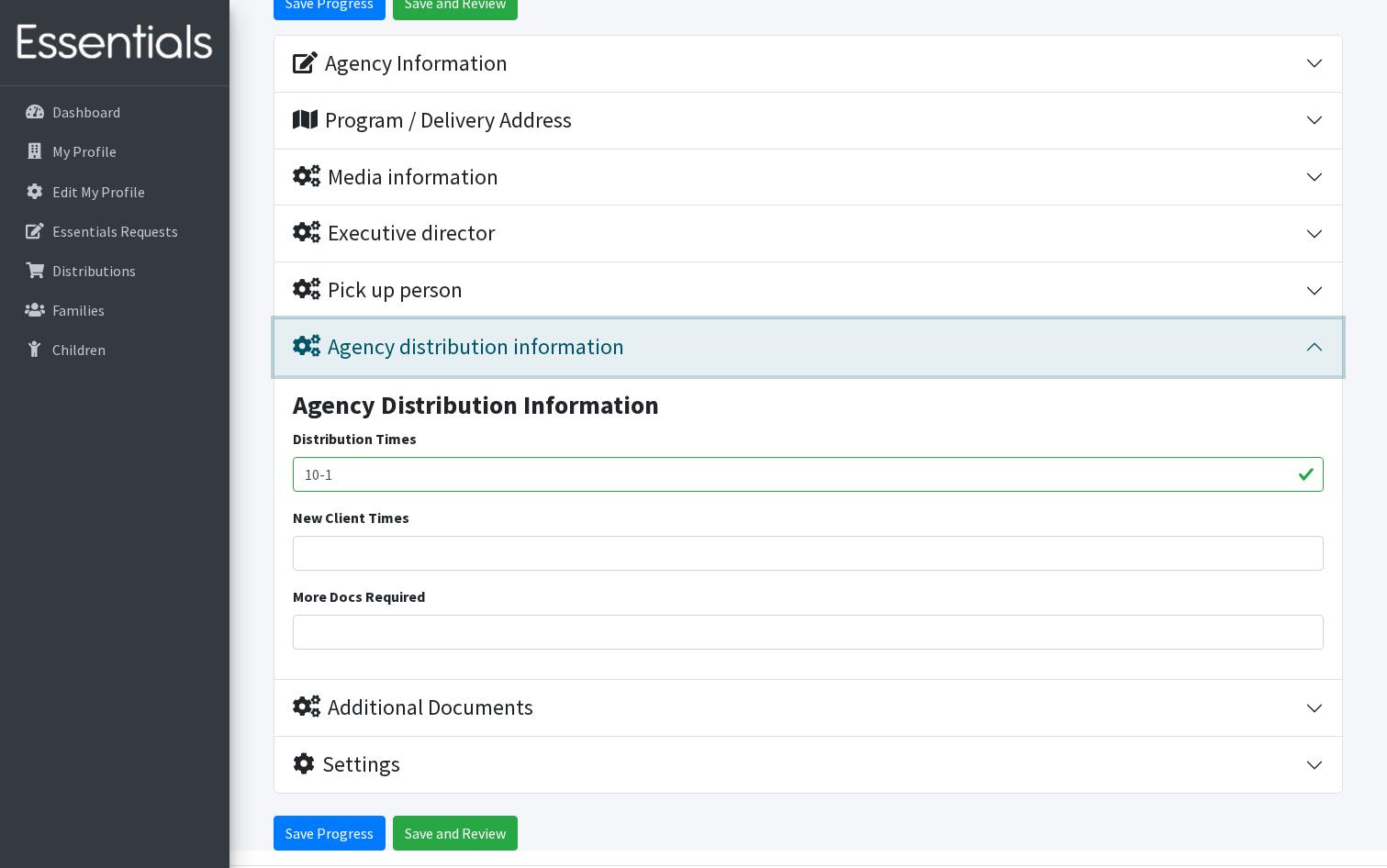
scroll to position [345, 0]
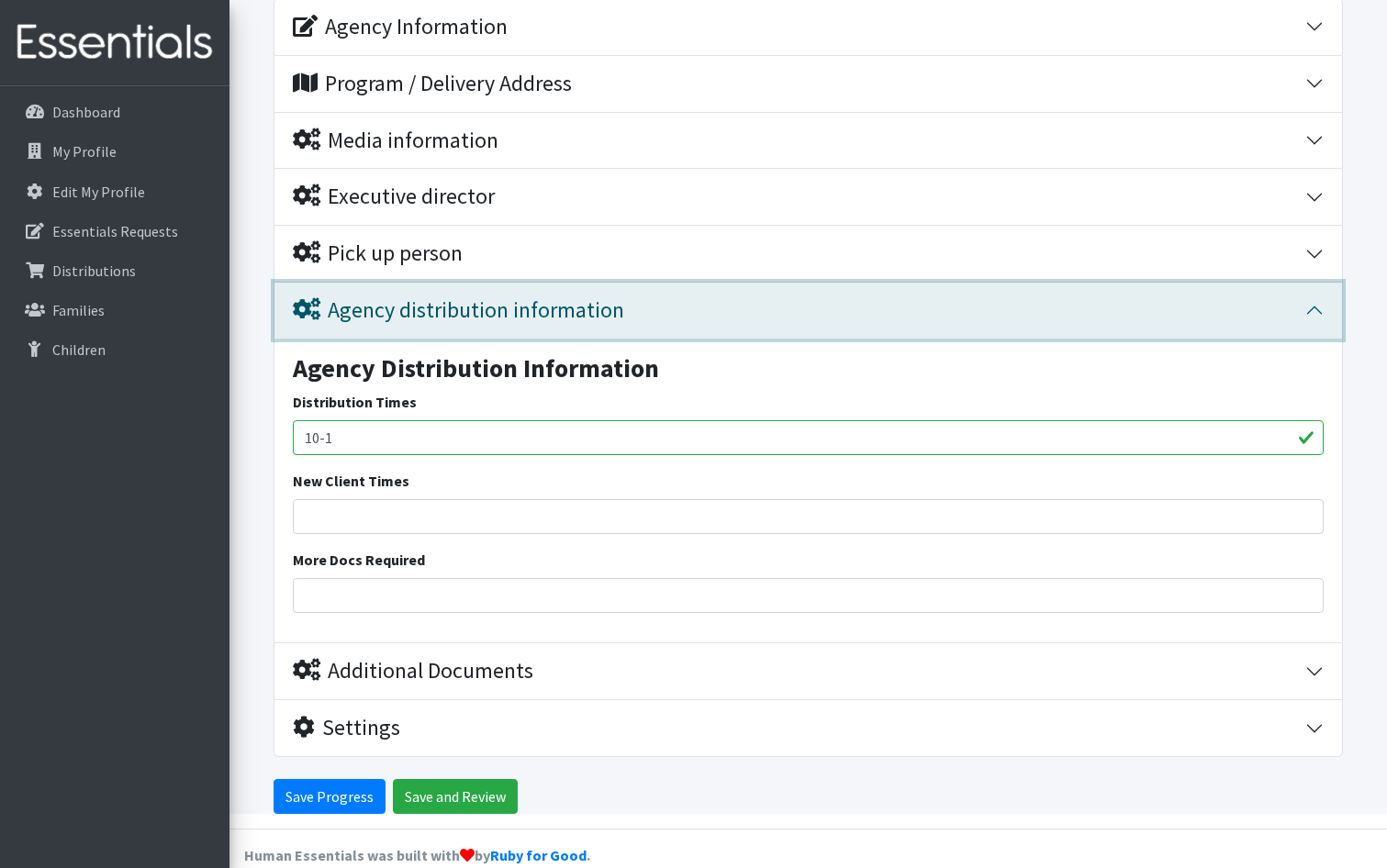
click at [563, 324] on button "Agency distribution information" at bounding box center [809, 311] width 1067 height 56
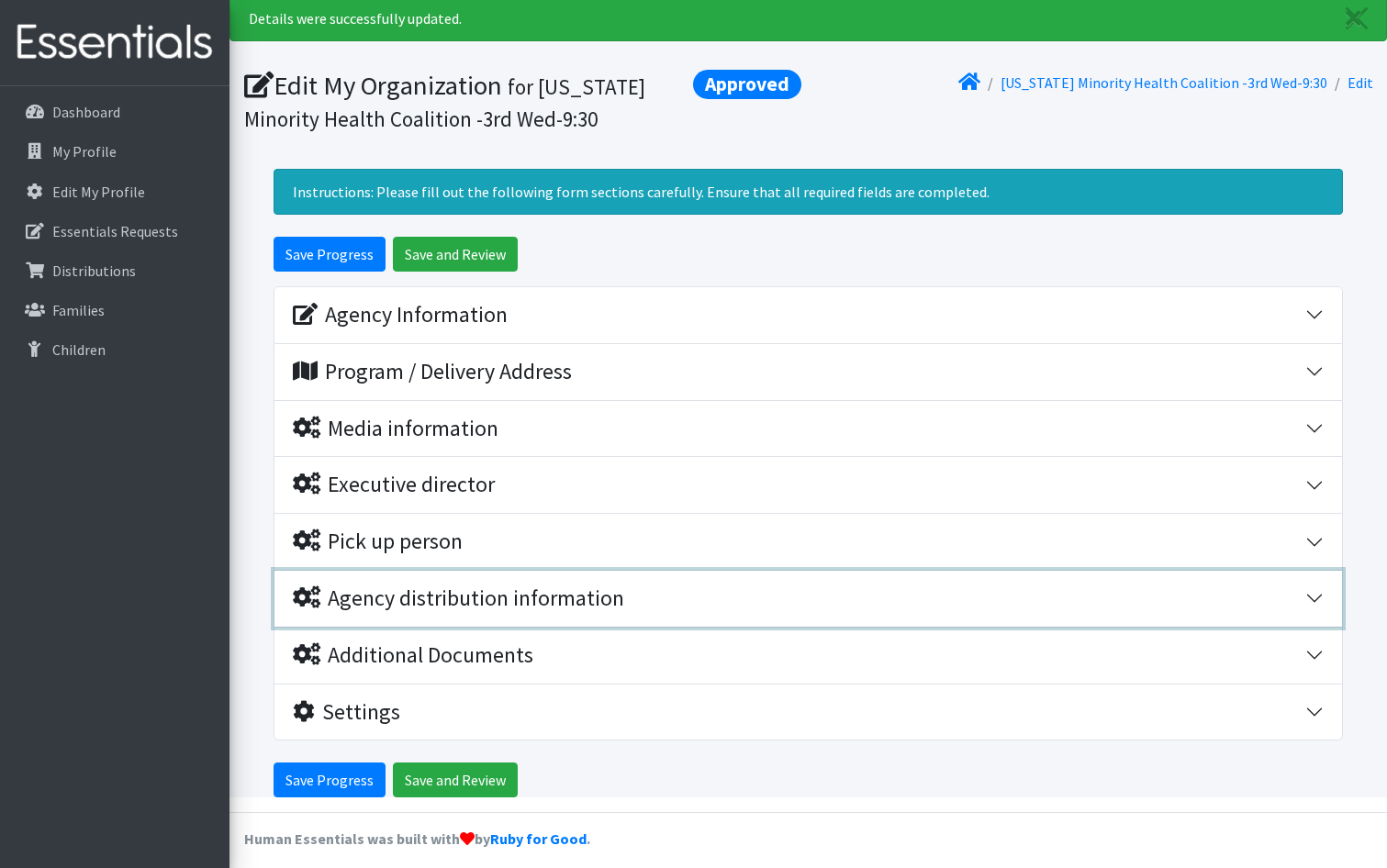
scroll to position [41, 0]
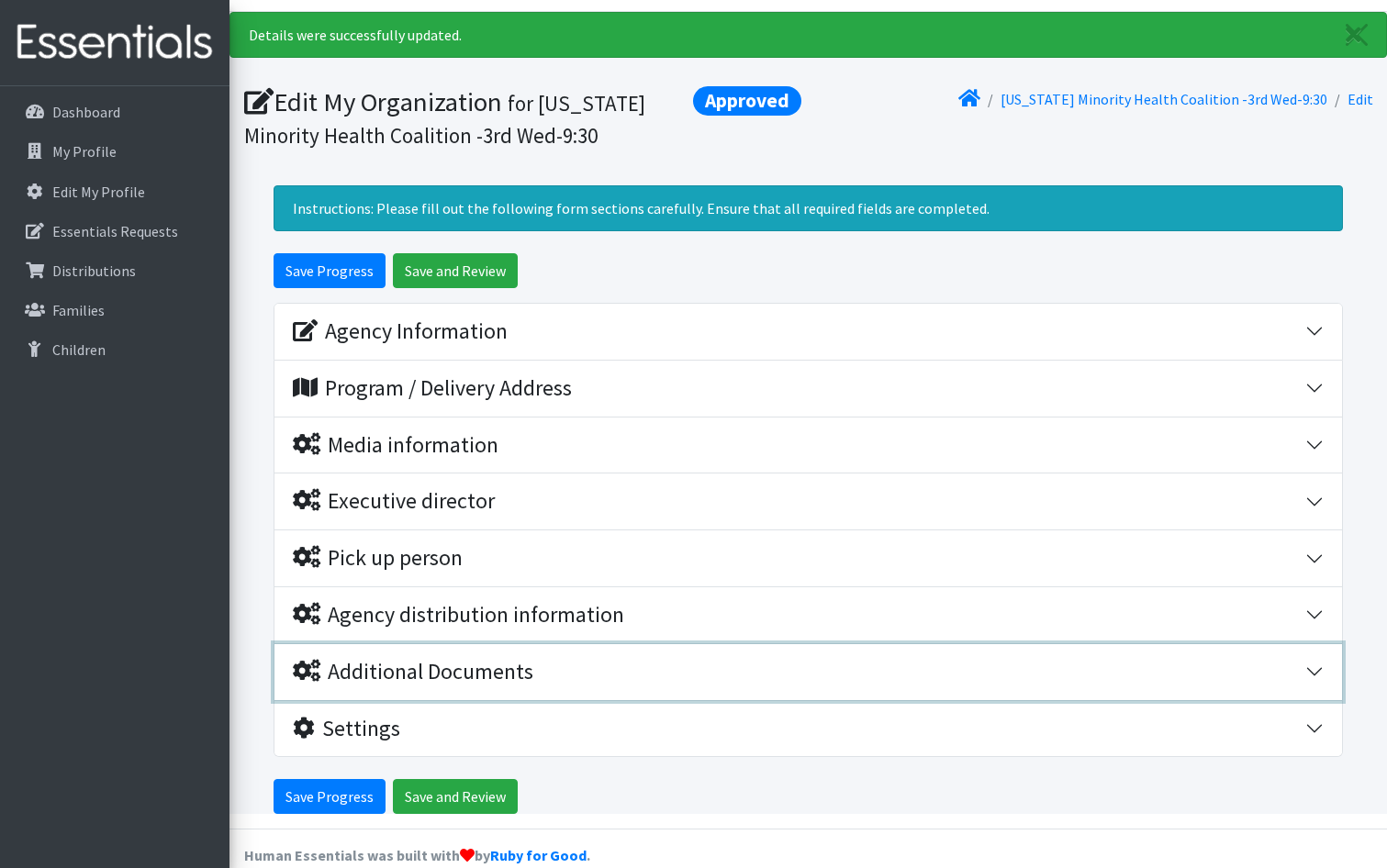
click at [526, 667] on div "Additional Documents" at bounding box center [413, 672] width 241 height 27
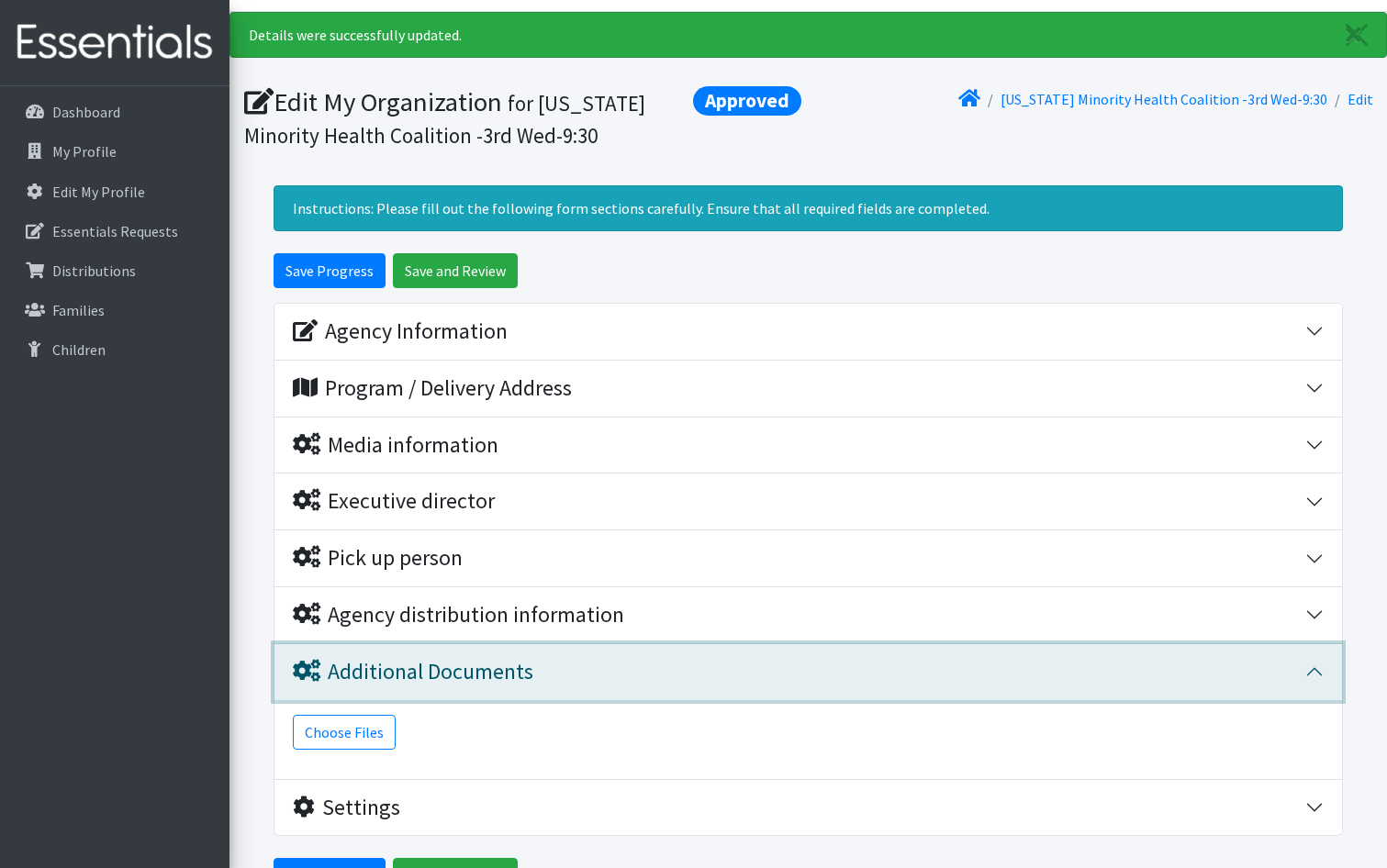
click at [526, 667] on div "Additional Documents" at bounding box center [413, 672] width 241 height 27
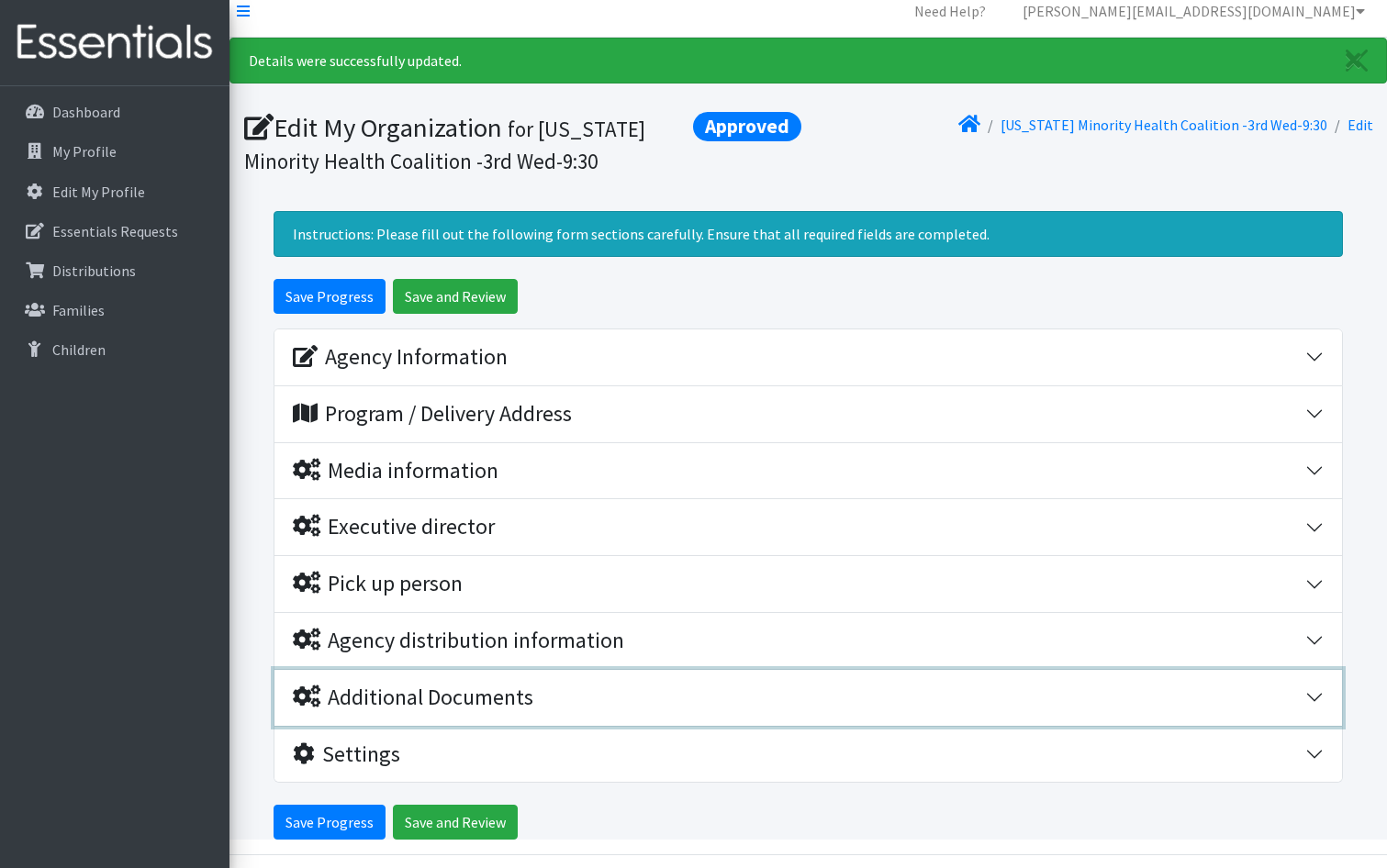
scroll to position [0, 0]
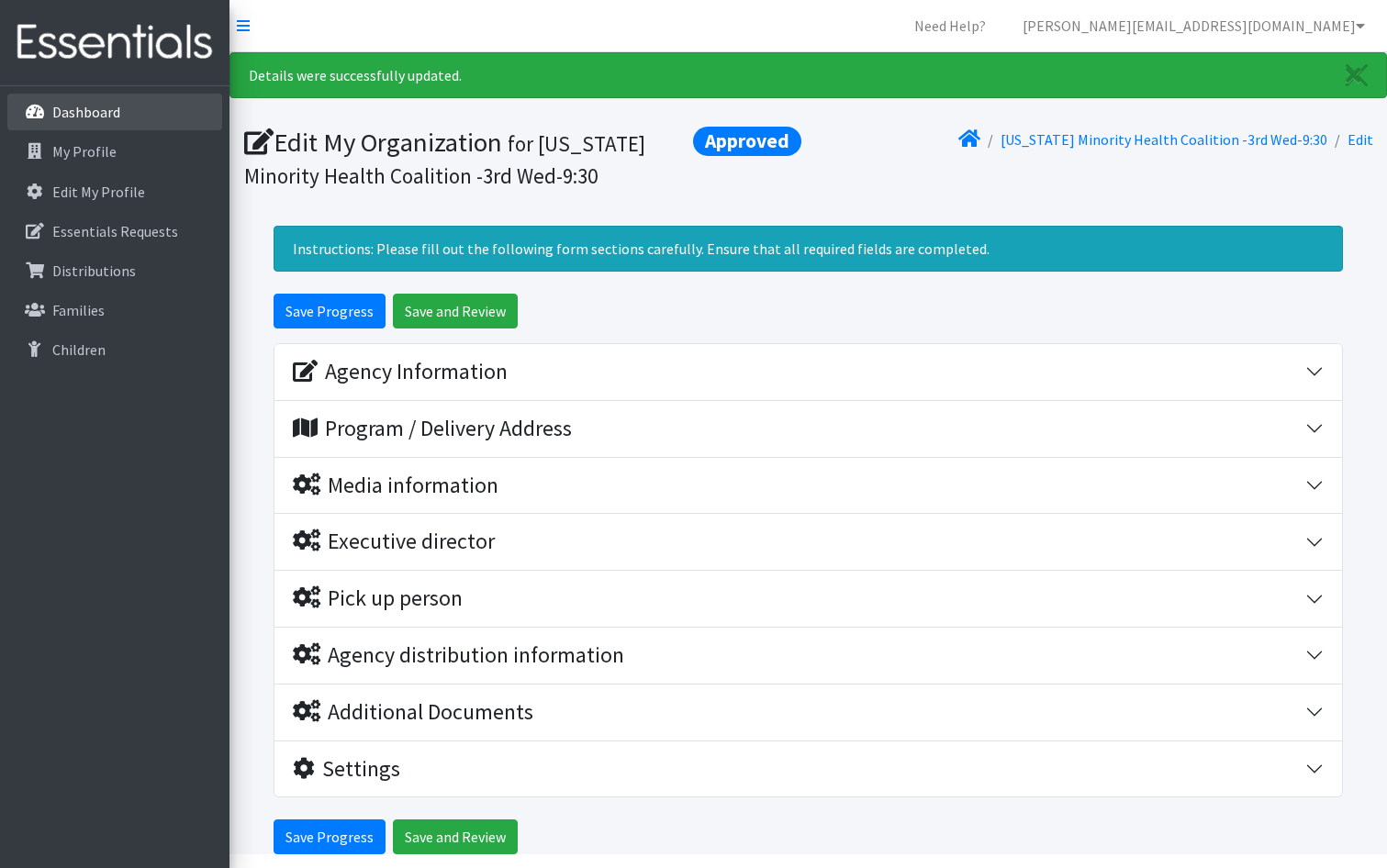
click at [133, 115] on link "Dashboard" at bounding box center [115, 111] width 215 height 37
